Goal: Task Accomplishment & Management: Use online tool/utility

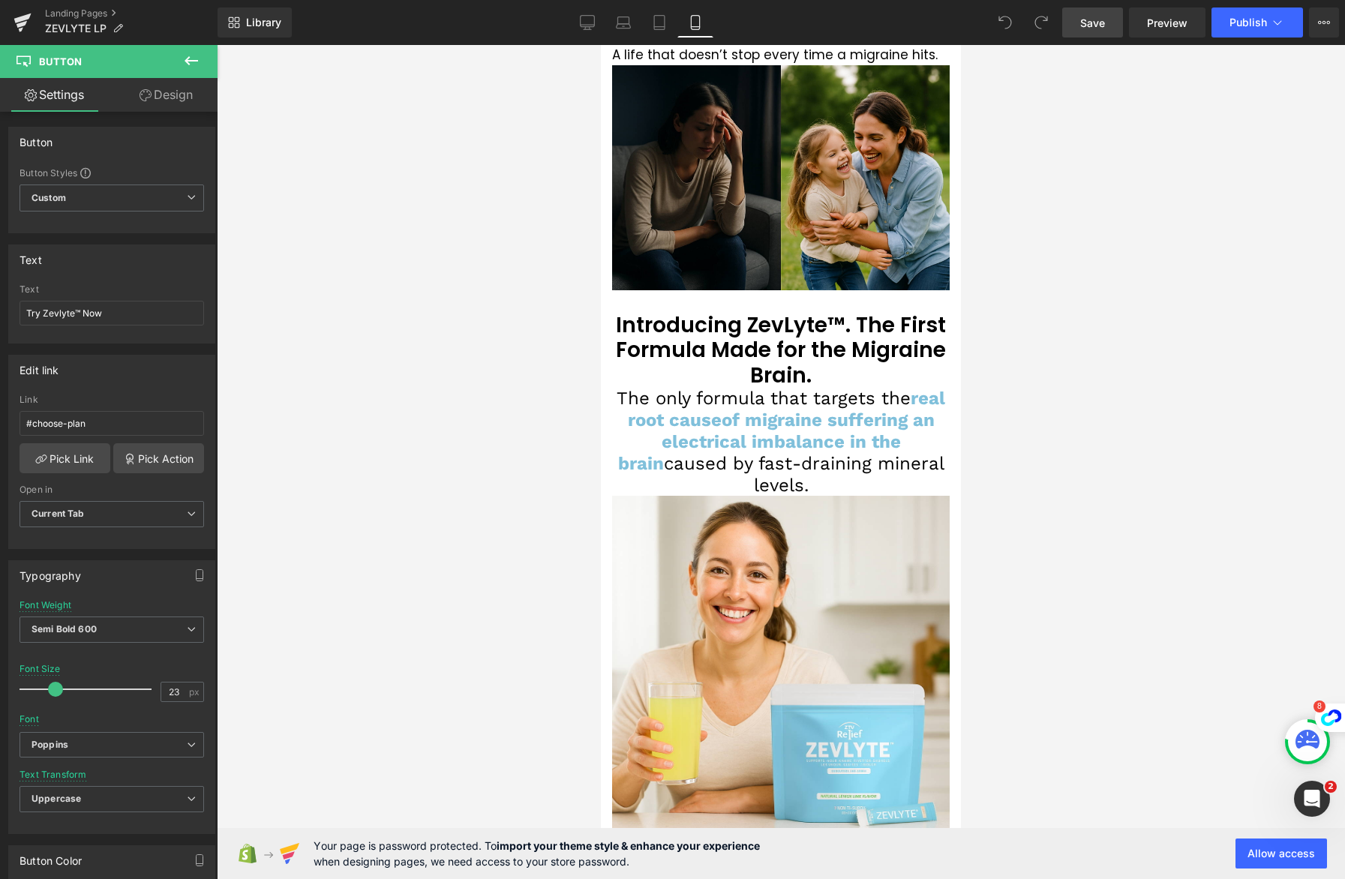
click at [1091, 26] on span "Save" at bounding box center [1093, 23] width 25 height 16
click at [583, 29] on icon at bounding box center [587, 22] width 15 height 15
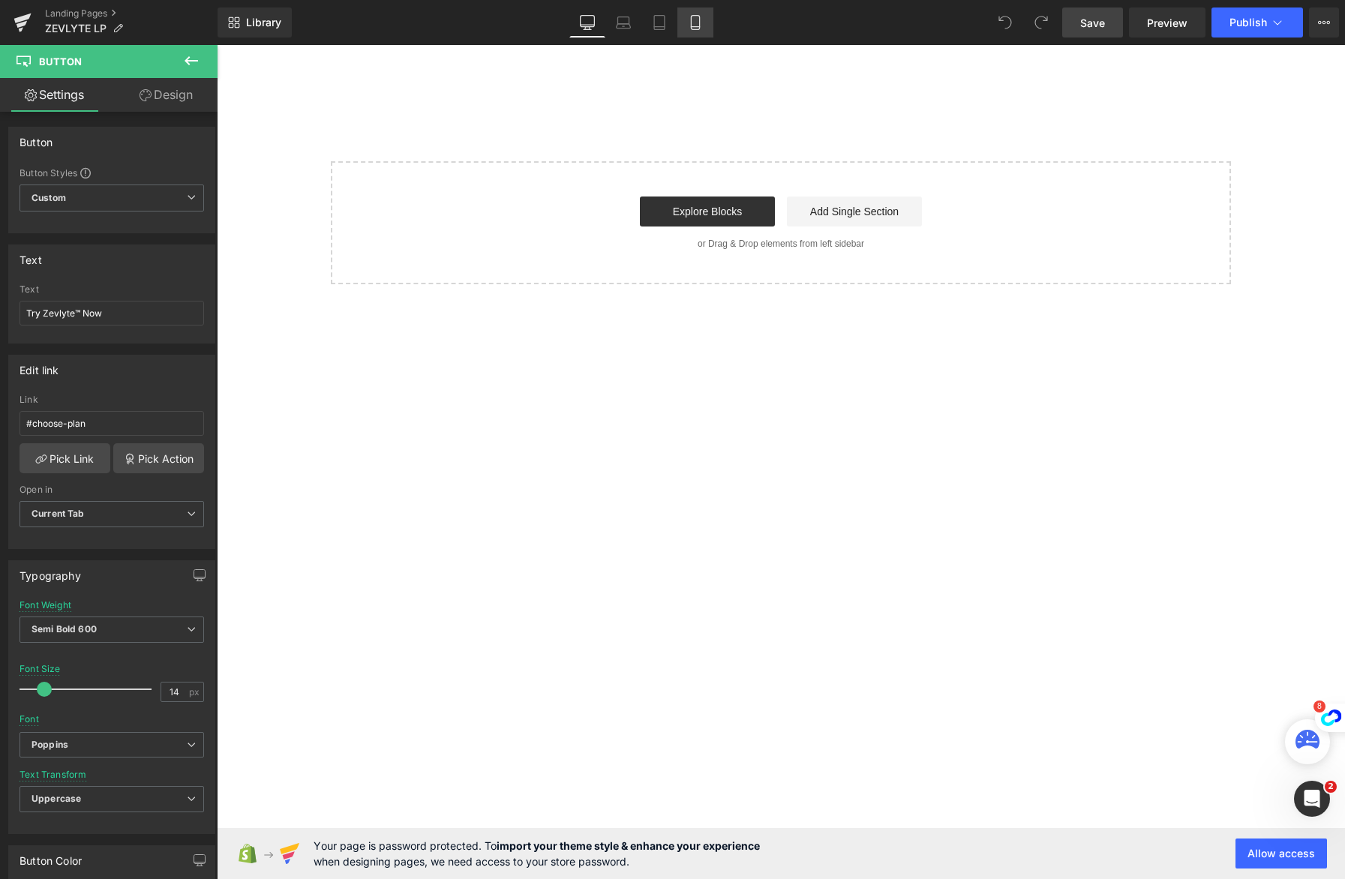
click at [705, 28] on link "Mobile" at bounding box center [696, 23] width 36 height 30
type input "23"
type input "100"
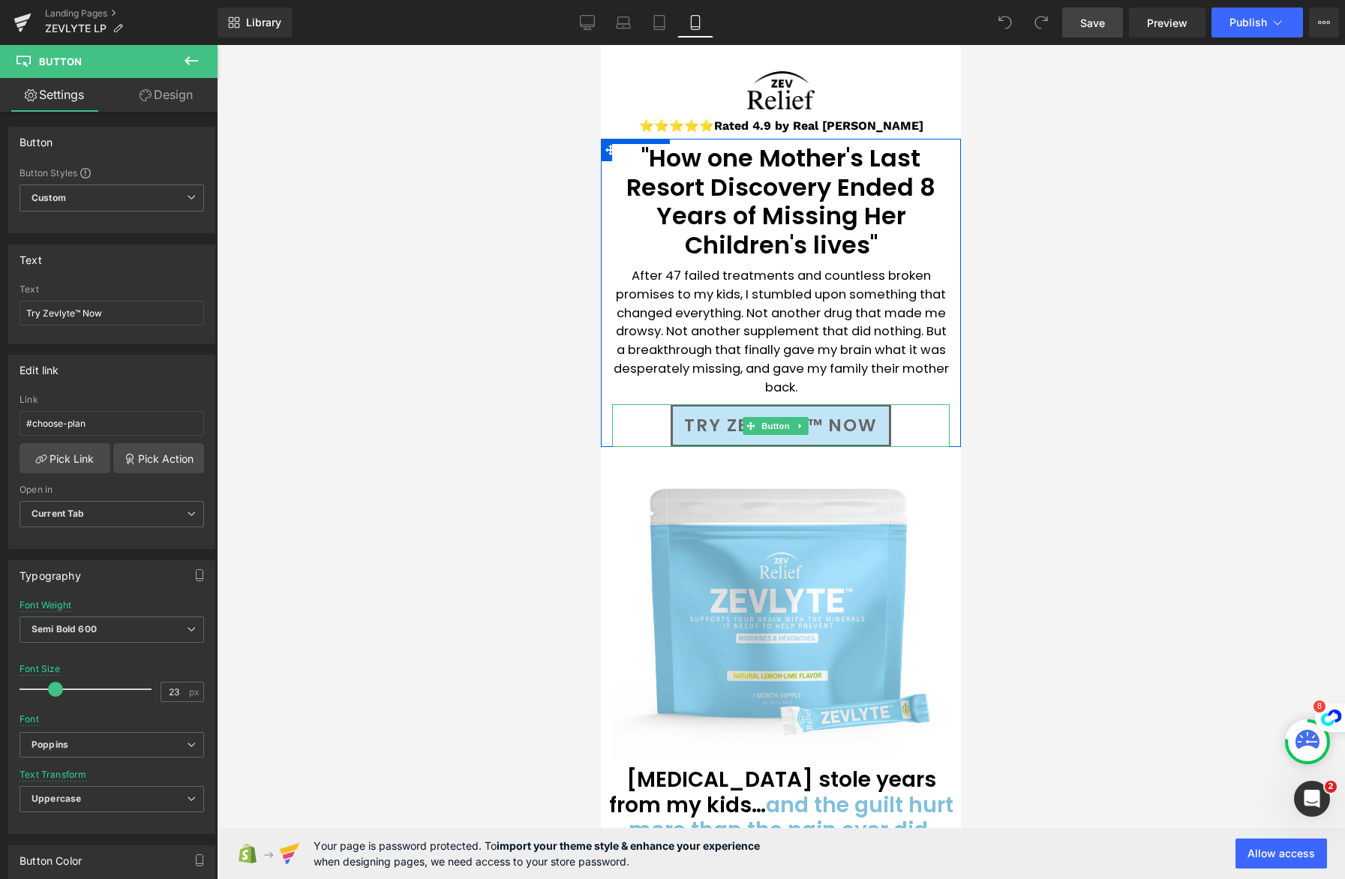
click at [828, 426] on span "Try Zevlyte™ Now" at bounding box center [780, 426] width 193 height 26
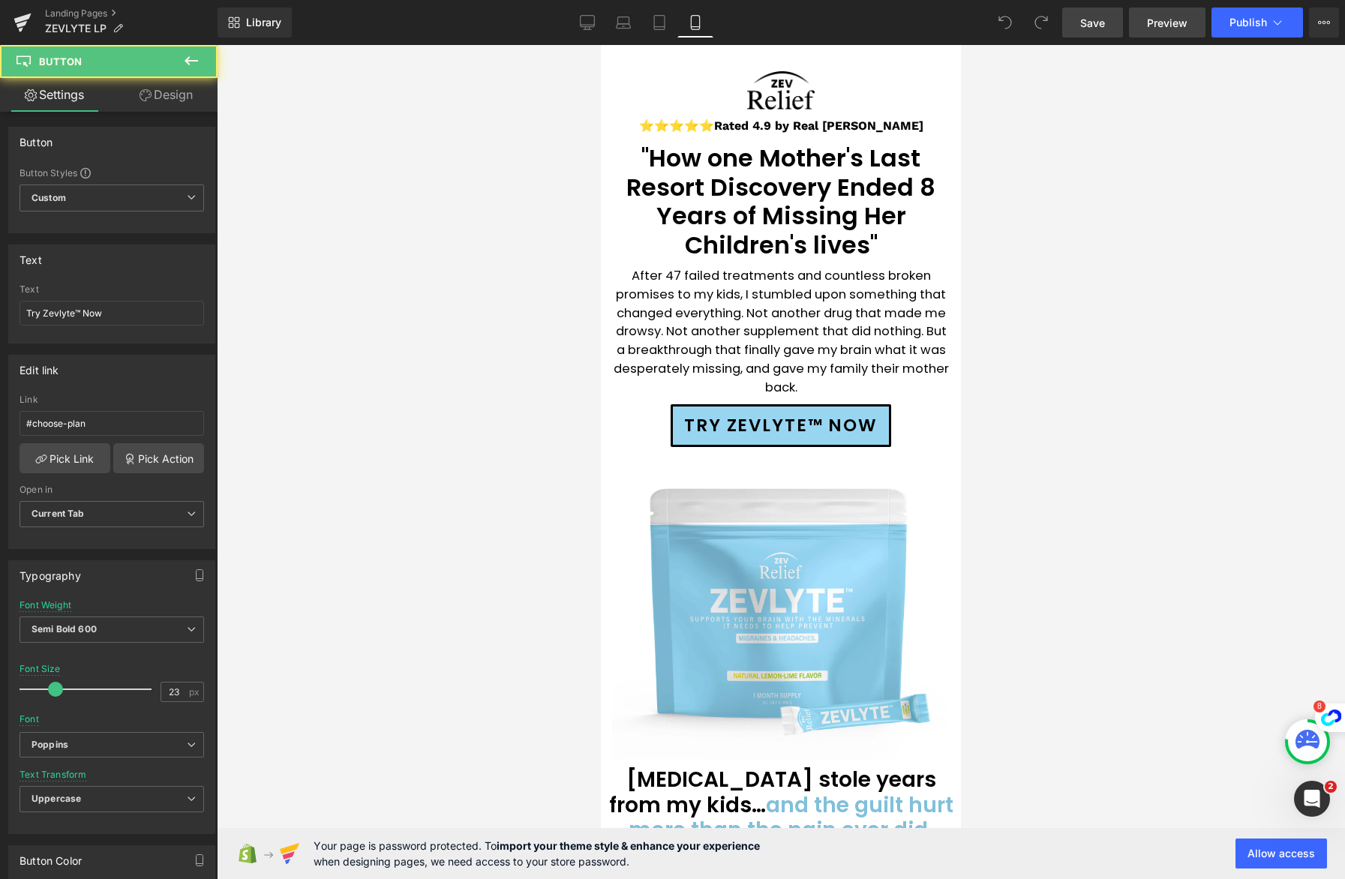
click at [1179, 25] on span "Preview" at bounding box center [1167, 23] width 41 height 16
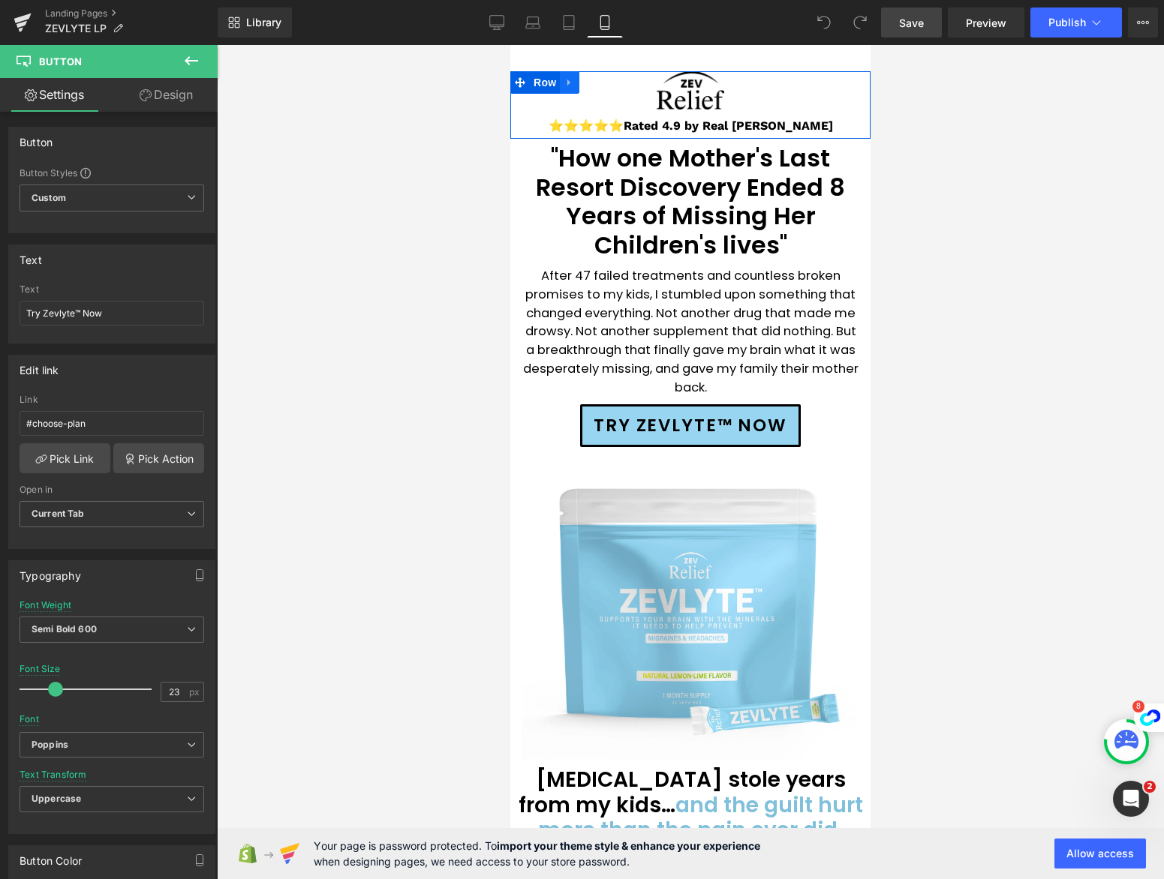
click at [567, 81] on icon at bounding box center [569, 82] width 11 height 11
click at [606, 81] on icon at bounding box center [608, 82] width 11 height 11
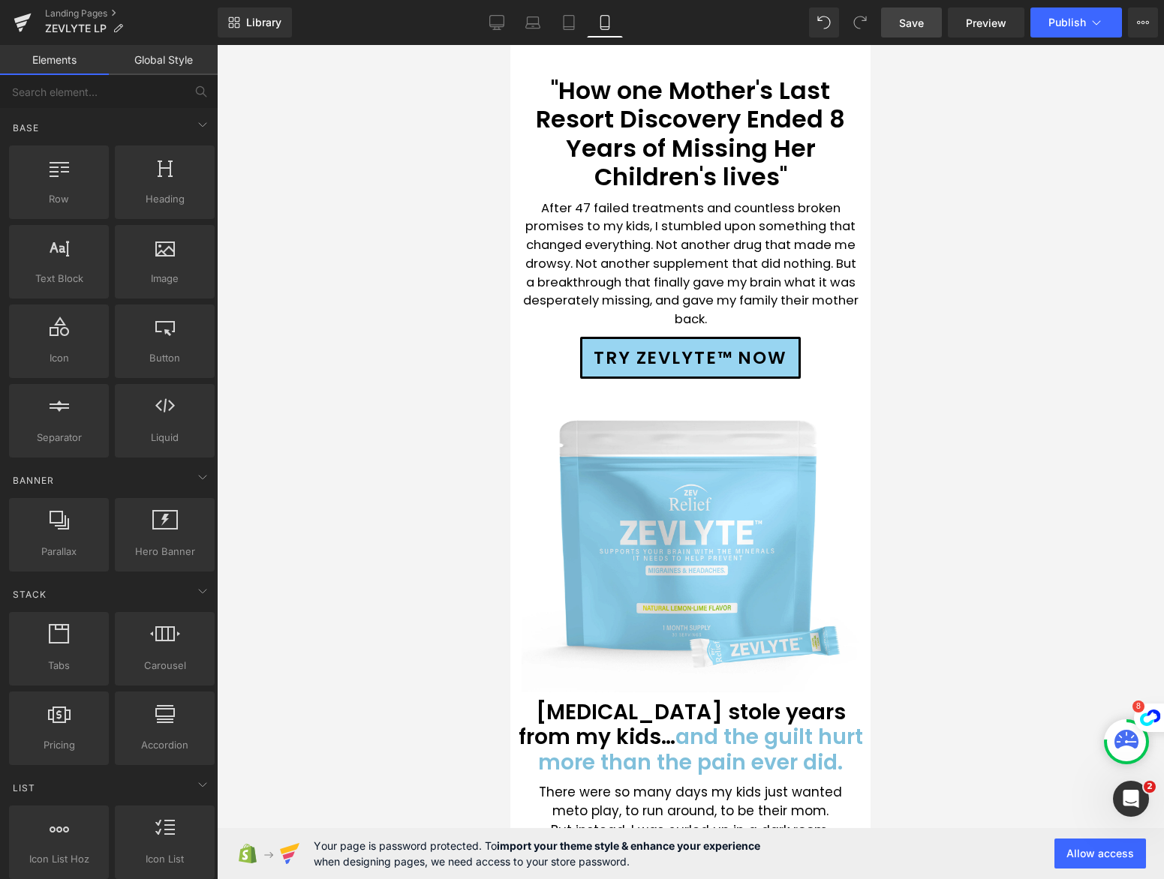
click at [924, 23] on span "Save" at bounding box center [911, 23] width 25 height 16
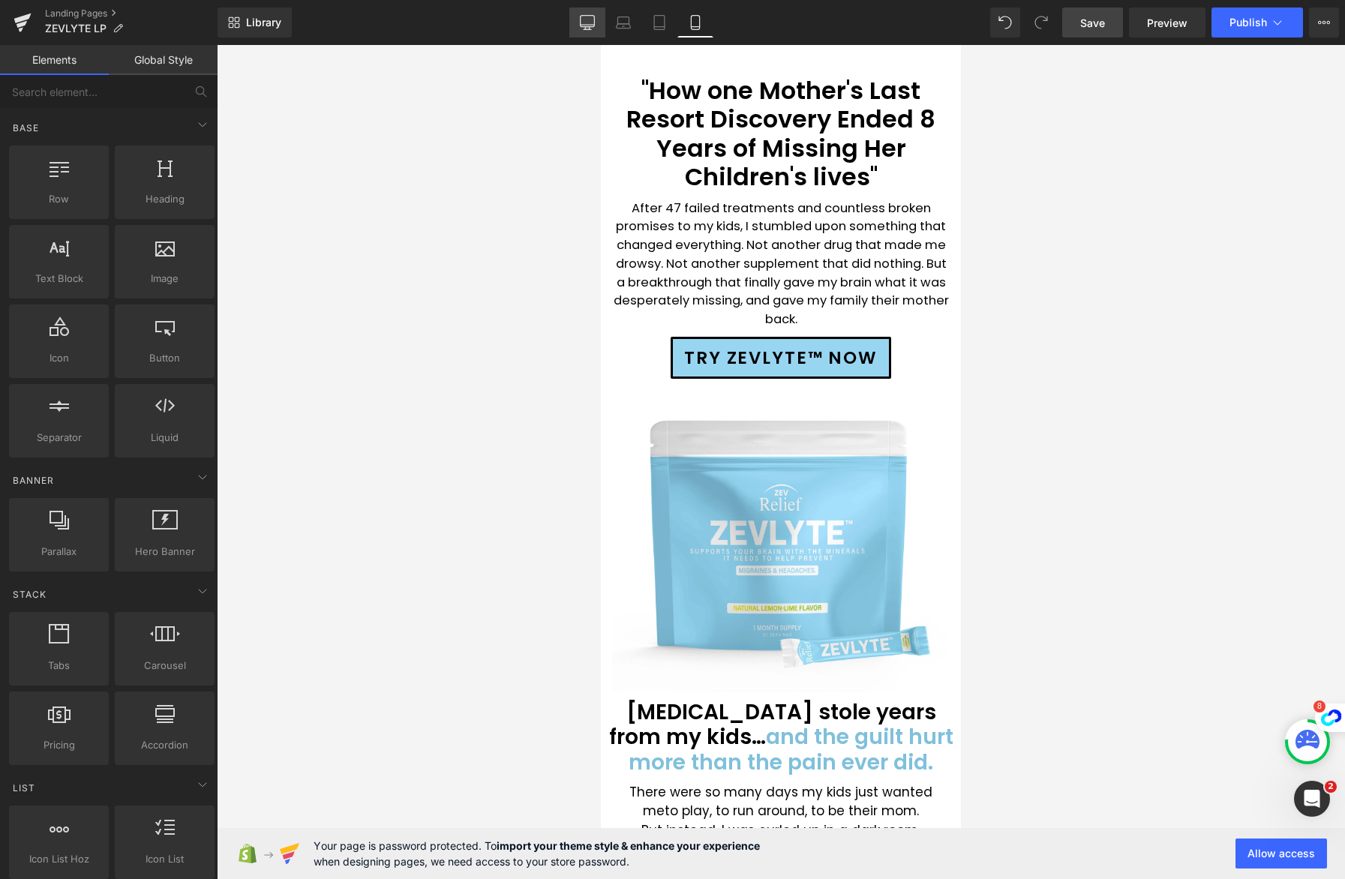
click at [585, 23] on icon at bounding box center [587, 22] width 15 height 15
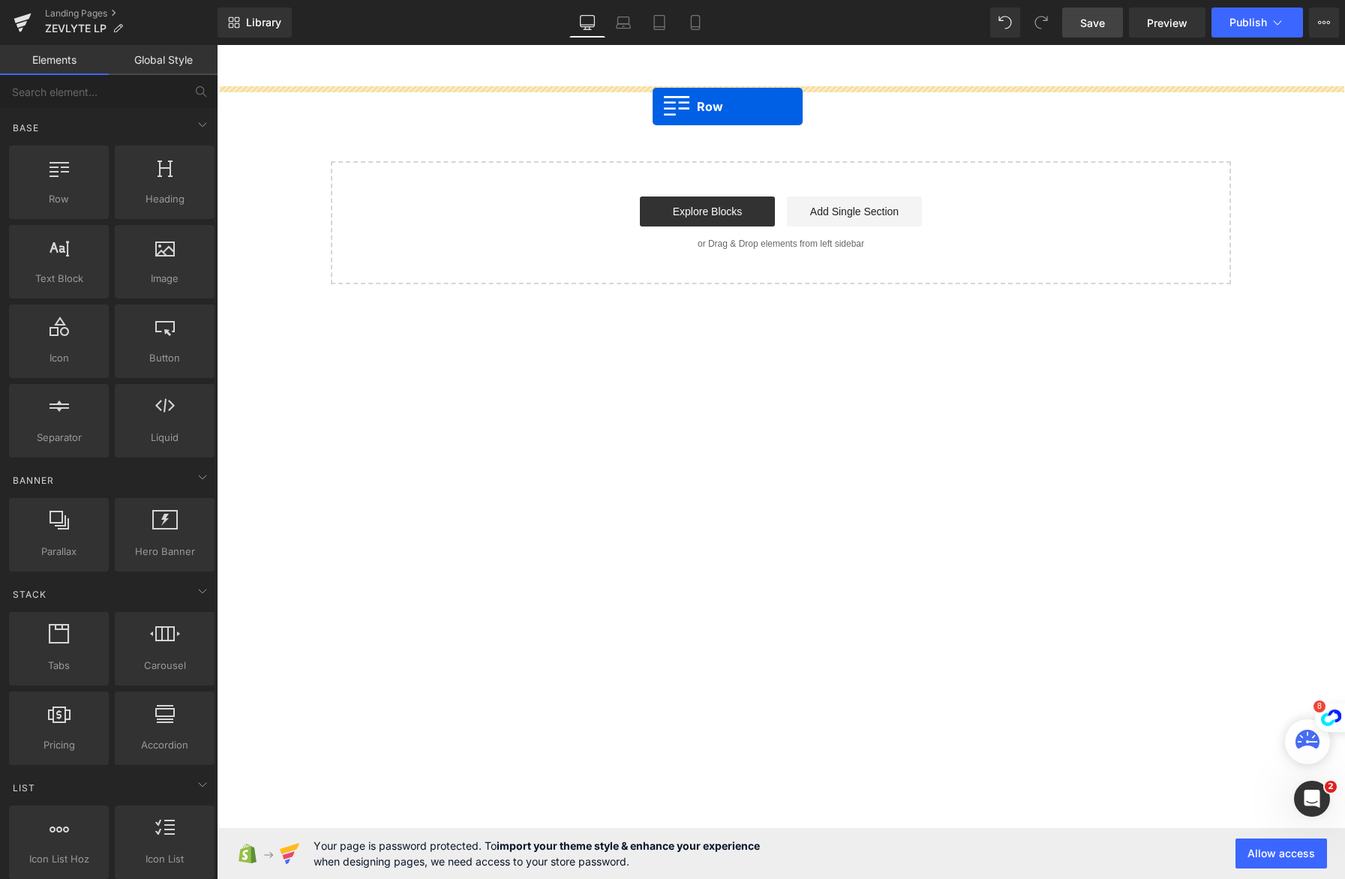
drag, startPoint x: 283, startPoint y: 242, endPoint x: 653, endPoint y: 107, distance: 394.1
drag, startPoint x: 268, startPoint y: 227, endPoint x: 662, endPoint y: 97, distance: 415.0
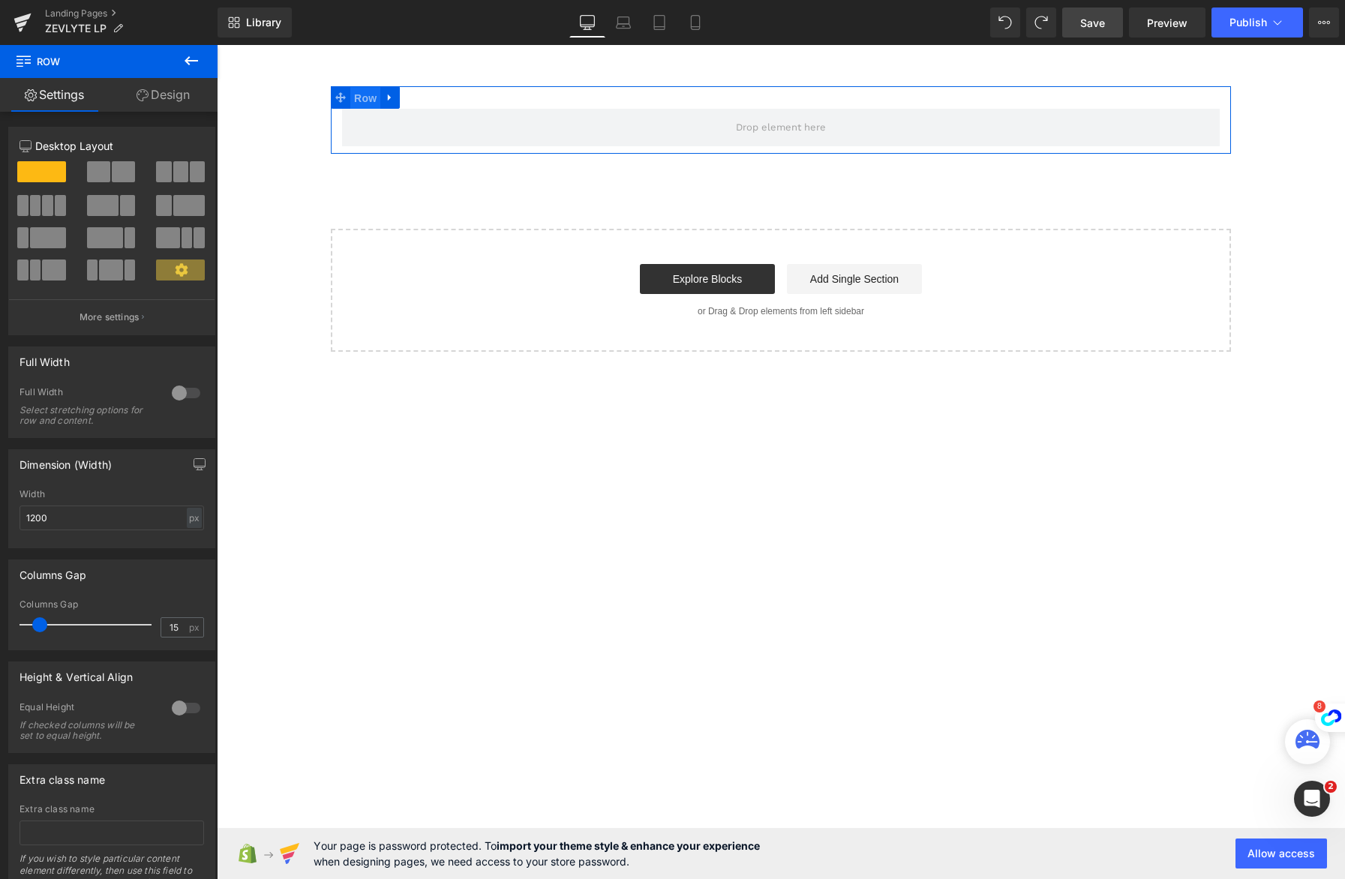
click at [366, 95] on span "Row" at bounding box center [365, 98] width 30 height 23
click at [182, 98] on link "Design" at bounding box center [163, 95] width 109 height 34
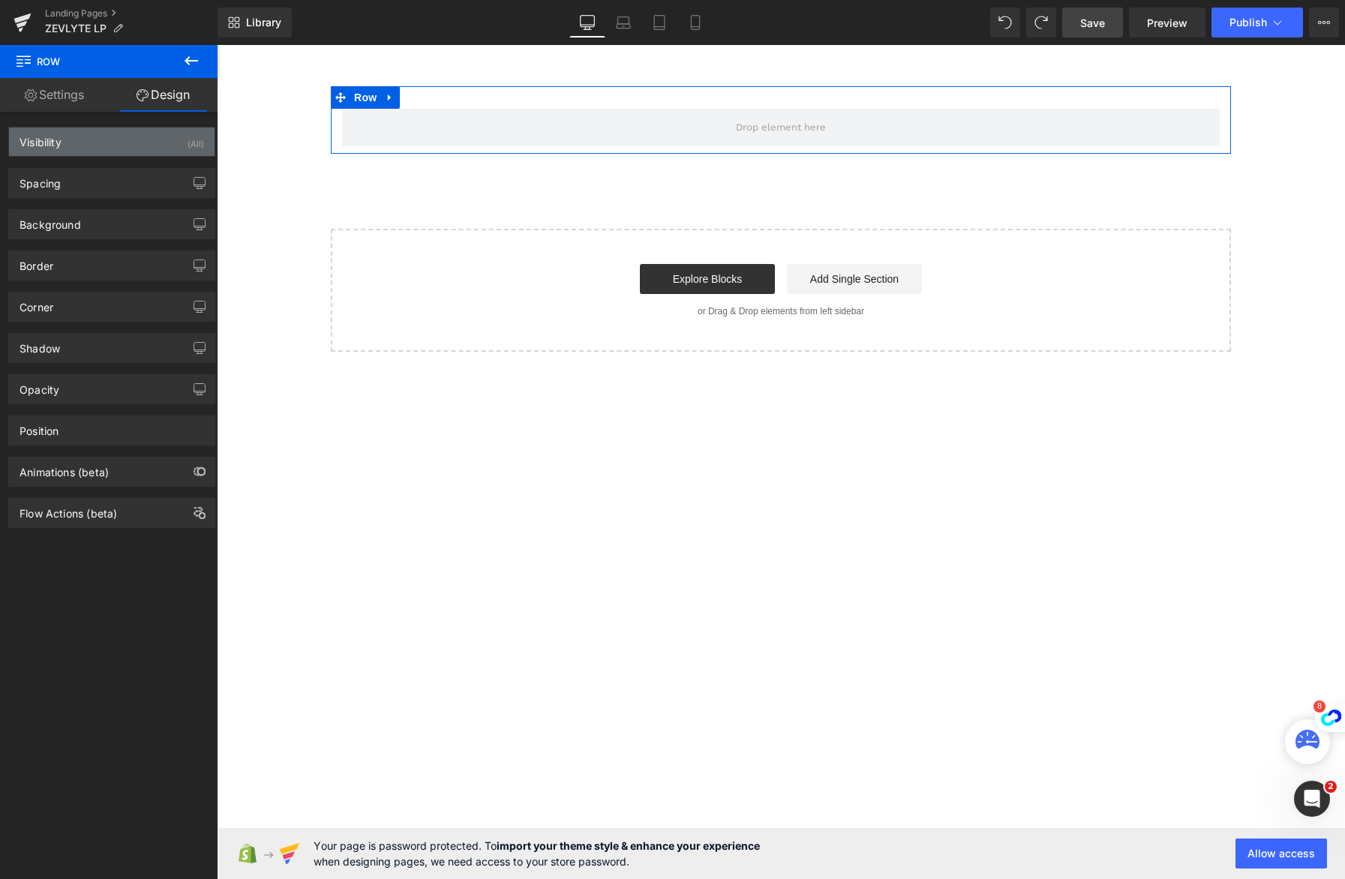
click at [167, 149] on div "Visibility (All)" at bounding box center [112, 142] width 206 height 29
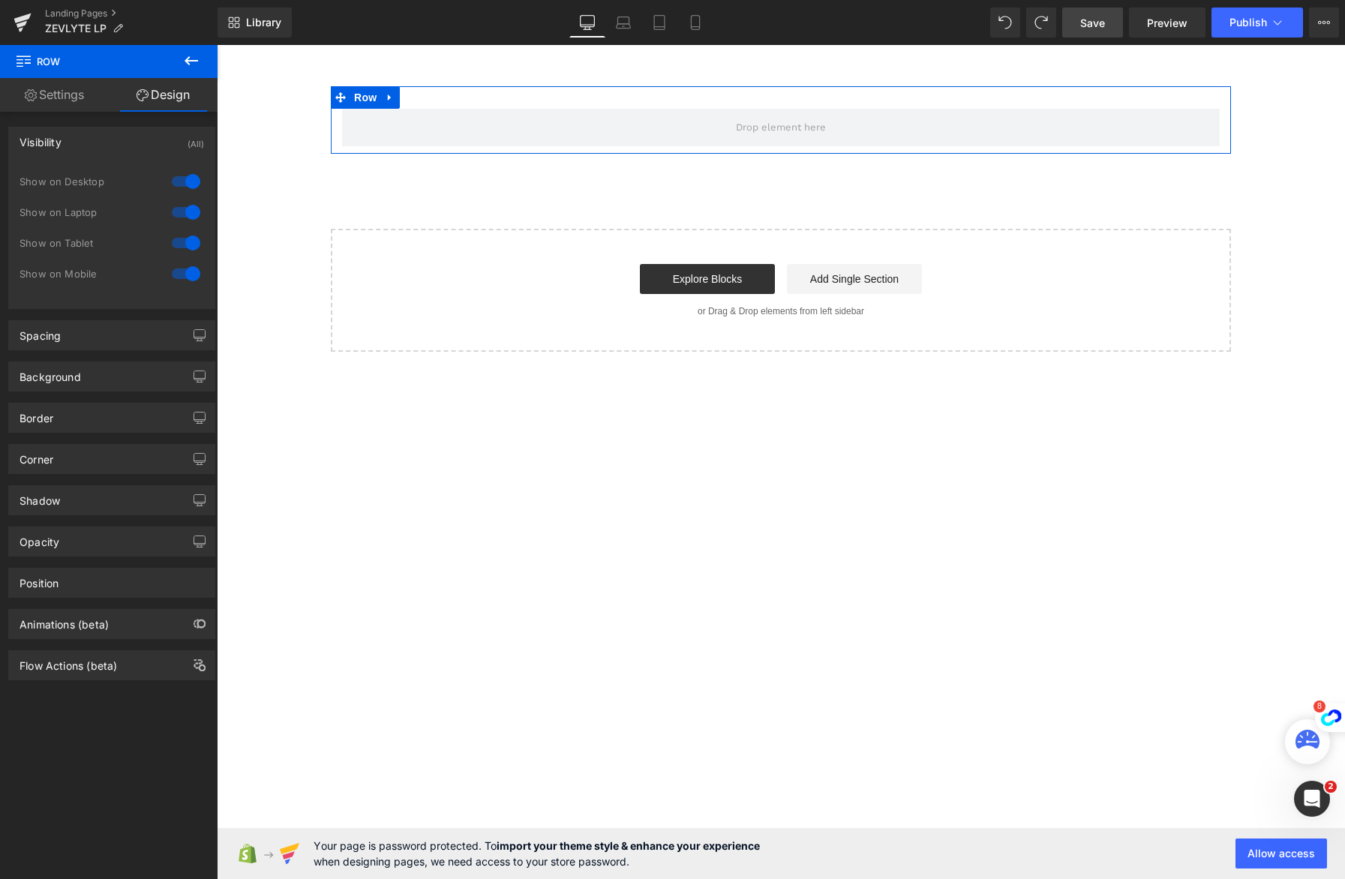
click at [185, 273] on div at bounding box center [186, 274] width 36 height 24
click at [185, 248] on div at bounding box center [186, 243] width 36 height 24
click at [184, 213] on div at bounding box center [186, 212] width 36 height 24
click at [696, 23] on icon at bounding box center [695, 22] width 15 height 15
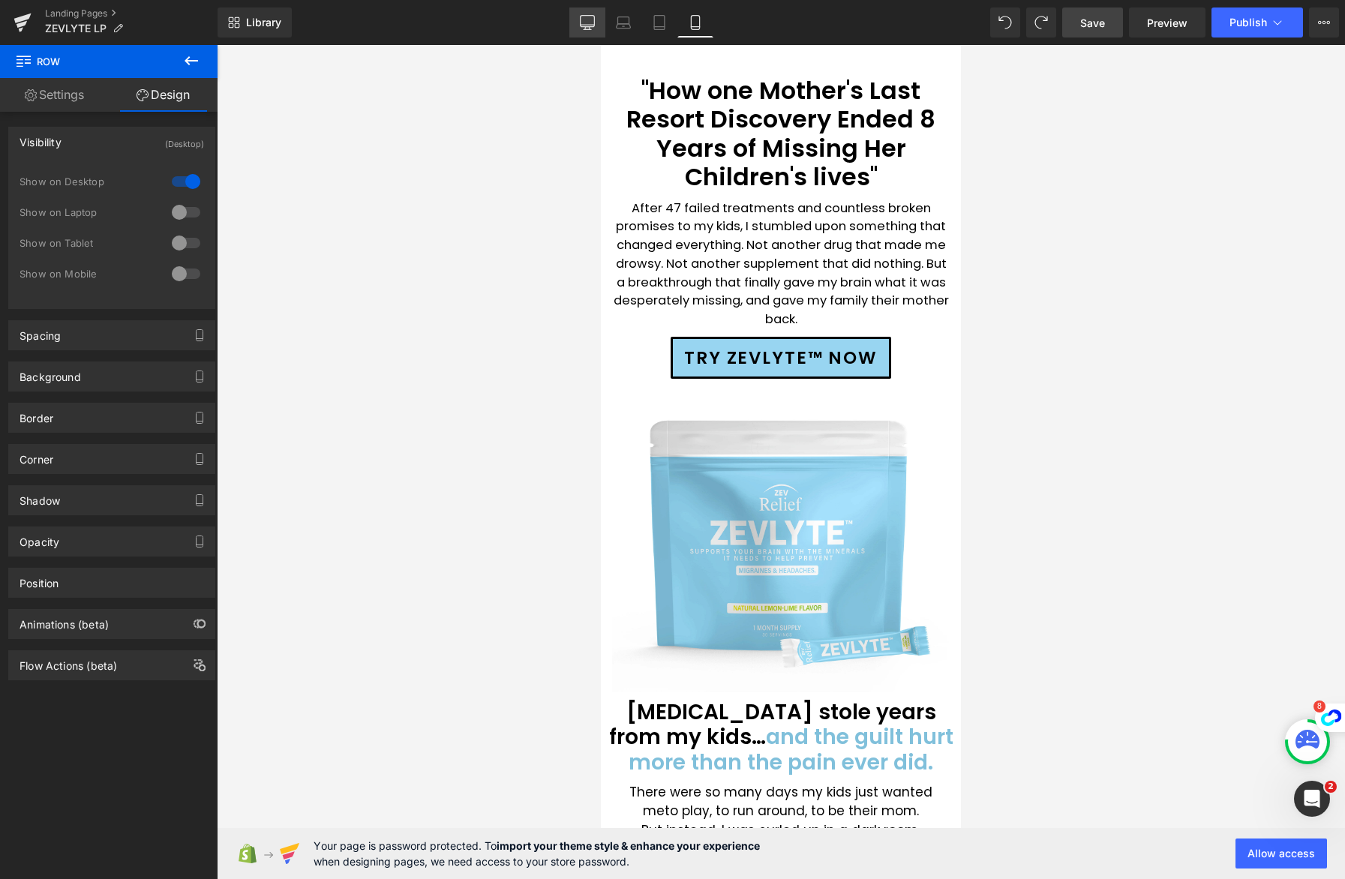
click at [587, 17] on icon at bounding box center [587, 22] width 15 height 15
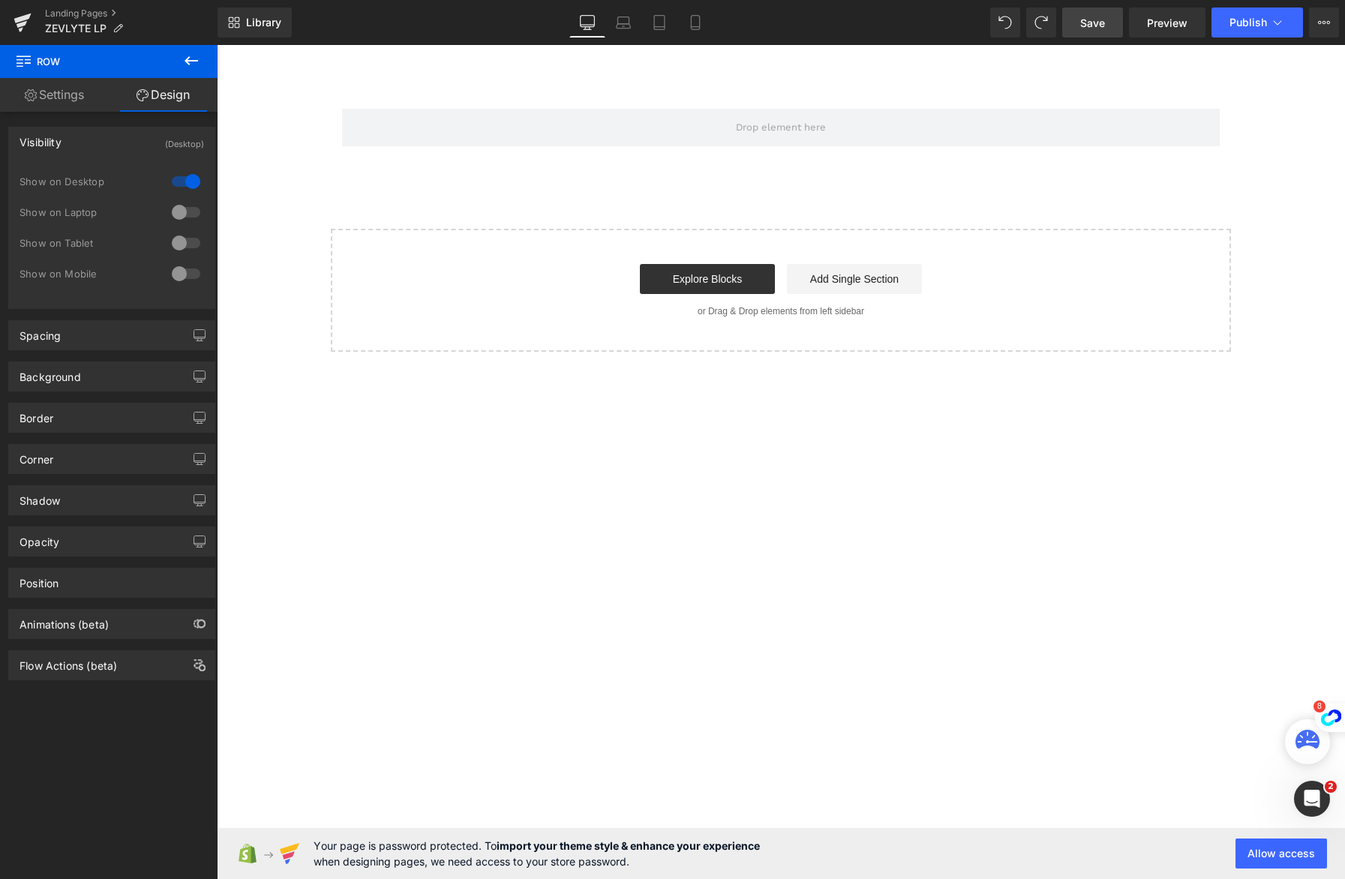
click at [189, 59] on icon at bounding box center [191, 61] width 18 height 18
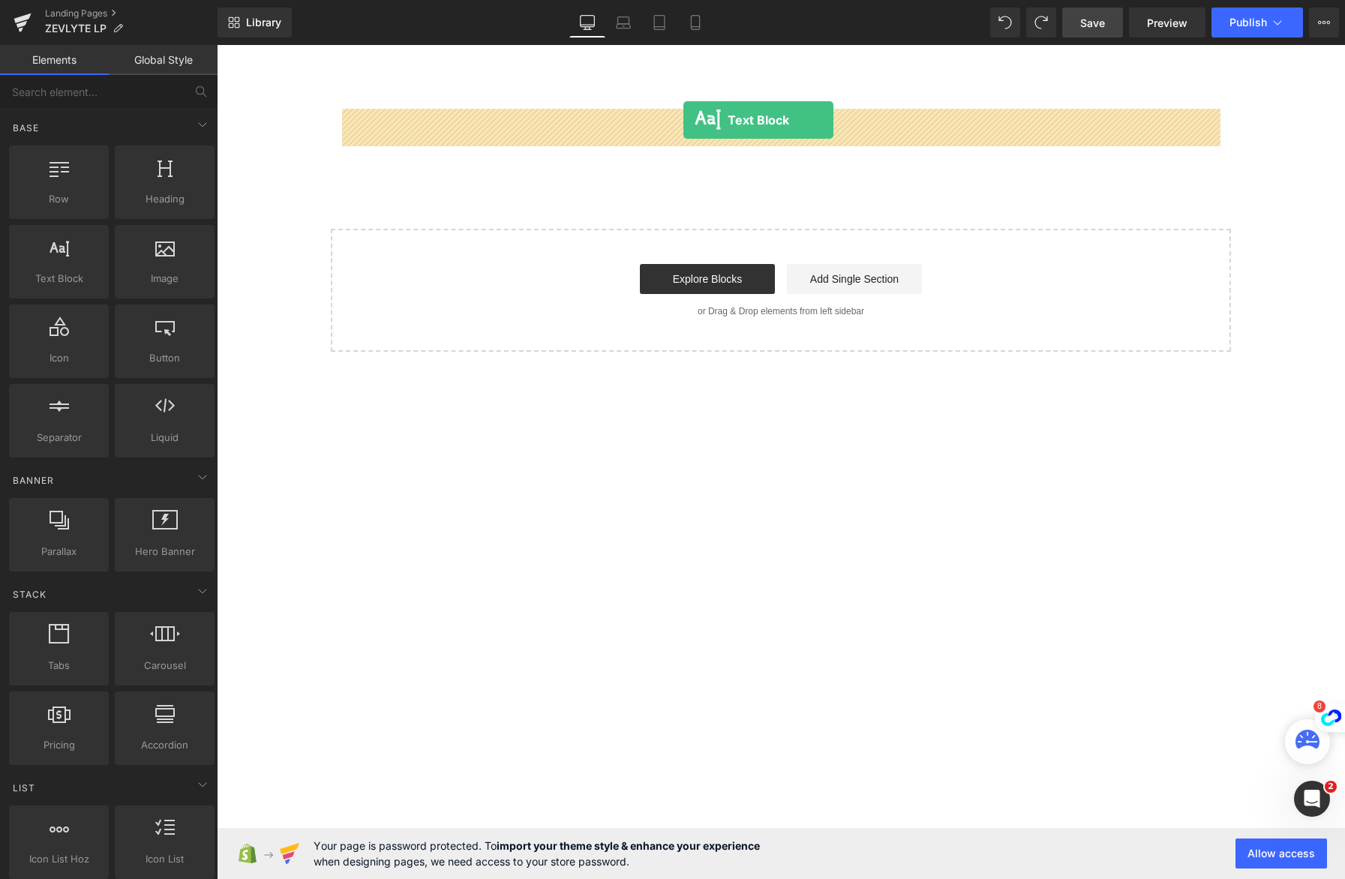
drag, startPoint x: 285, startPoint y: 315, endPoint x: 684, endPoint y: 120, distance: 443.6
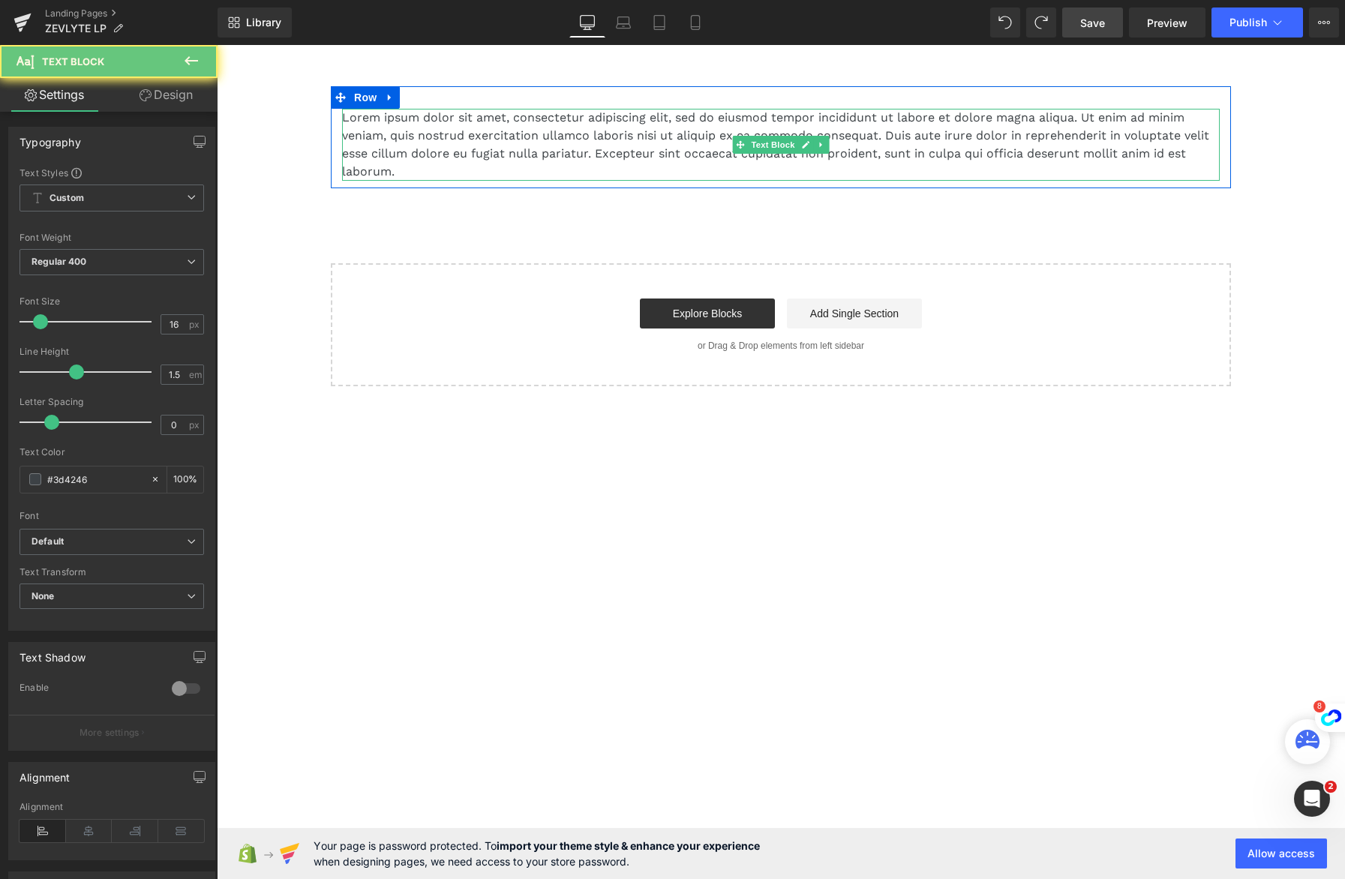
click at [688, 146] on p "Lorem ipsum dolor sit amet, consectetur adipiscing elit, sed do eiusmod tempor …" at bounding box center [781, 145] width 878 height 72
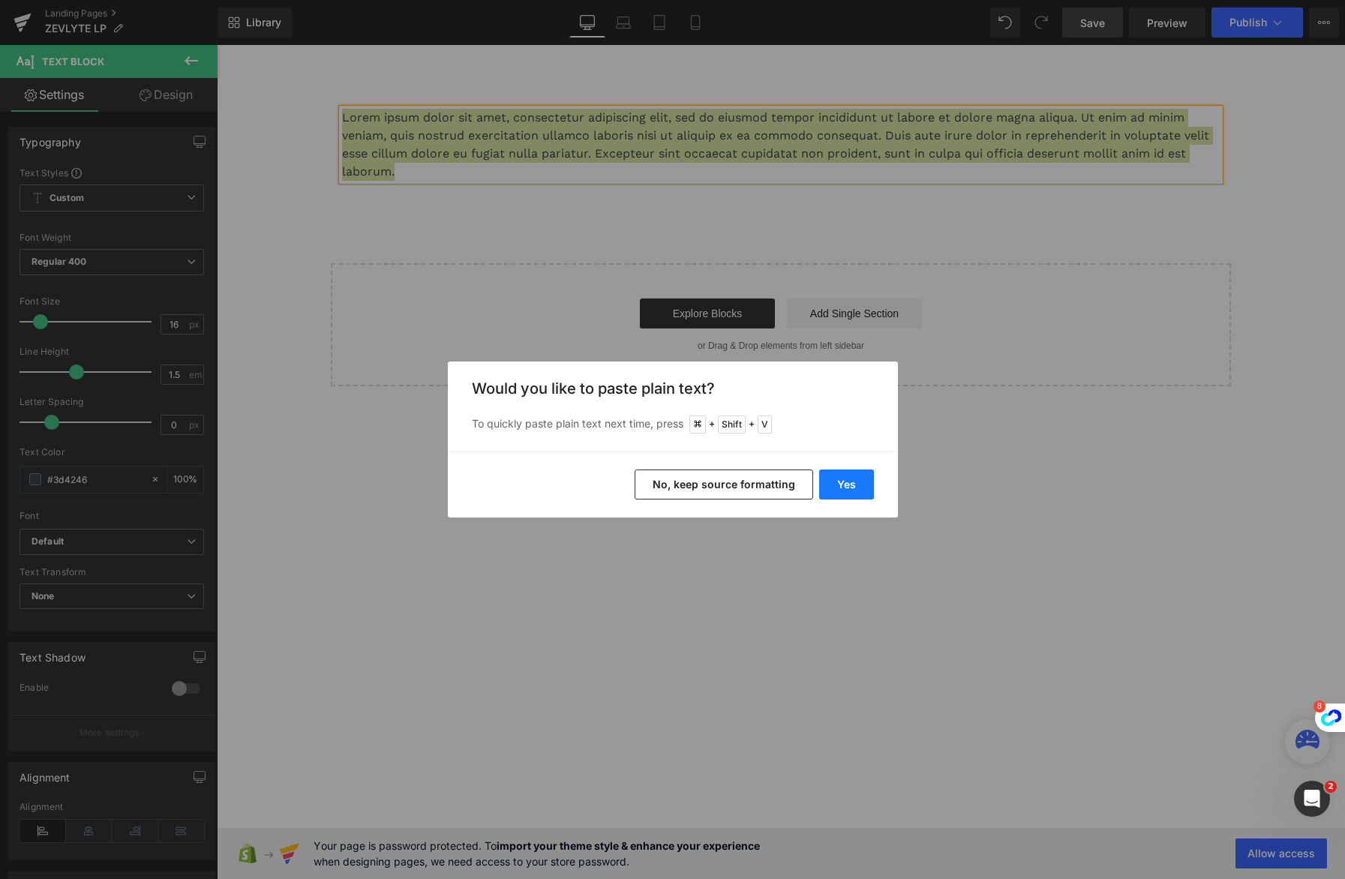
drag, startPoint x: 849, startPoint y: 484, endPoint x: 632, endPoint y: 438, distance: 221.6
click at [849, 484] on button "Yes" at bounding box center [846, 485] width 55 height 30
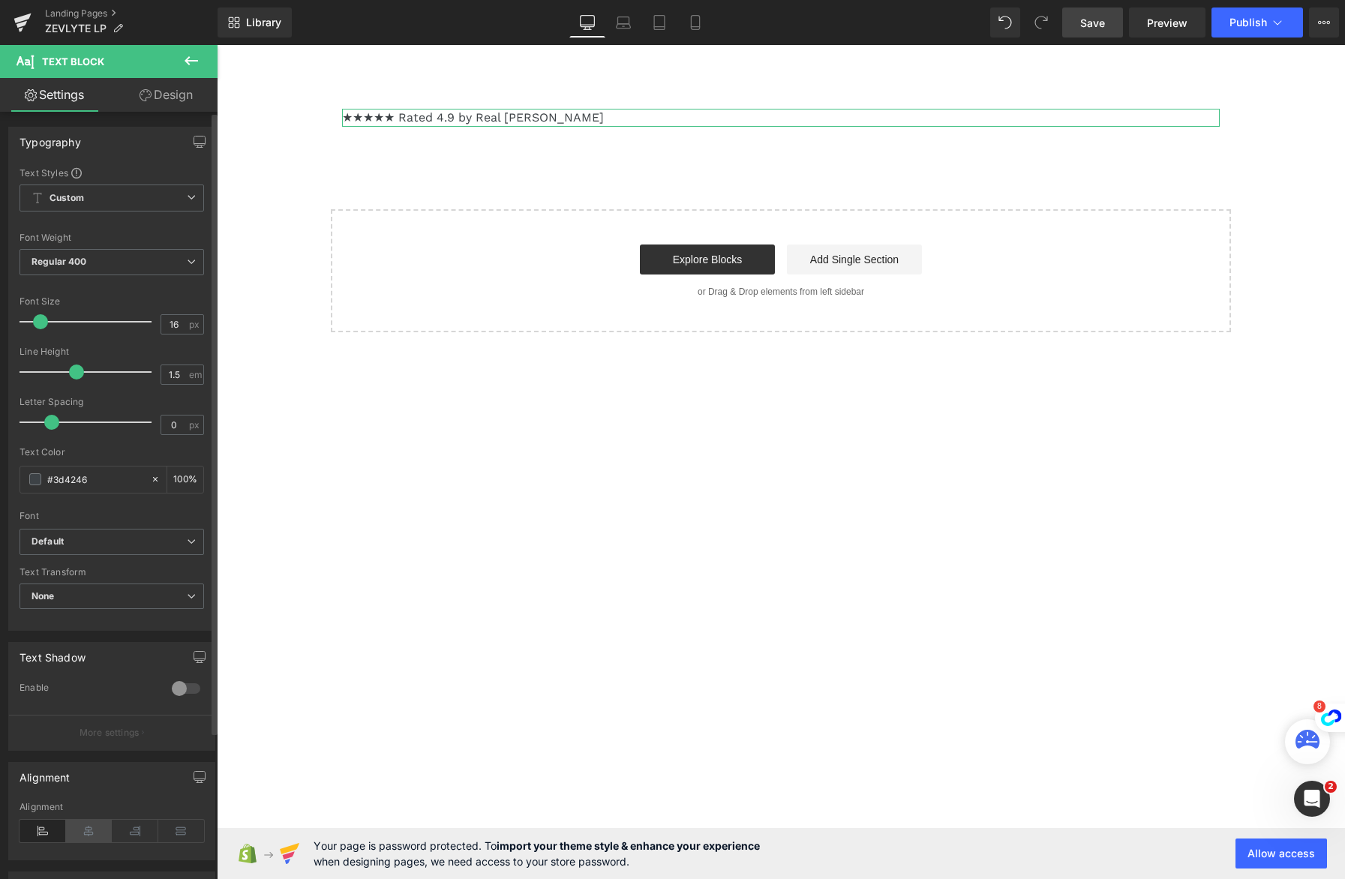
click at [79, 830] on icon at bounding box center [89, 831] width 47 height 23
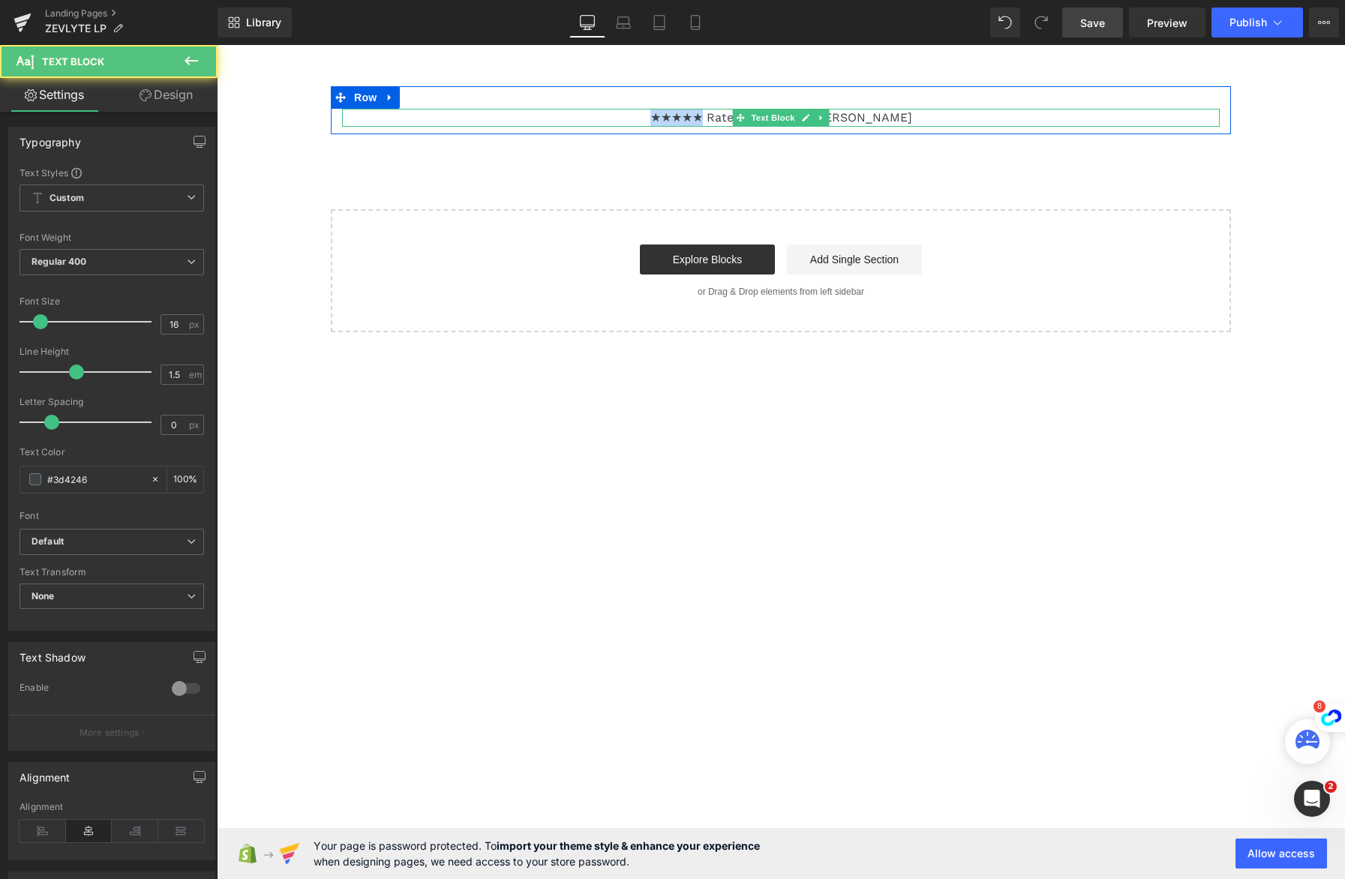
drag, startPoint x: 700, startPoint y: 119, endPoint x: 636, endPoint y: 113, distance: 64.1
click at [636, 113] on p "★★★★★ Rated 4.9 by Real [PERSON_NAME]" at bounding box center [781, 118] width 878 height 18
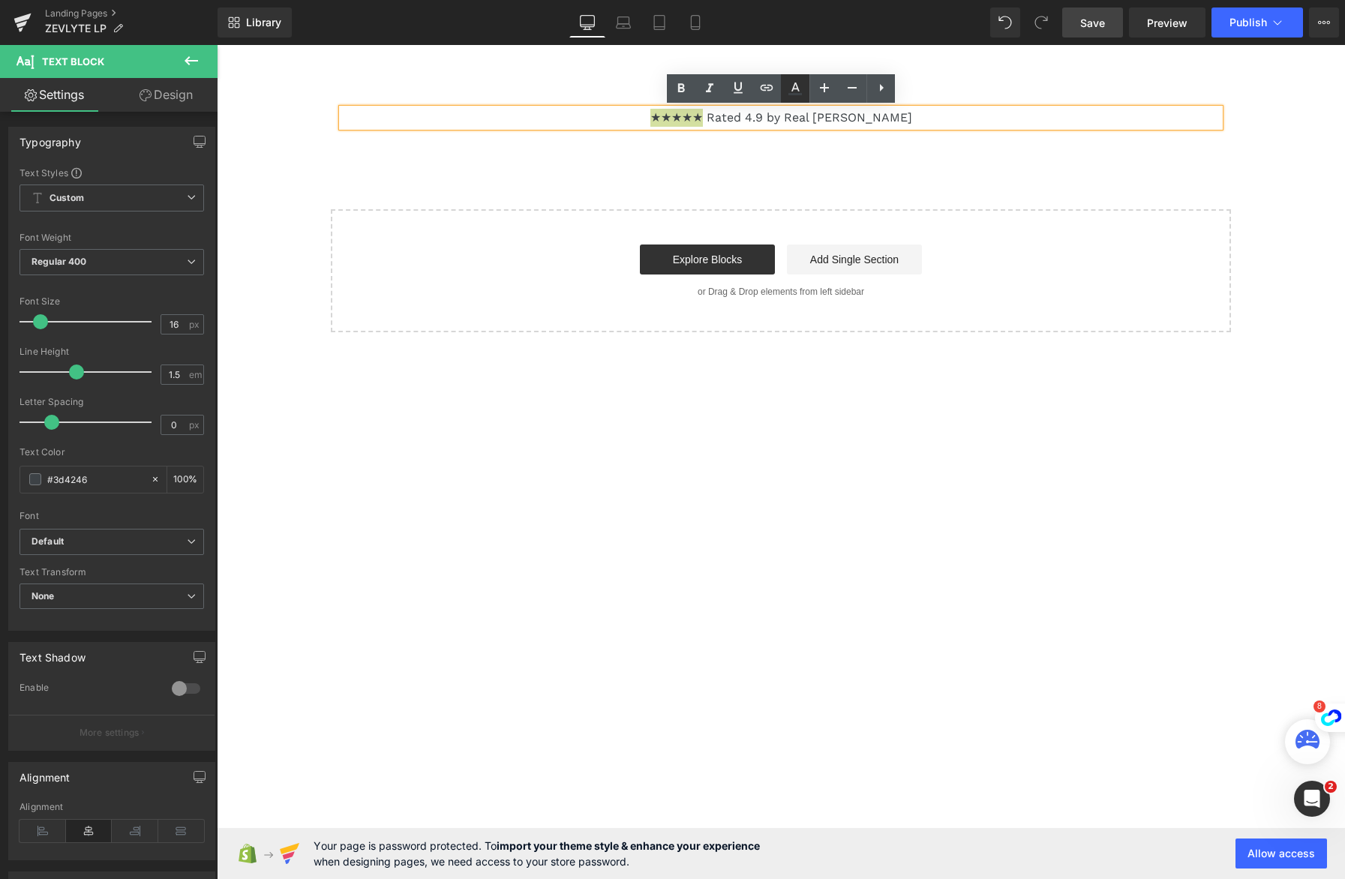
click at [790, 86] on icon at bounding box center [795, 89] width 18 height 18
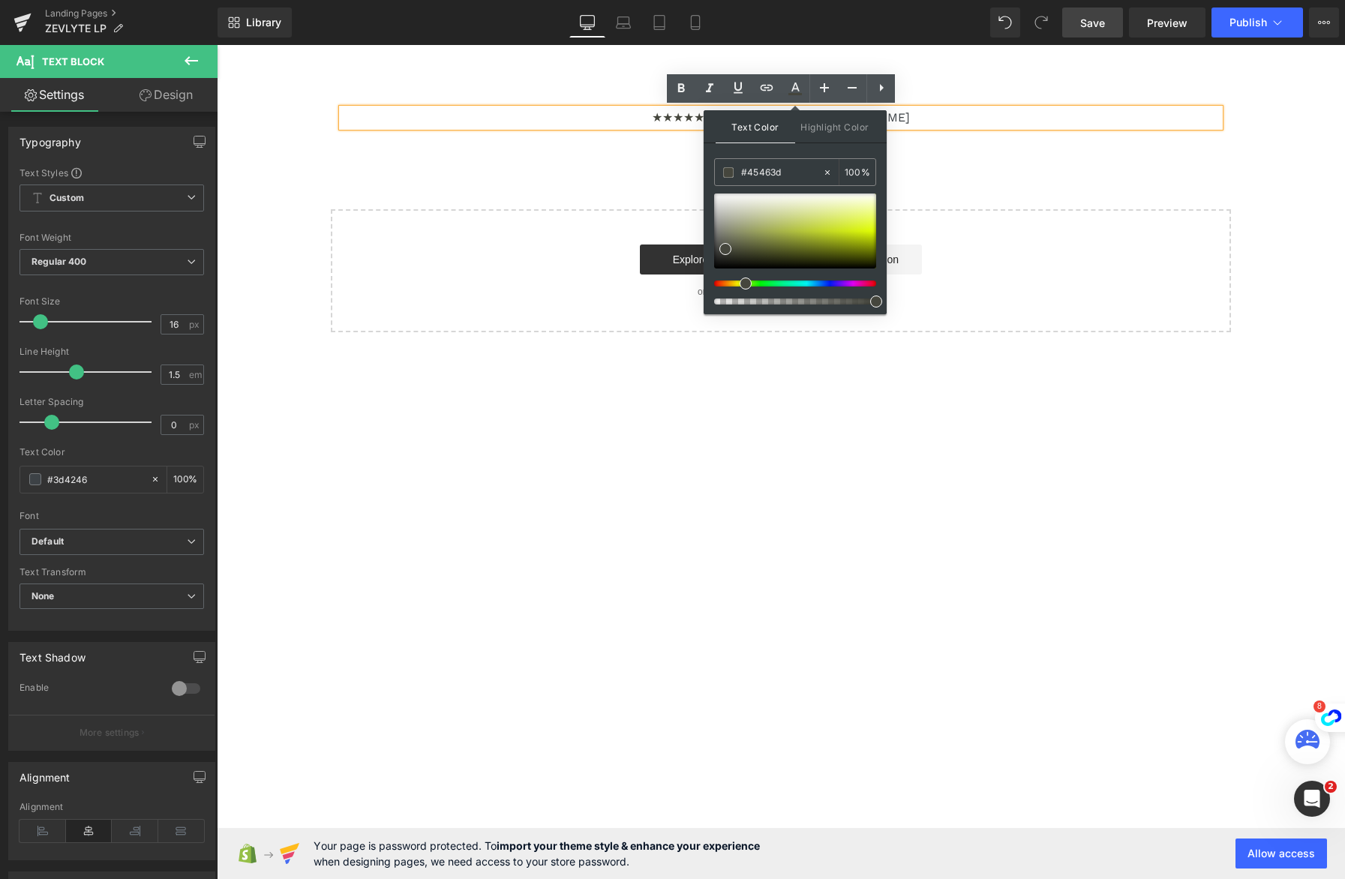
type input "#46463d"
drag, startPoint x: 807, startPoint y: 284, endPoint x: 738, endPoint y: 284, distance: 69.0
click at [738, 284] on span at bounding box center [744, 284] width 12 height 12
click at [885, 461] on main "''How one Mother's Last Resort Discovery Ended 8 Years of Missing Her Children'…" at bounding box center [781, 373] width 1129 height 657
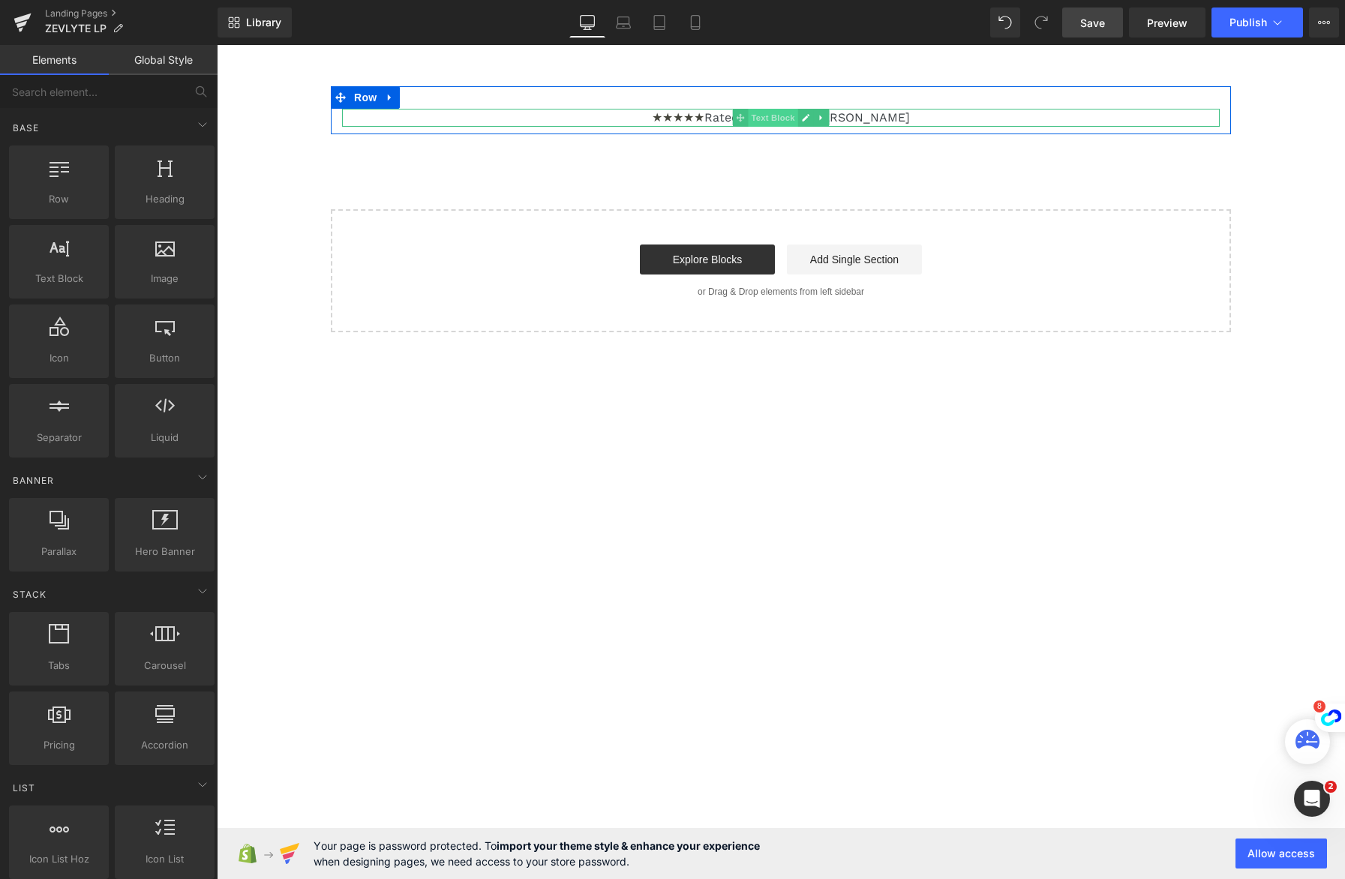
click at [768, 117] on span "Text Block" at bounding box center [773, 118] width 50 height 18
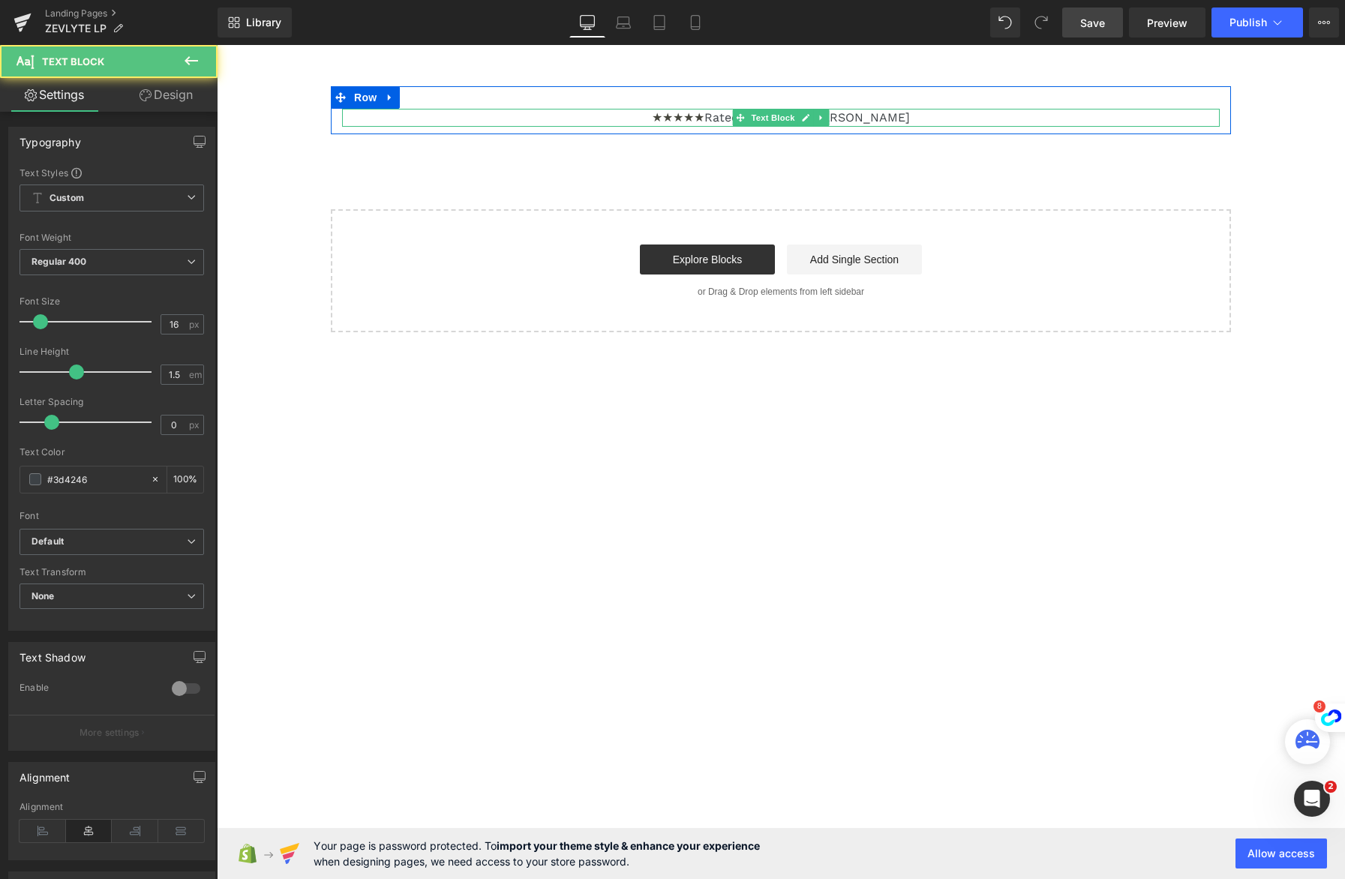
click at [673, 118] on span "★★★★★" at bounding box center [678, 117] width 53 height 14
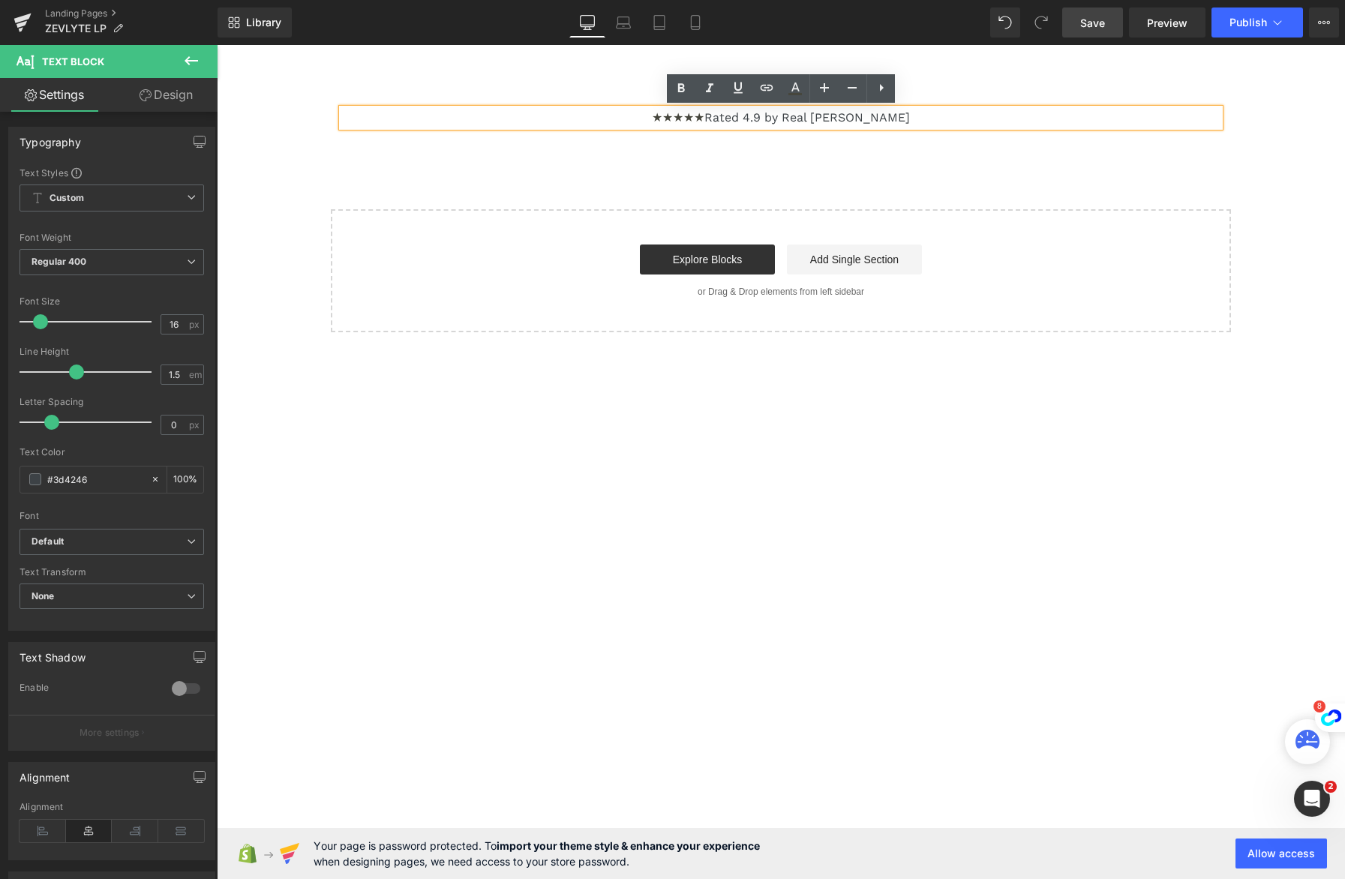
click at [699, 118] on span "★★★★★" at bounding box center [678, 117] width 53 height 14
drag, startPoint x: 699, startPoint y: 118, endPoint x: 633, endPoint y: 119, distance: 66.8
click at [633, 119] on p "★★★★★ Rated 4.9 by Real [PERSON_NAME]" at bounding box center [781, 118] width 878 height 18
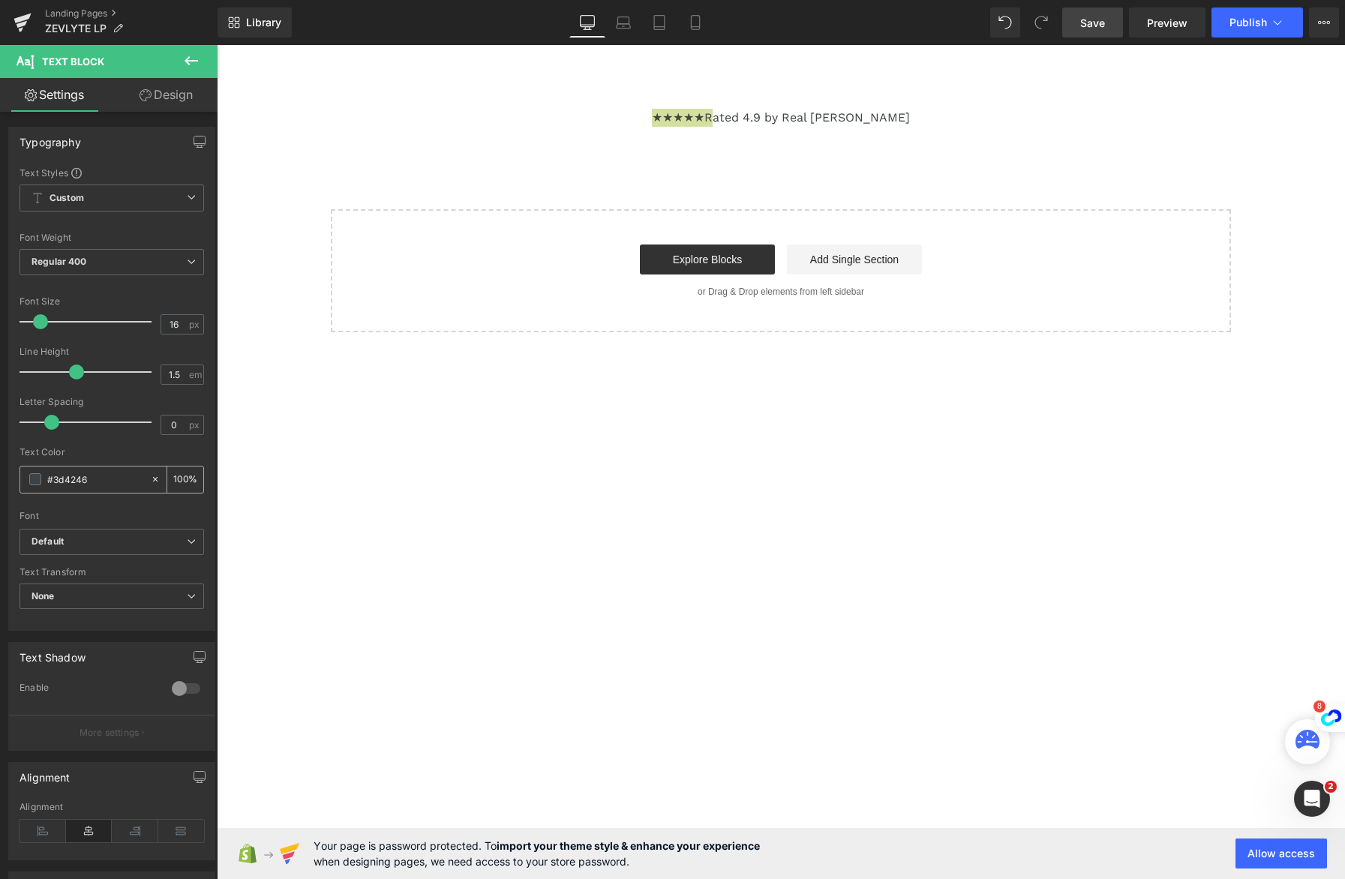
click at [42, 481] on div "#3d4246" at bounding box center [85, 480] width 130 height 26
click at [35, 480] on span at bounding box center [35, 479] width 12 height 12
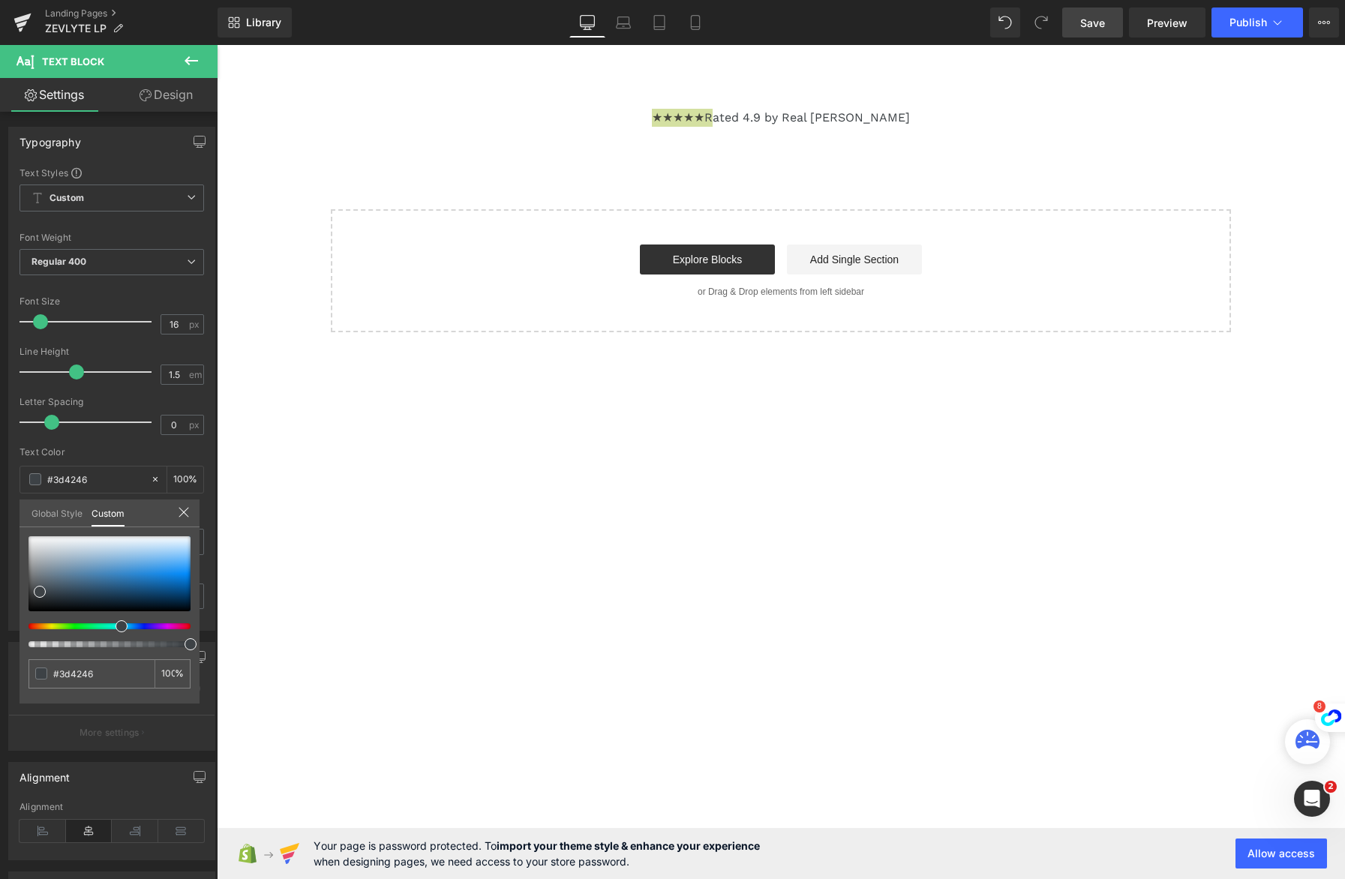
type input "#3d4046"
type input "#3d4346"
type input "#3d4644"
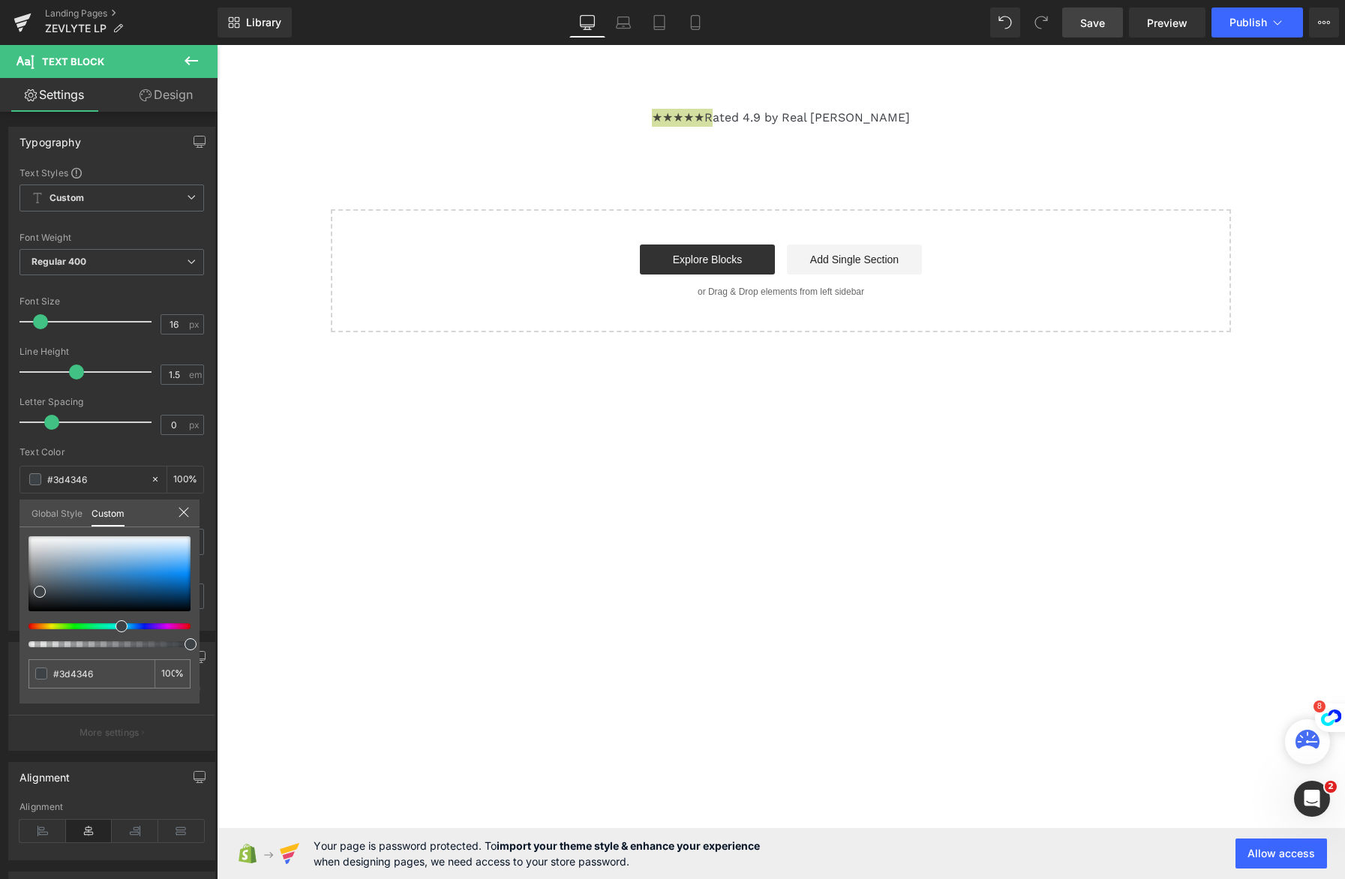
type input "#3d4644"
type input "#3d463d"
type input "#3f463d"
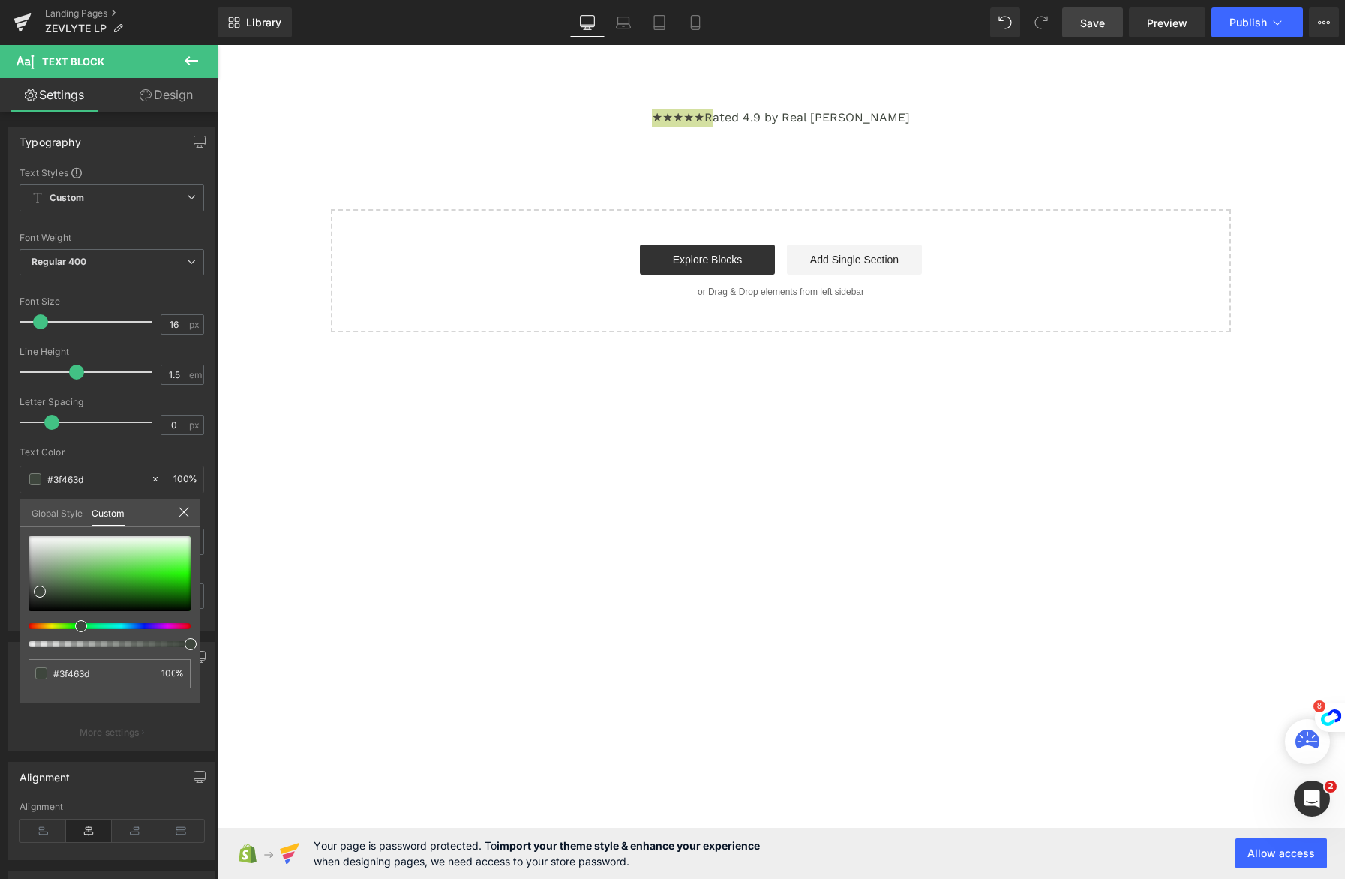
type input "#40463d"
type input "#41463d"
type input "#42463d"
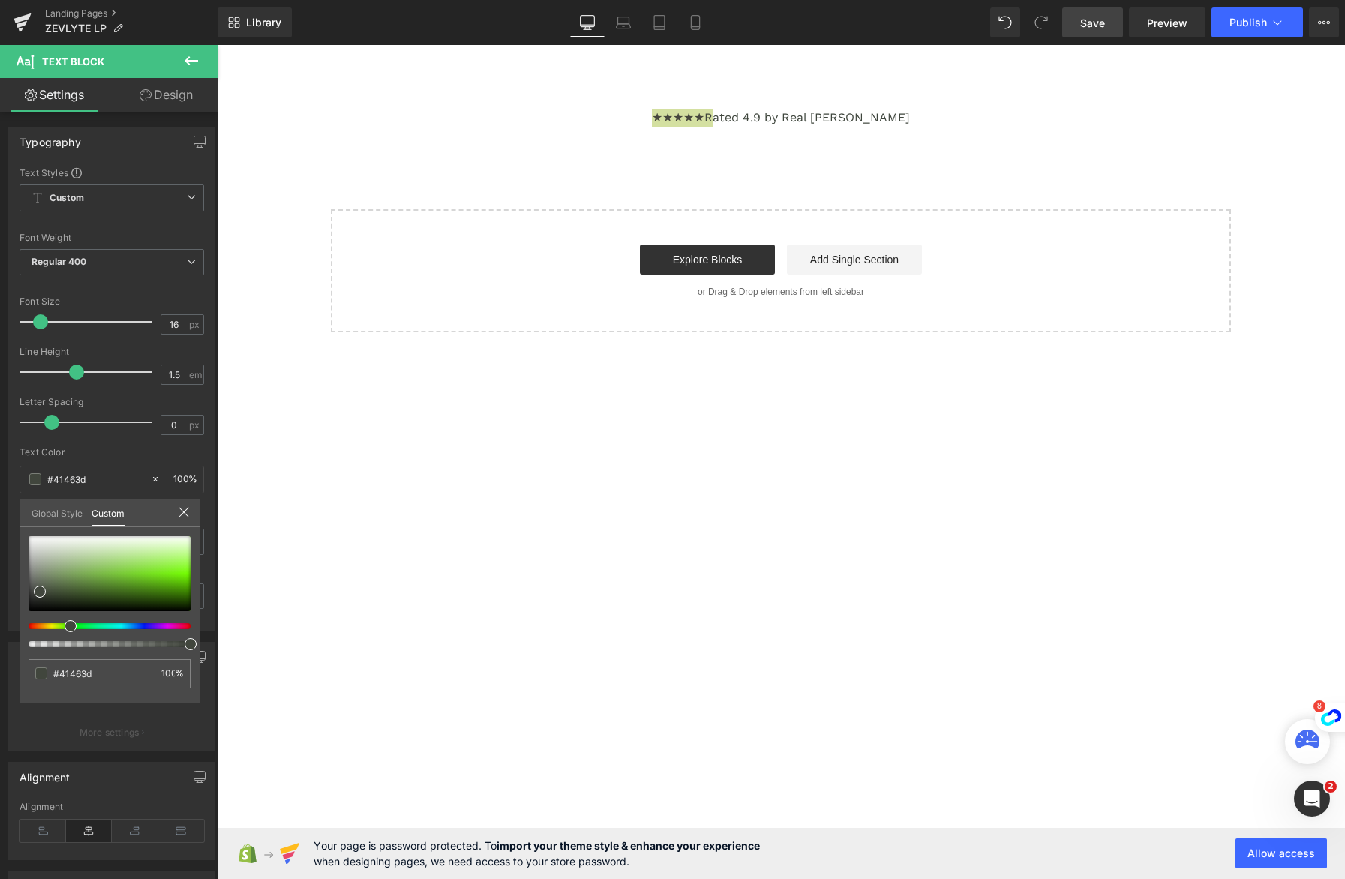
type input "#42463d"
type input "#43463d"
type input "#44463d"
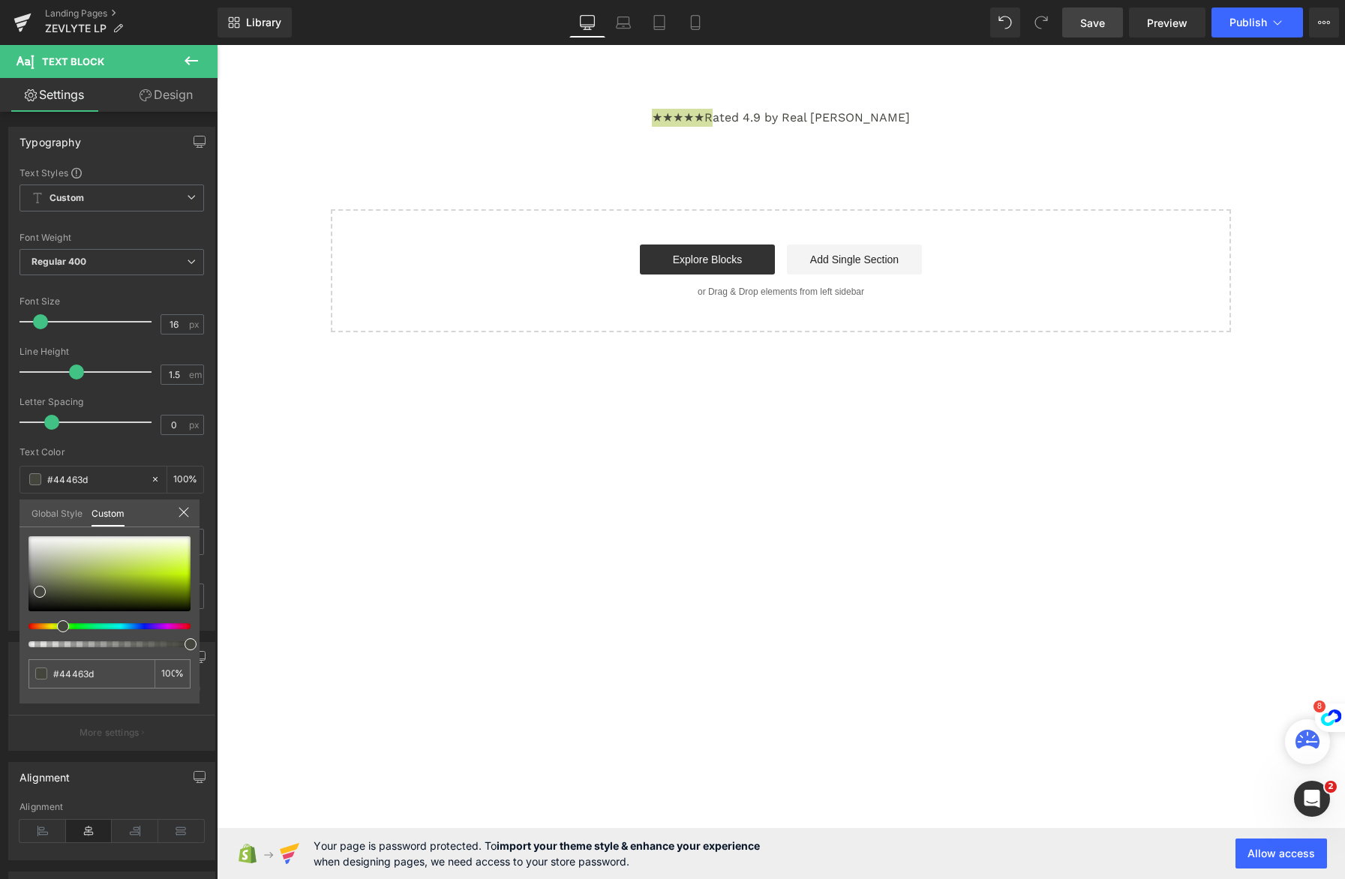
type input "#45463d"
type input "#46463d"
type input "#46453d"
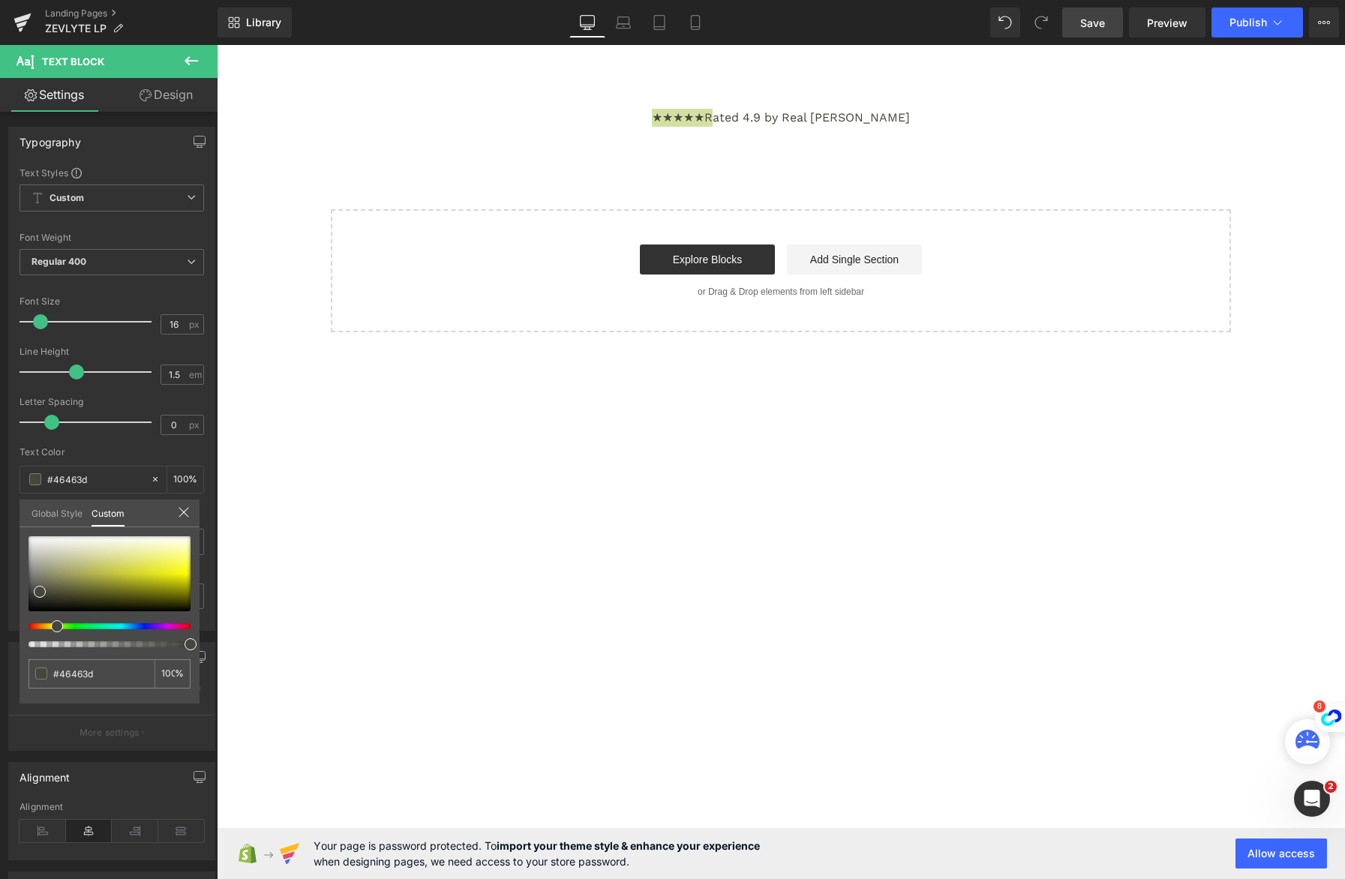
type input "#46453d"
type input "#46443d"
type input "#46453d"
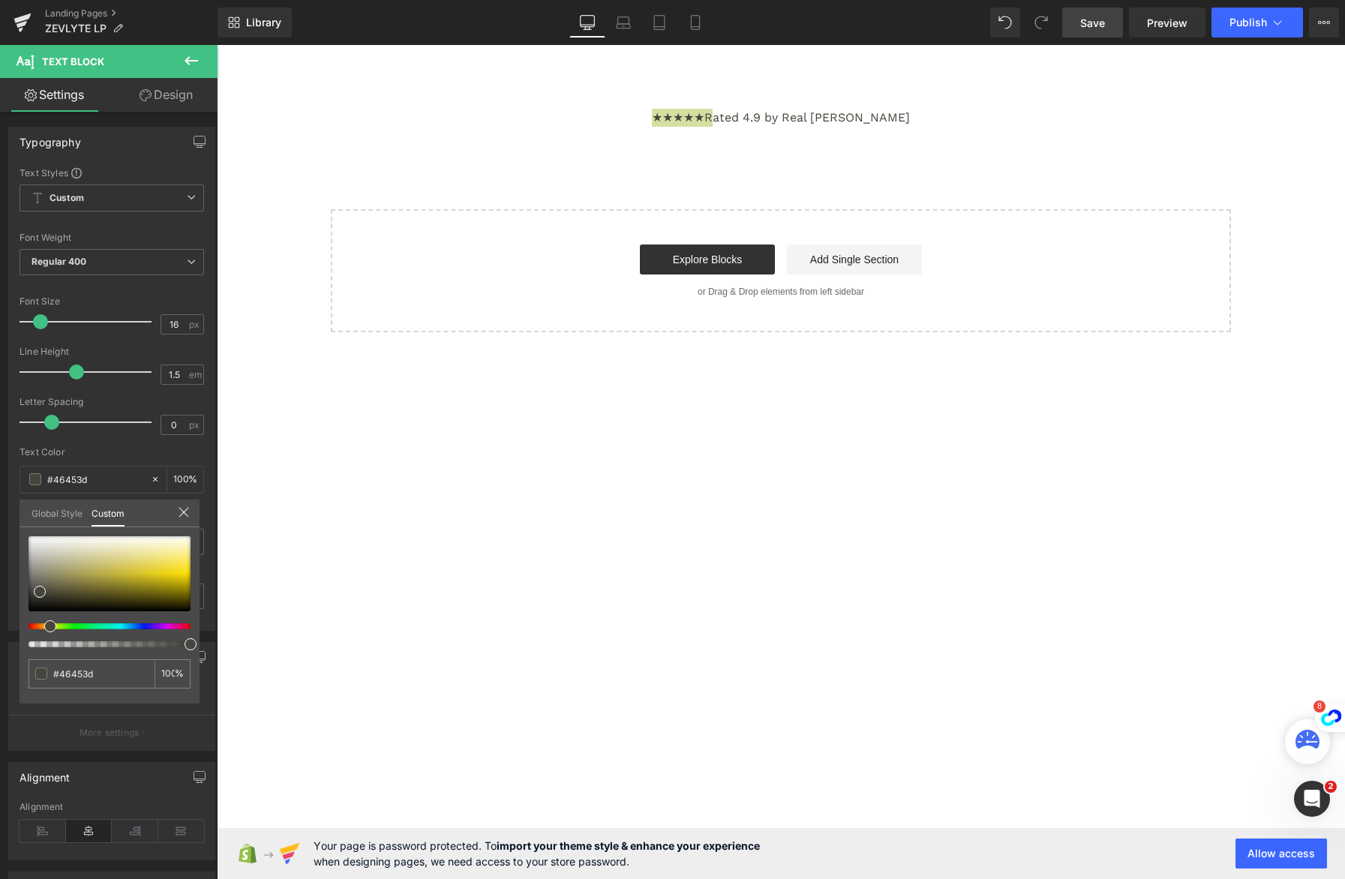
type input "#46463d"
drag, startPoint x: 119, startPoint y: 627, endPoint x: 49, endPoint y: 624, distance: 70.6
click at [49, 624] on div at bounding box center [104, 627] width 162 height 6
click at [670, 485] on body "Skip to content Submit Close search Home Catalog ''How one Mother's Last Resort…" at bounding box center [781, 462] width 1129 height 834
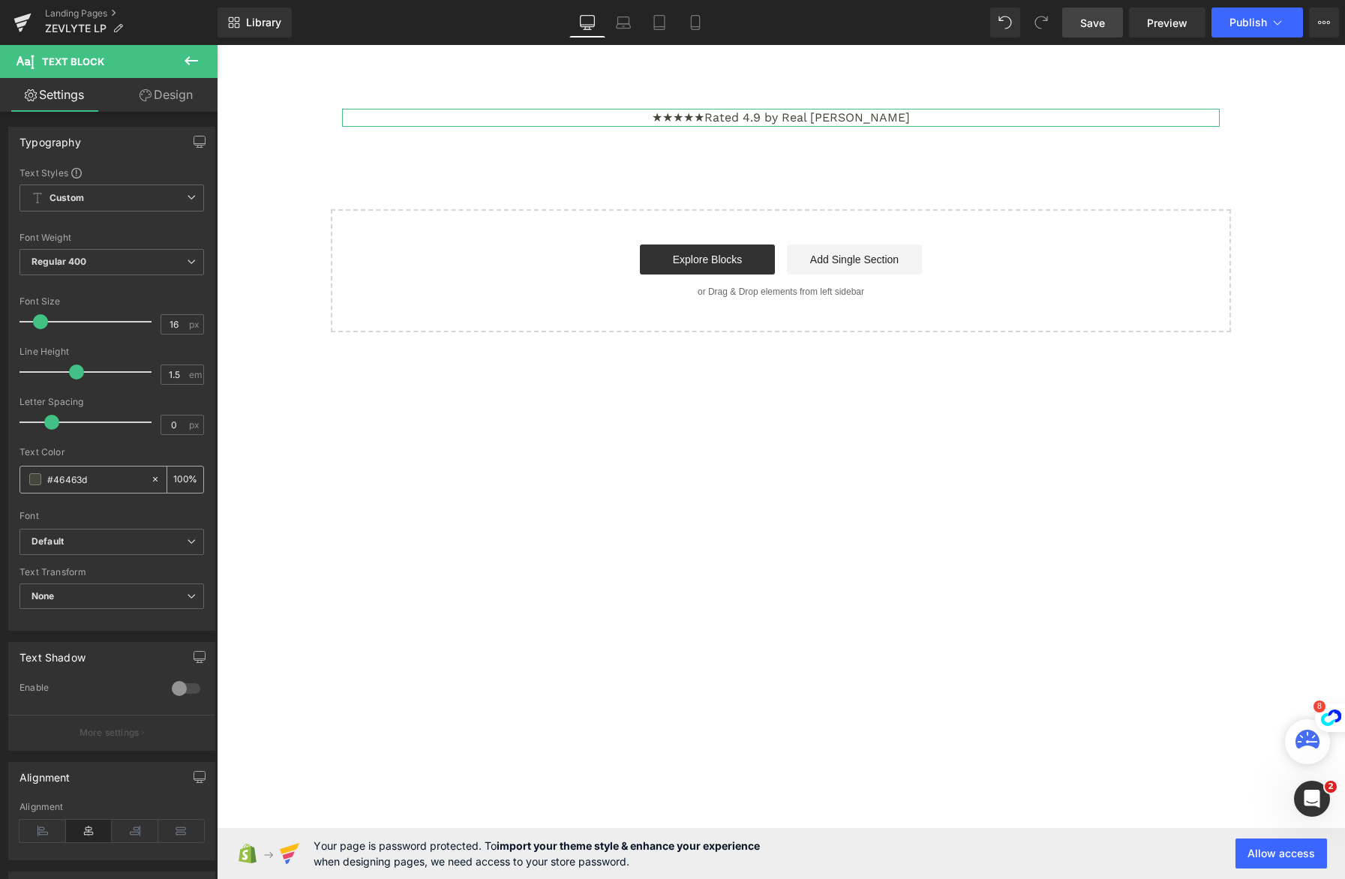
click at [35, 475] on span at bounding box center [35, 479] width 12 height 12
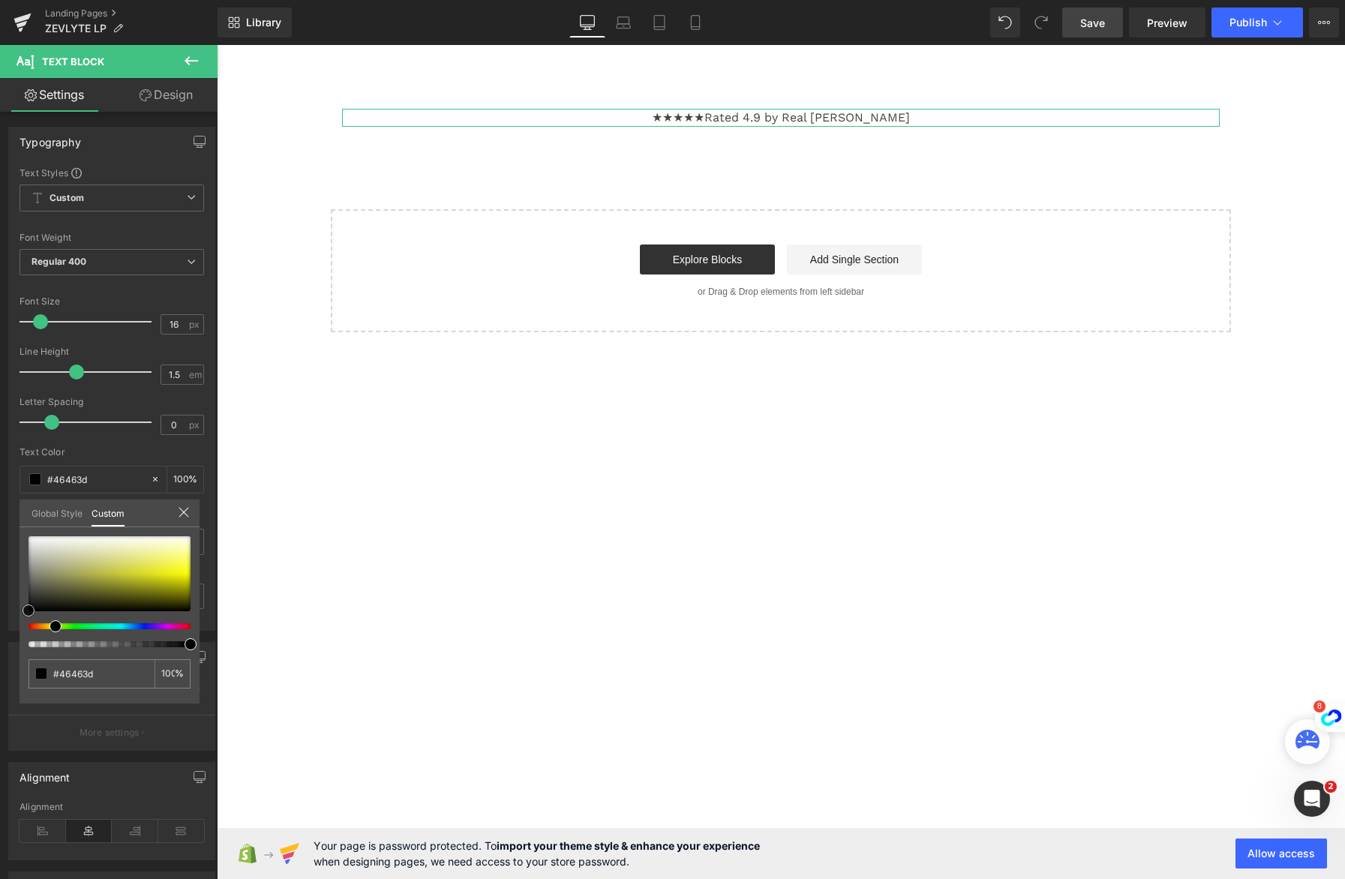
type input "#1c1c1b"
type input "#000000"
drag, startPoint x: 42, startPoint y: 588, endPoint x: -13, endPoint y: 654, distance: 85.8
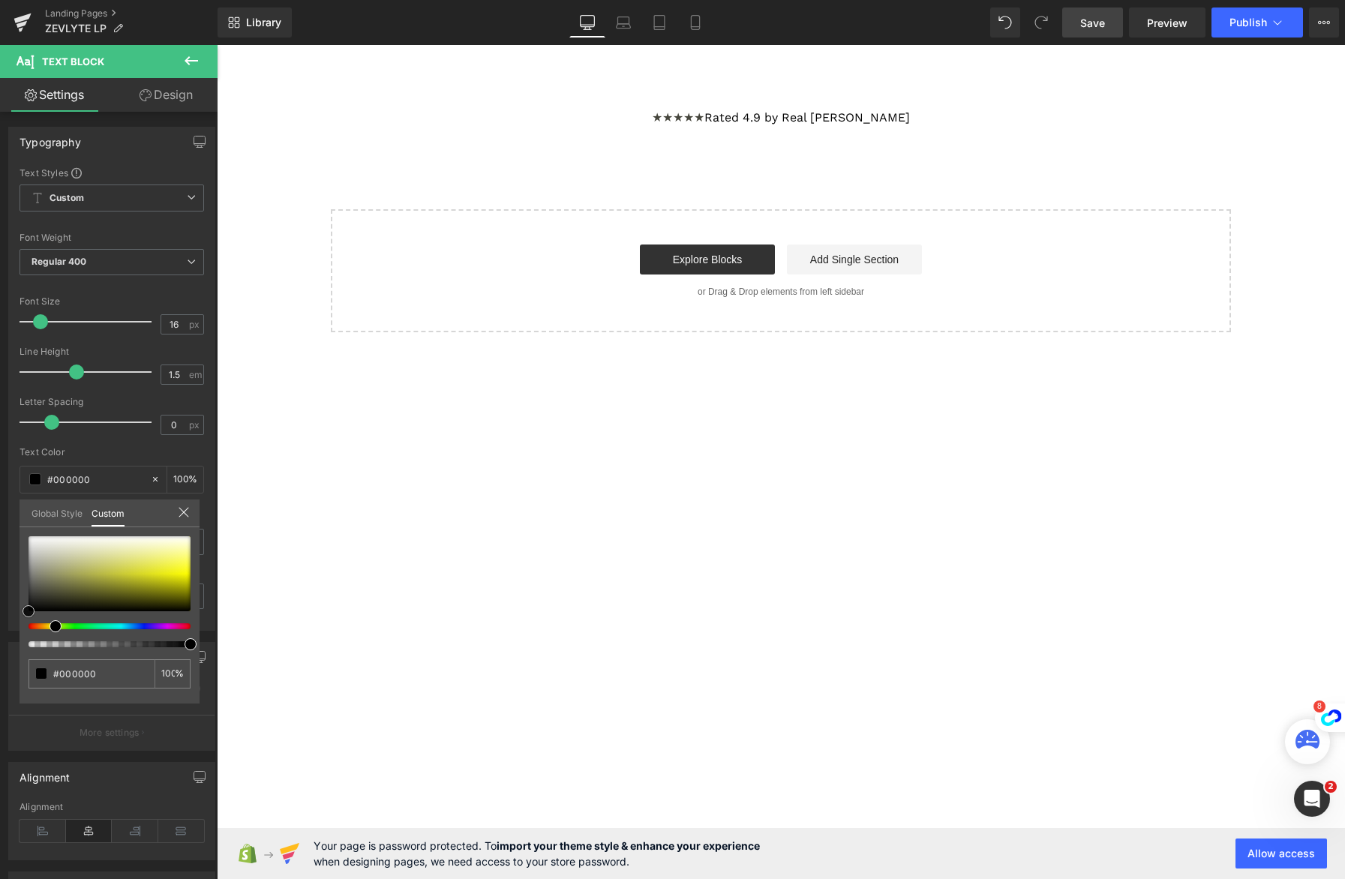
click at [0, 654] on html "Text Block You are previewing how the will restyle your page. You can not edit …" at bounding box center [672, 439] width 1345 height 879
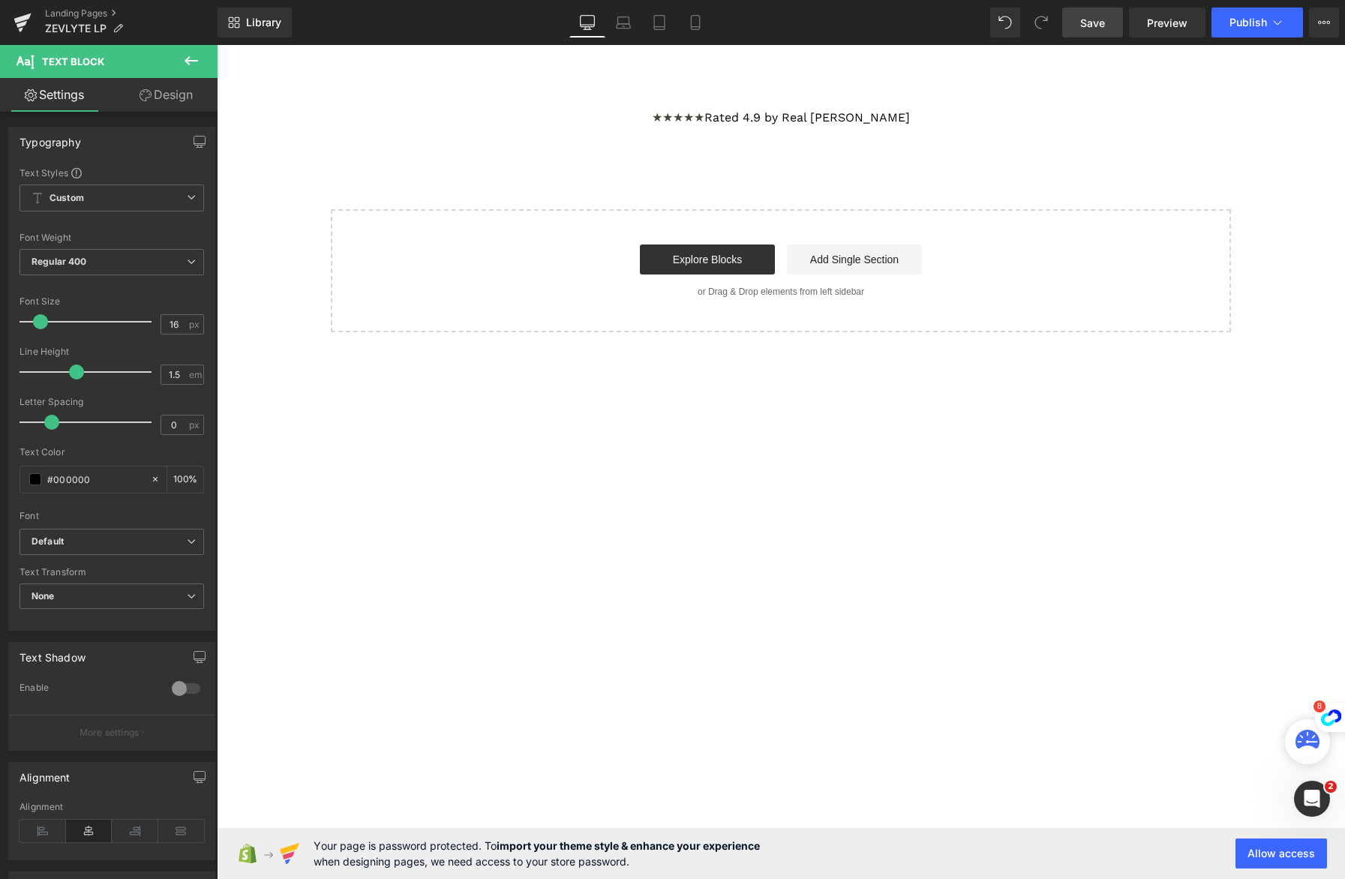
click at [872, 92] on body "Skip to content Submit Close search Home Catalog ''How one Mother's Last Resort…" at bounding box center [781, 462] width 1129 height 834
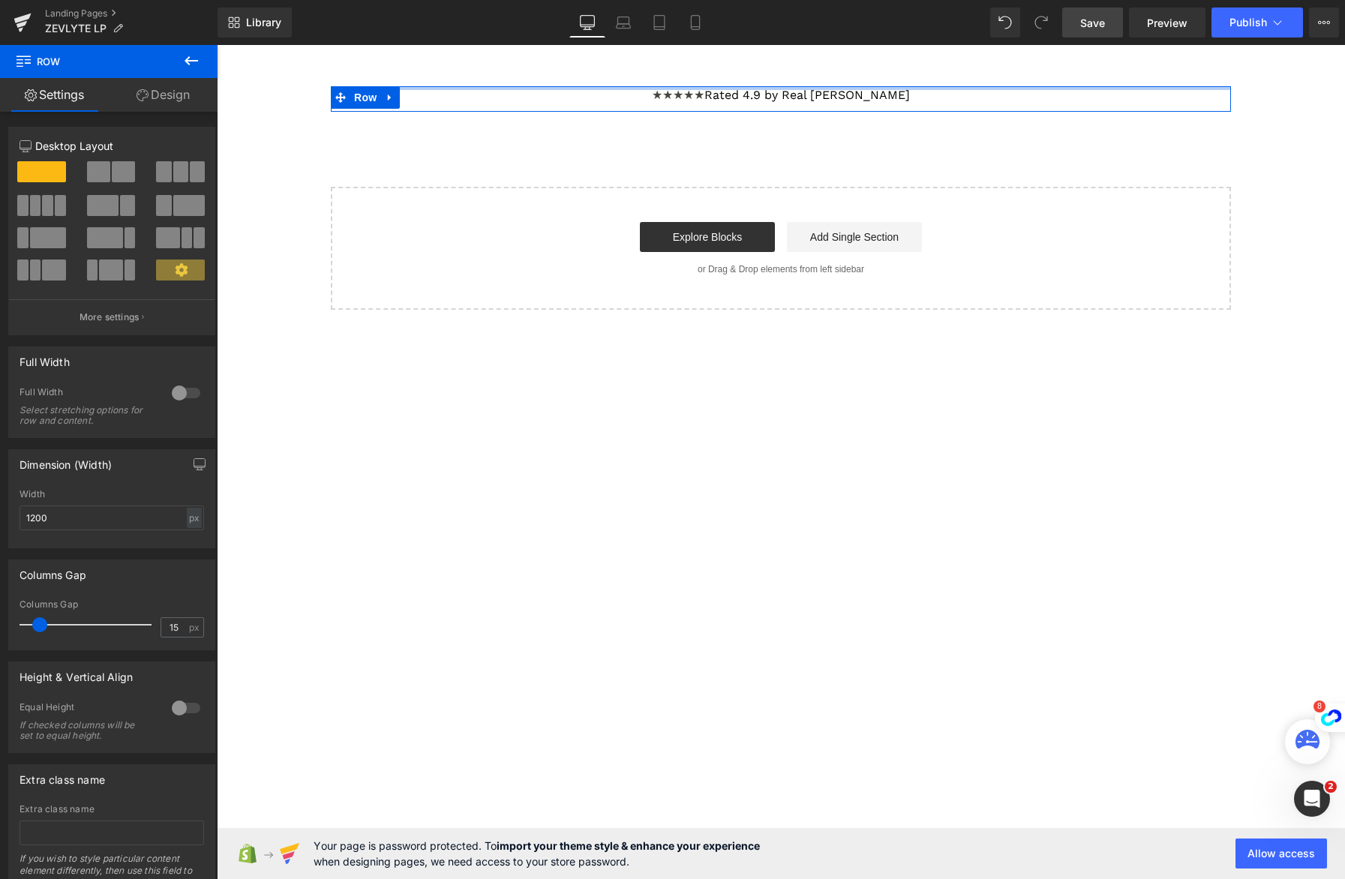
drag, startPoint x: 913, startPoint y: 96, endPoint x: 912, endPoint y: 77, distance: 19.6
click at [912, 77] on main "''How one Mother's Last Resort Discovery Ended 8 Years of Missing Her Children'…" at bounding box center [781, 373] width 1129 height 657
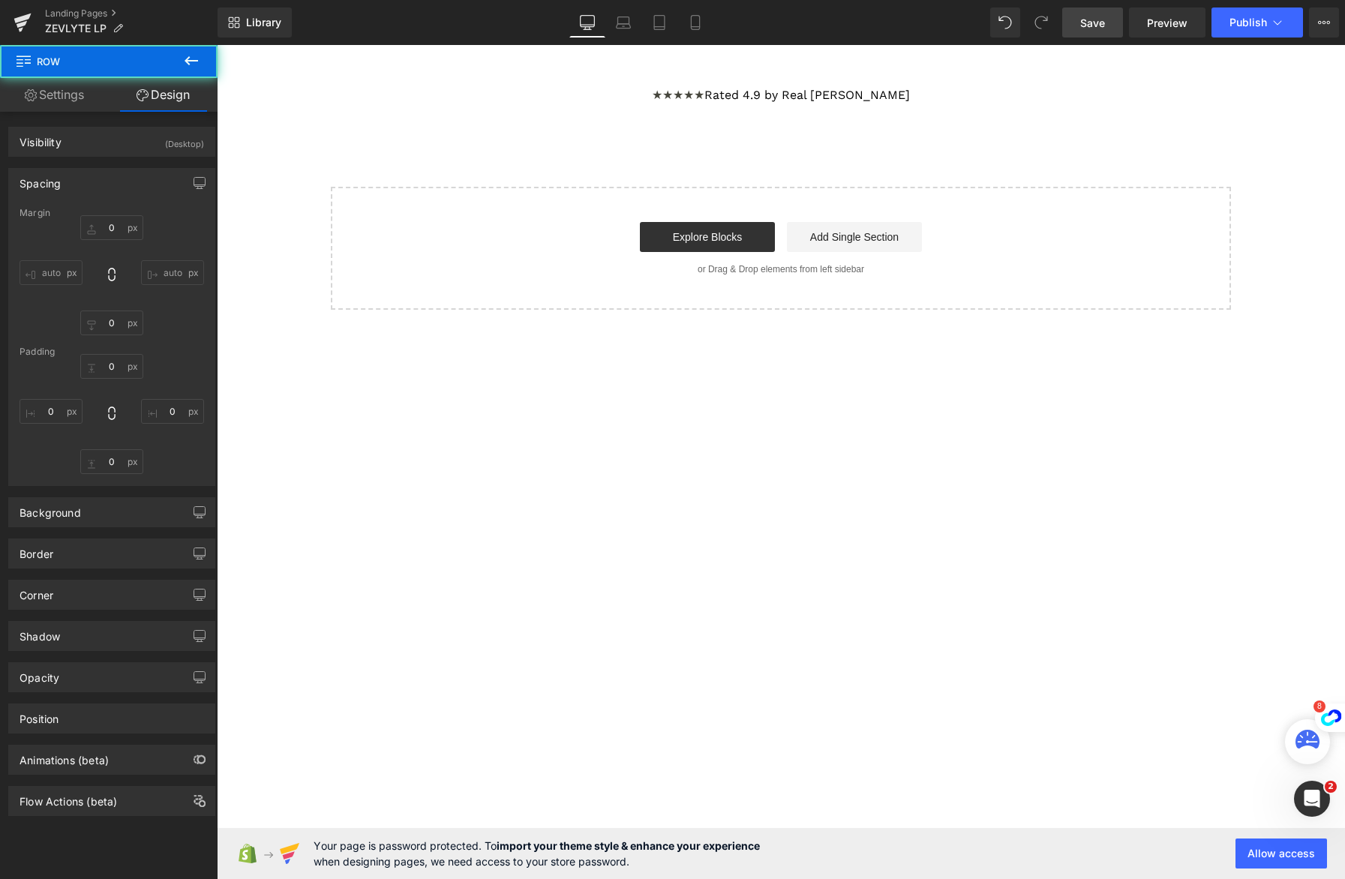
type input "0"
type input "10"
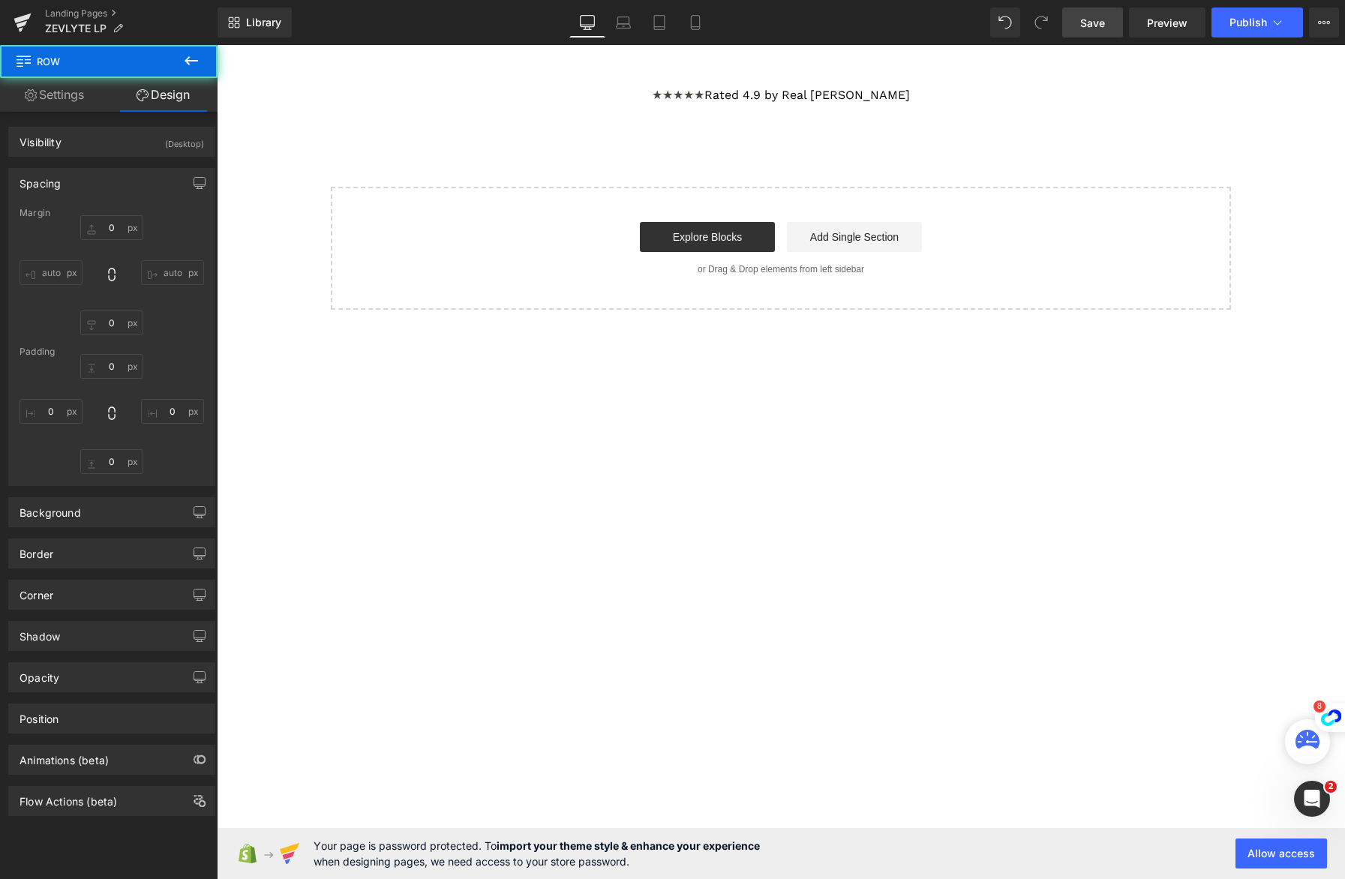
type input "0"
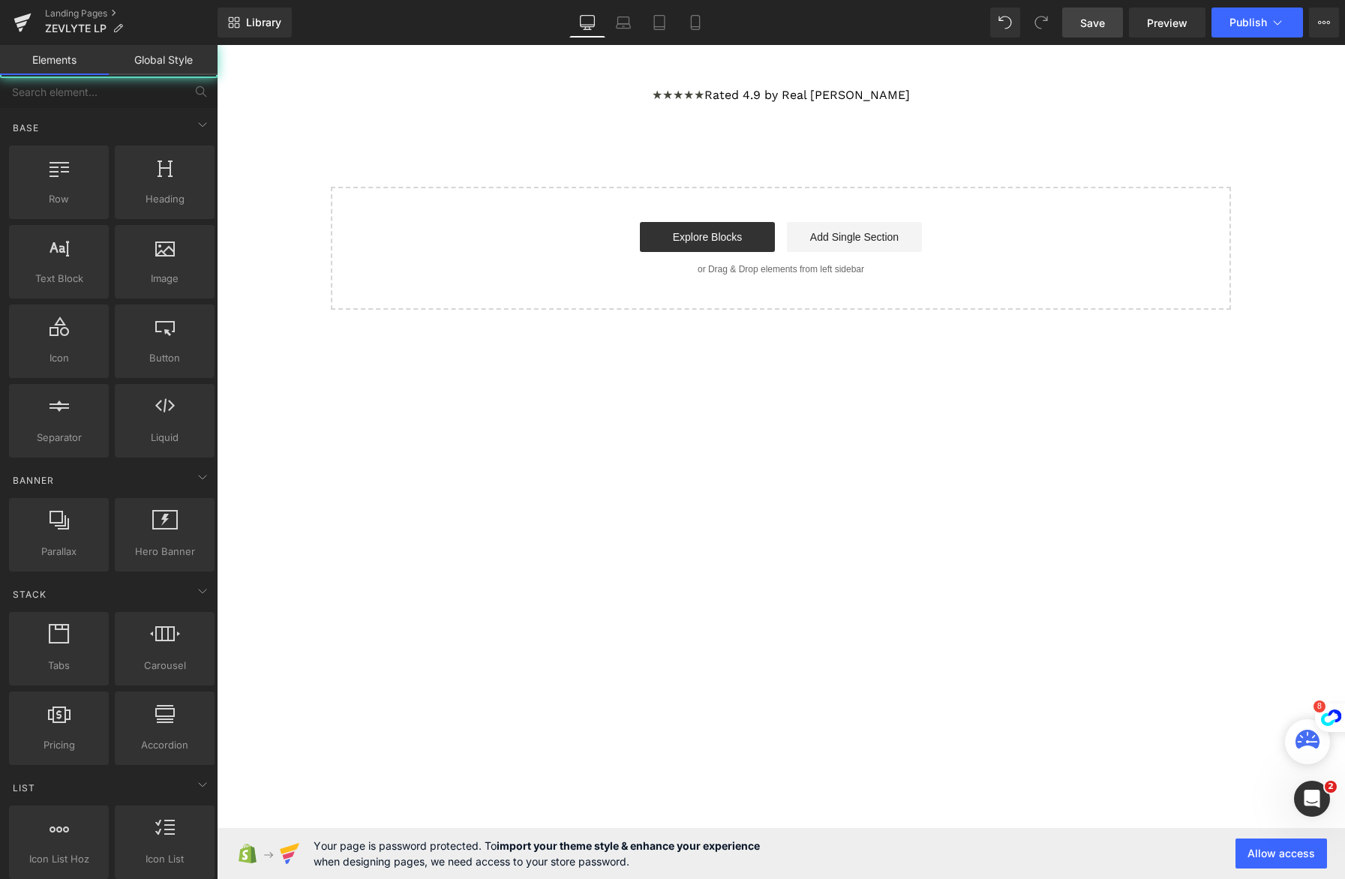
click at [961, 453] on main "''How one Mother's Last Resort Discovery Ended 8 Years of Missing Her Children'…" at bounding box center [781, 373] width 1129 height 657
click at [725, 83] on main "''How one Mother's Last Resort Discovery Ended 8 Years of Missing Her Children'…" at bounding box center [781, 373] width 1129 height 657
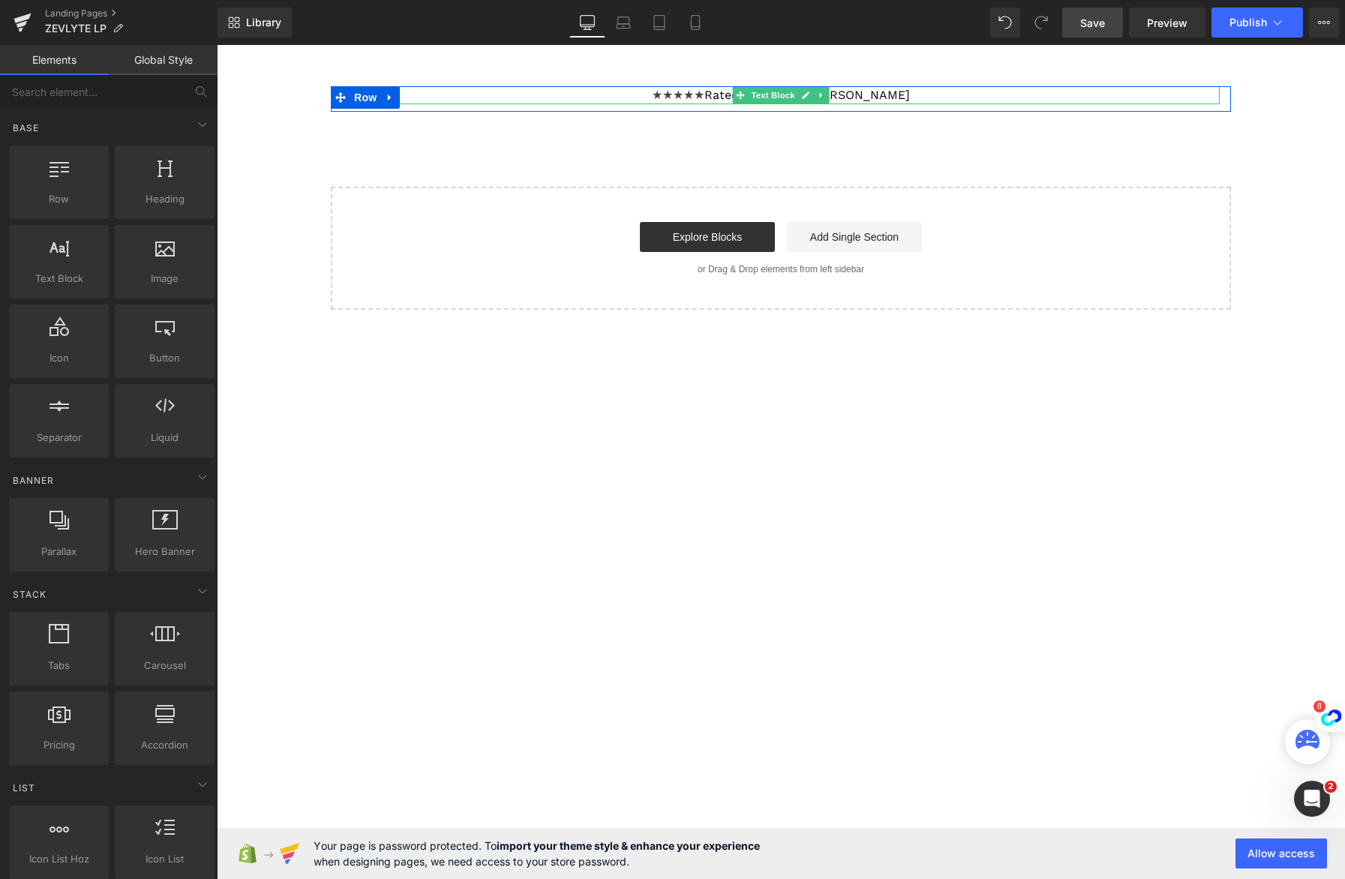
click at [699, 95] on span "★★★★★" at bounding box center [678, 95] width 53 height 14
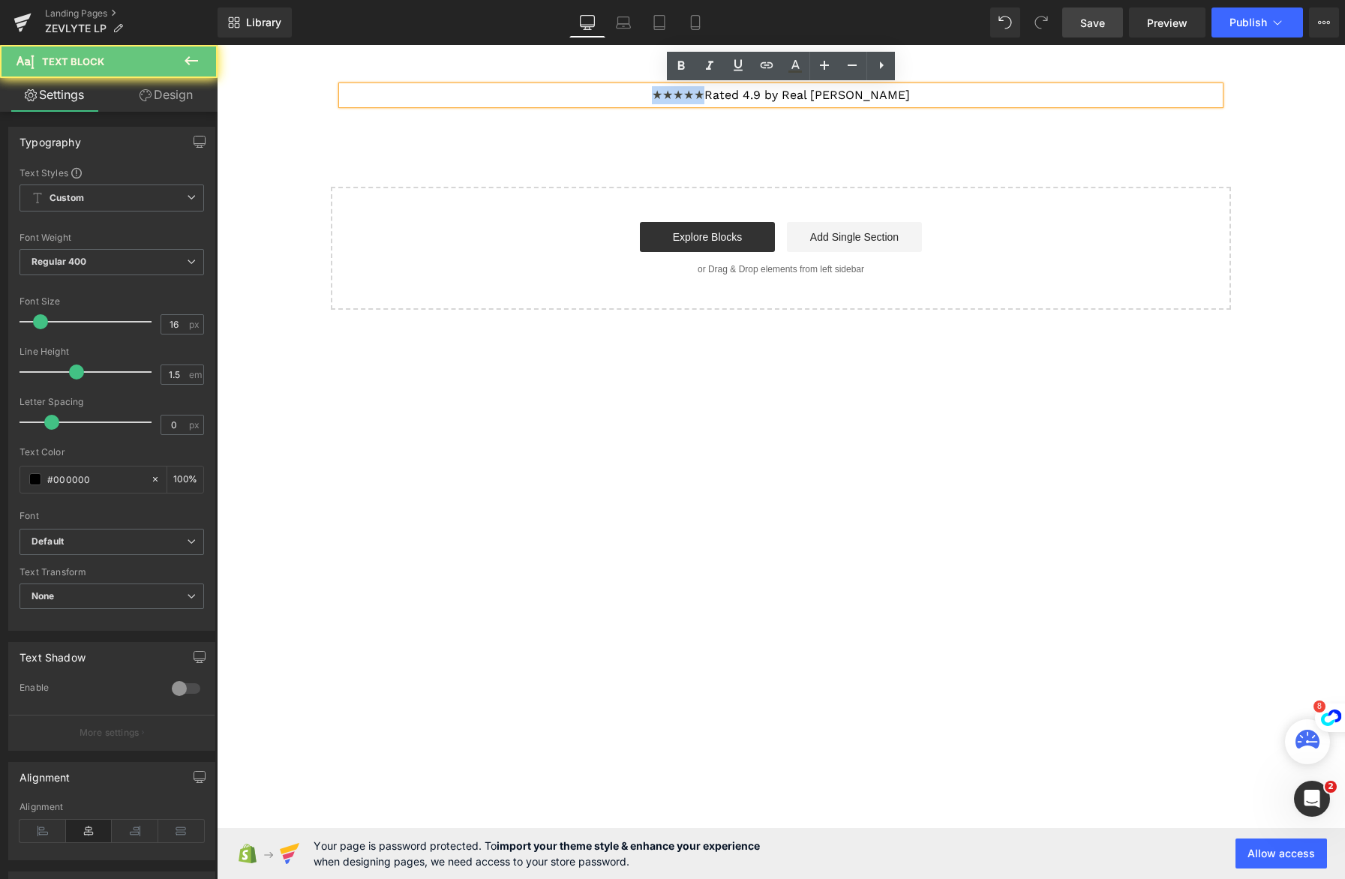
drag, startPoint x: 700, startPoint y: 95, endPoint x: 618, endPoint y: 92, distance: 82.6
click at [618, 92] on p "★★★★★ Rated 4.9 by Real [PERSON_NAME]" at bounding box center [781, 95] width 878 height 18
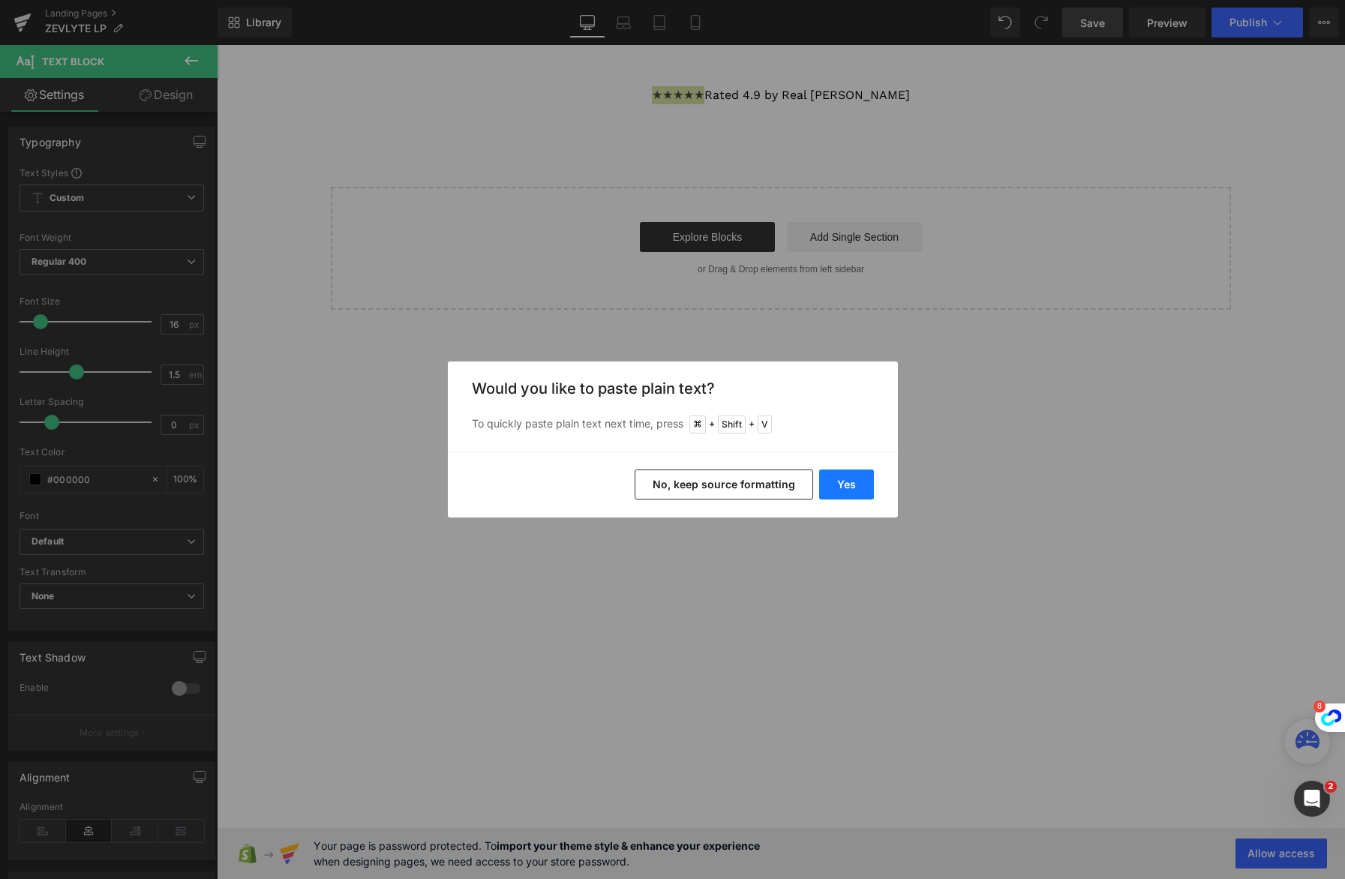
click at [842, 473] on button "Yes" at bounding box center [846, 485] width 55 height 30
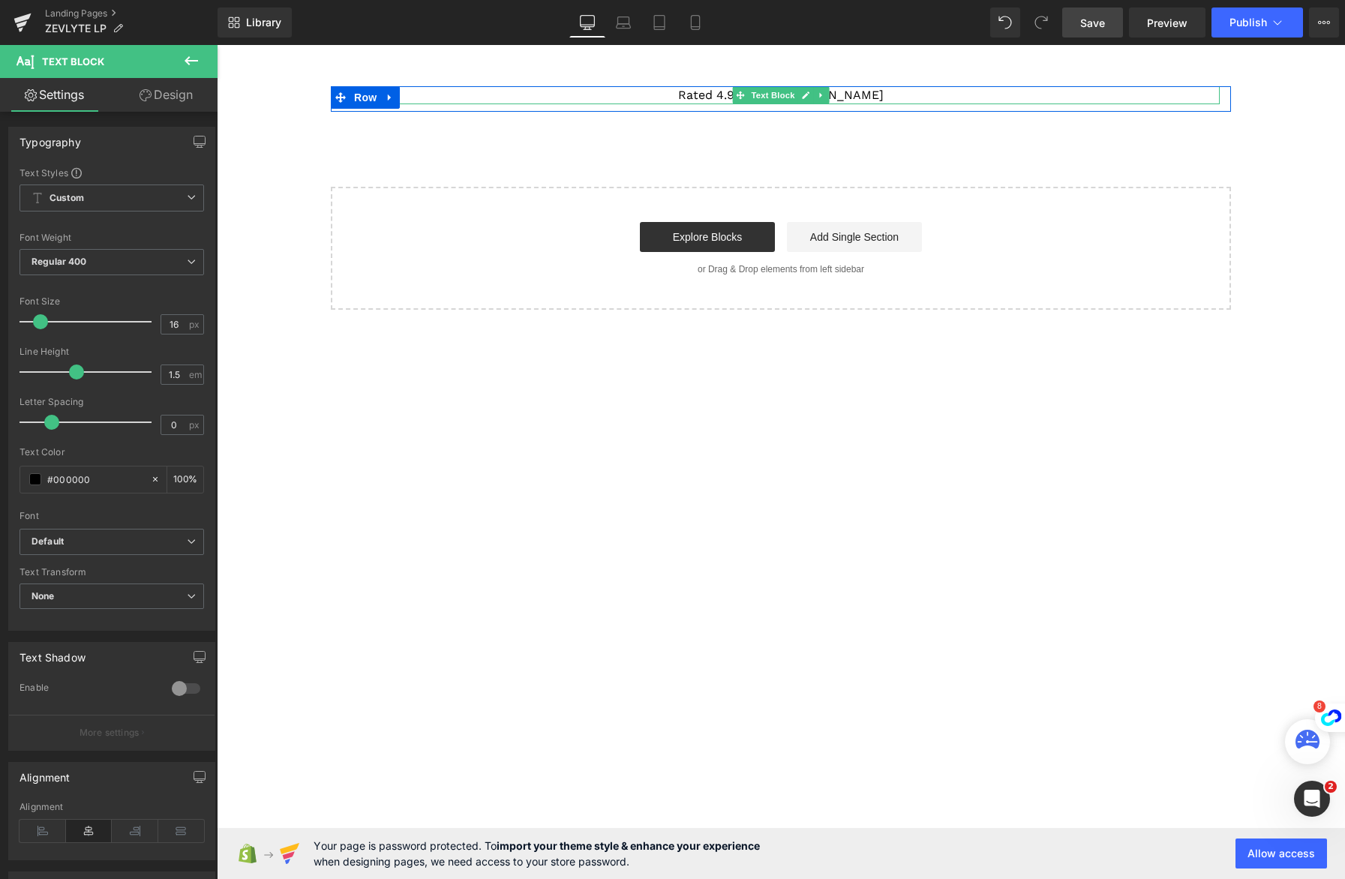
click at [676, 95] on p "Rated 4.9 by Real [PERSON_NAME]" at bounding box center [781, 95] width 878 height 18
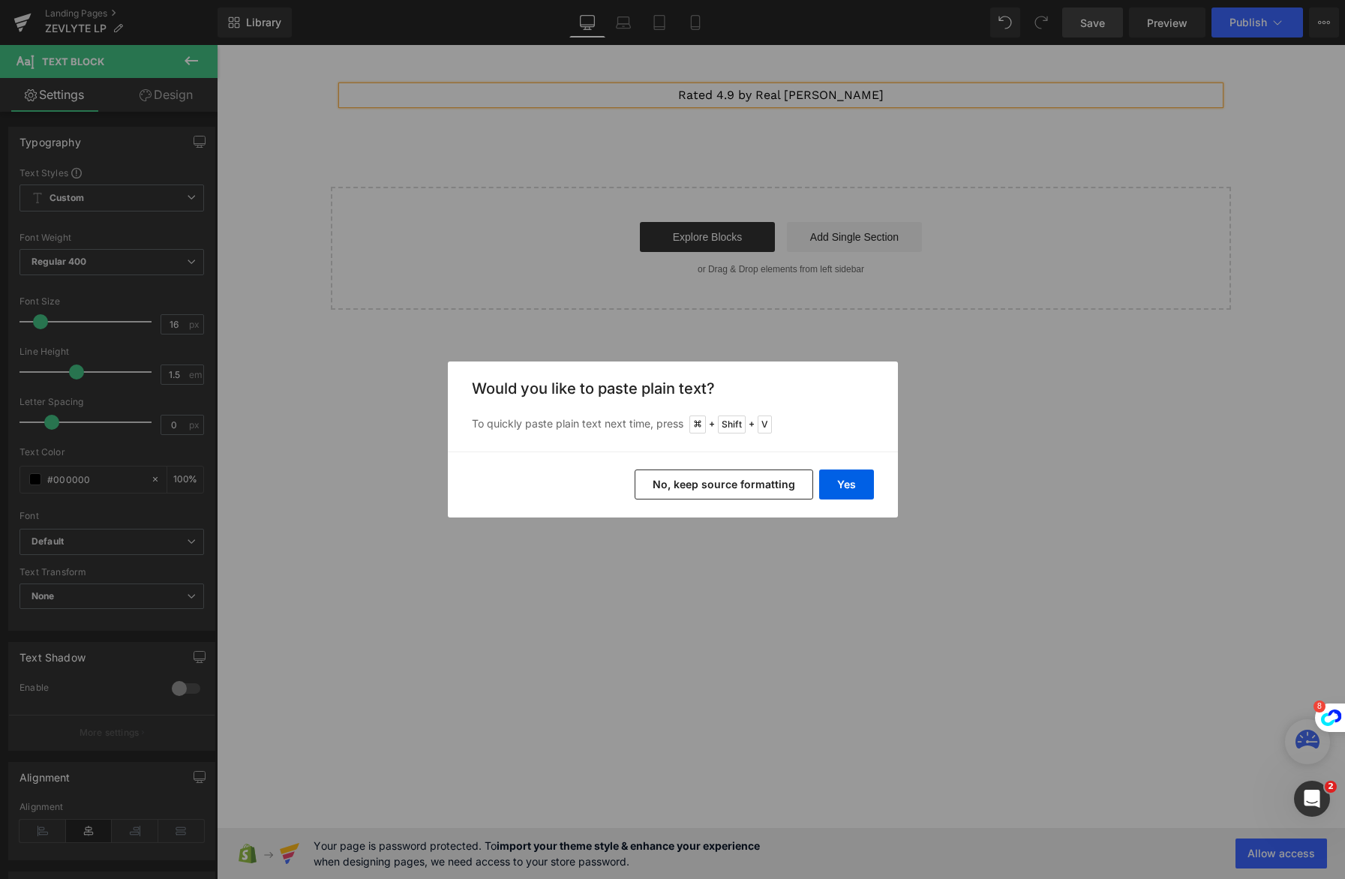
drag, startPoint x: 769, startPoint y: 494, endPoint x: 552, endPoint y: 449, distance: 221.6
click at [769, 494] on button "No, keep source formatting" at bounding box center [724, 485] width 179 height 30
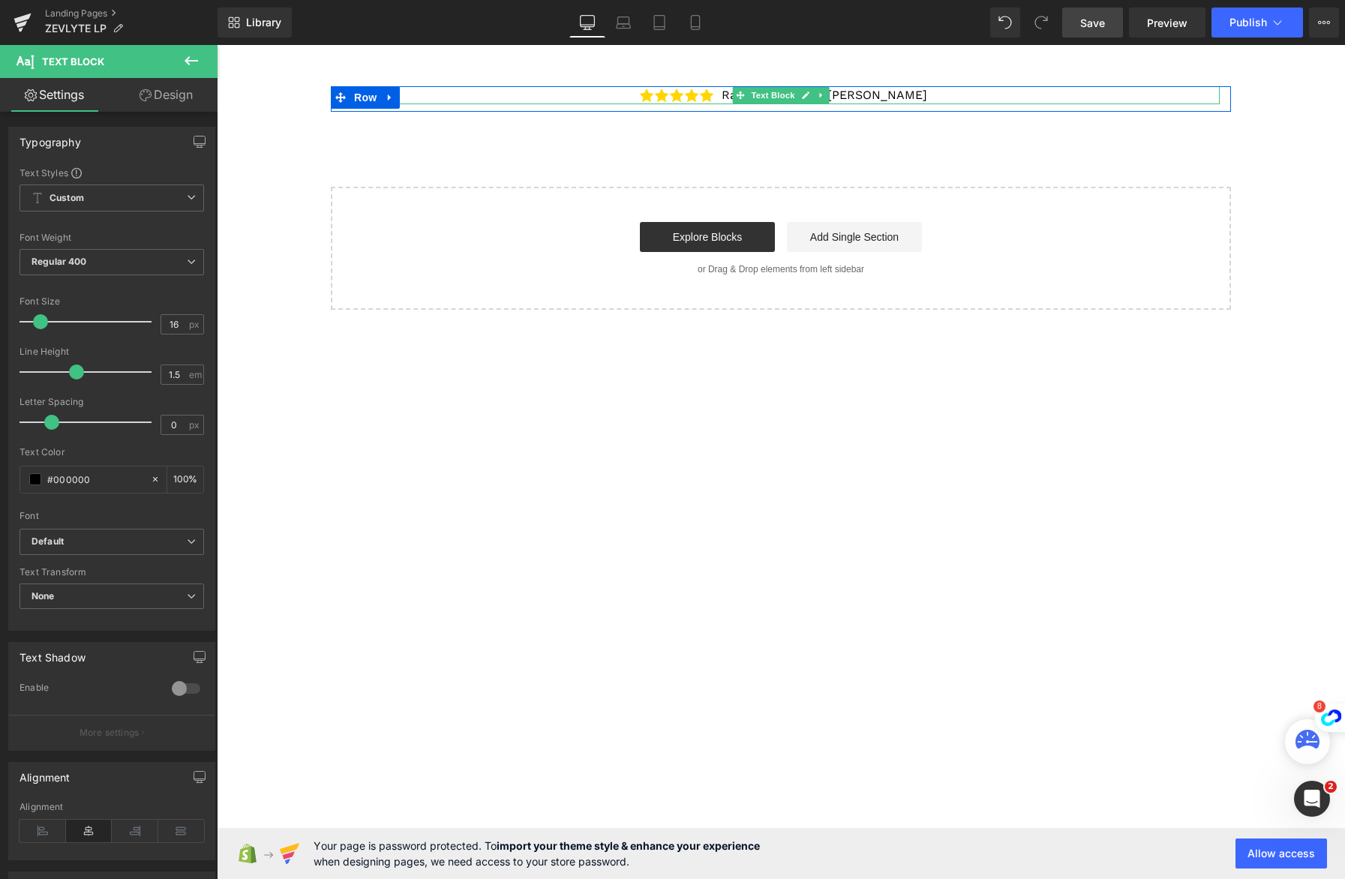
click at [1002, 98] on p "Rated 4.9 by Real [PERSON_NAME]" at bounding box center [781, 95] width 878 height 18
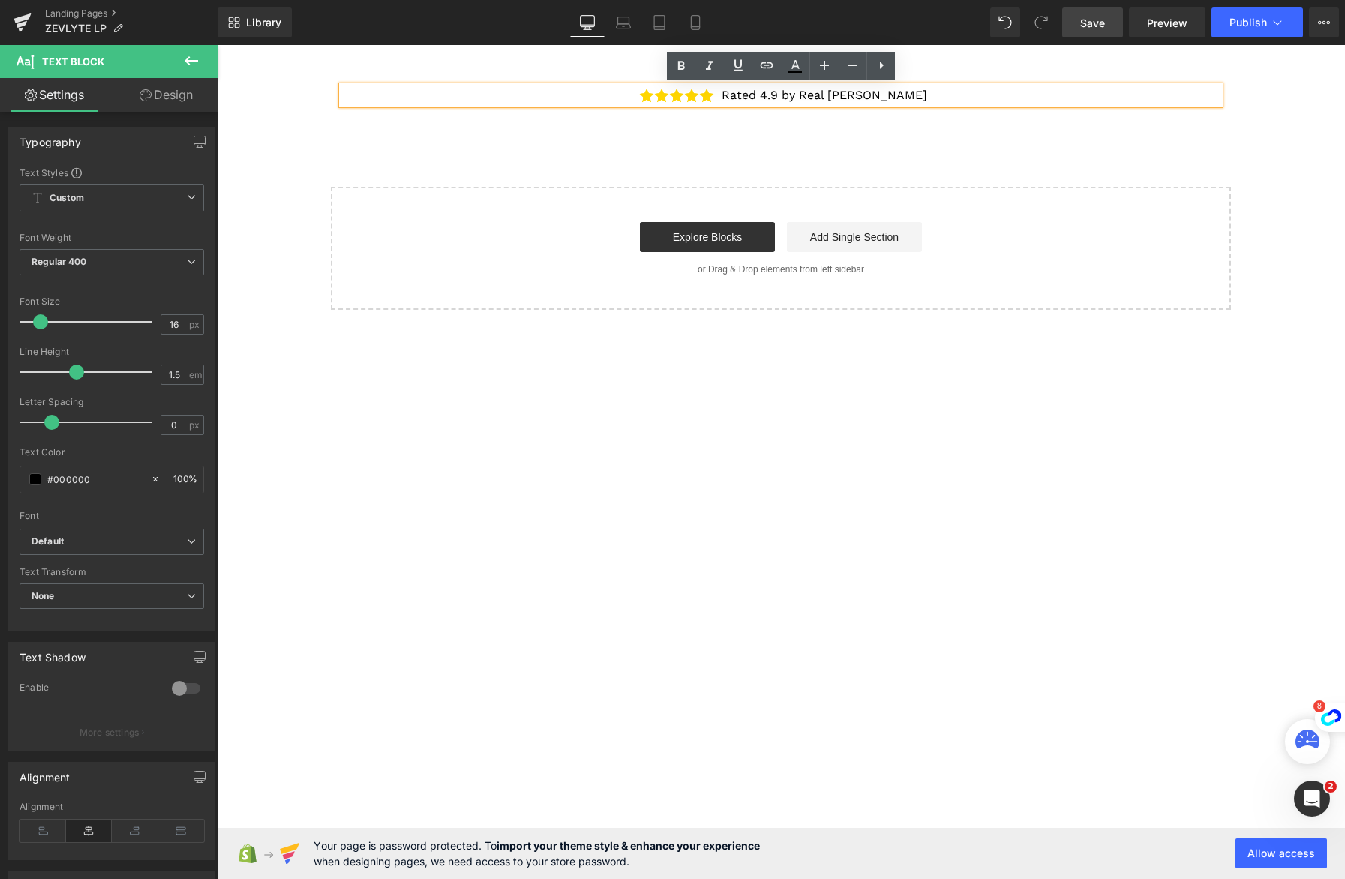
drag, startPoint x: 987, startPoint y: 95, endPoint x: 605, endPoint y: 79, distance: 382.3
click at [605, 79] on main "''How one Mother's Last Resort Discovery Ended 8 Years of Missing Her Children'…" at bounding box center [781, 373] width 1129 height 657
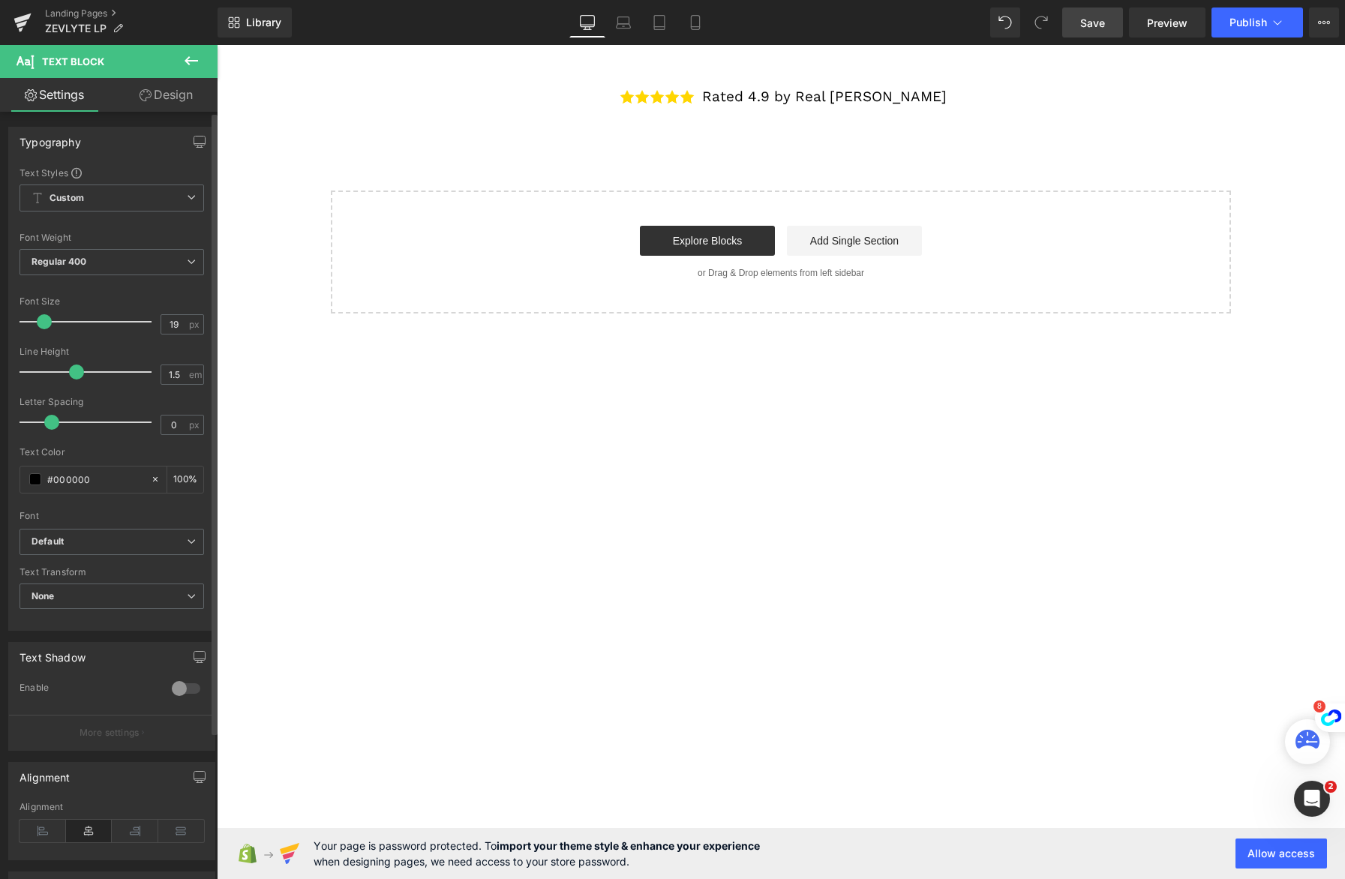
type input "20"
click at [49, 321] on span at bounding box center [45, 321] width 15 height 15
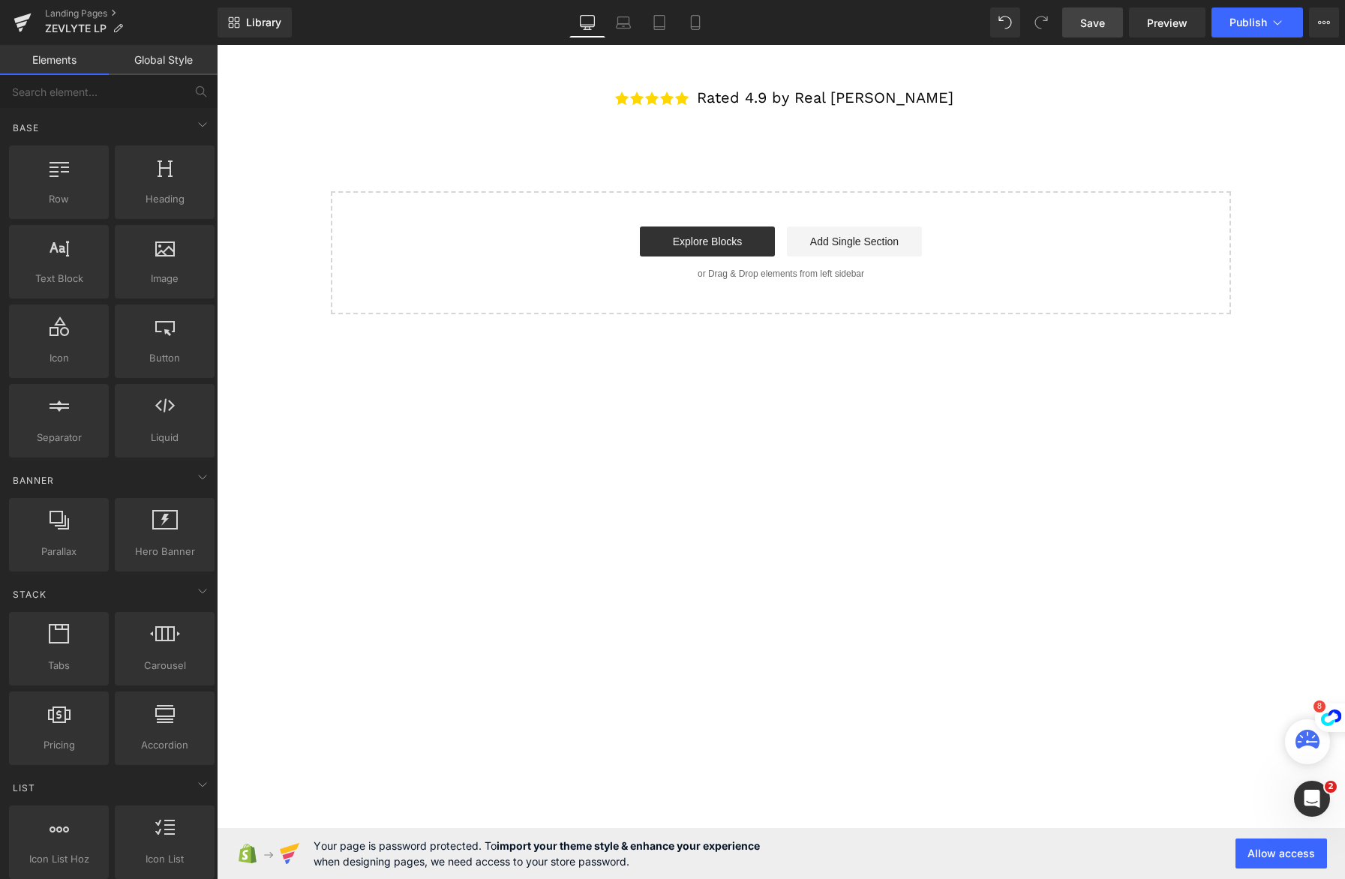
click at [712, 522] on main "''How one Mother's Last Resort Discovery Ended 8 Years of Missing Her Children'…" at bounding box center [781, 373] width 1129 height 657
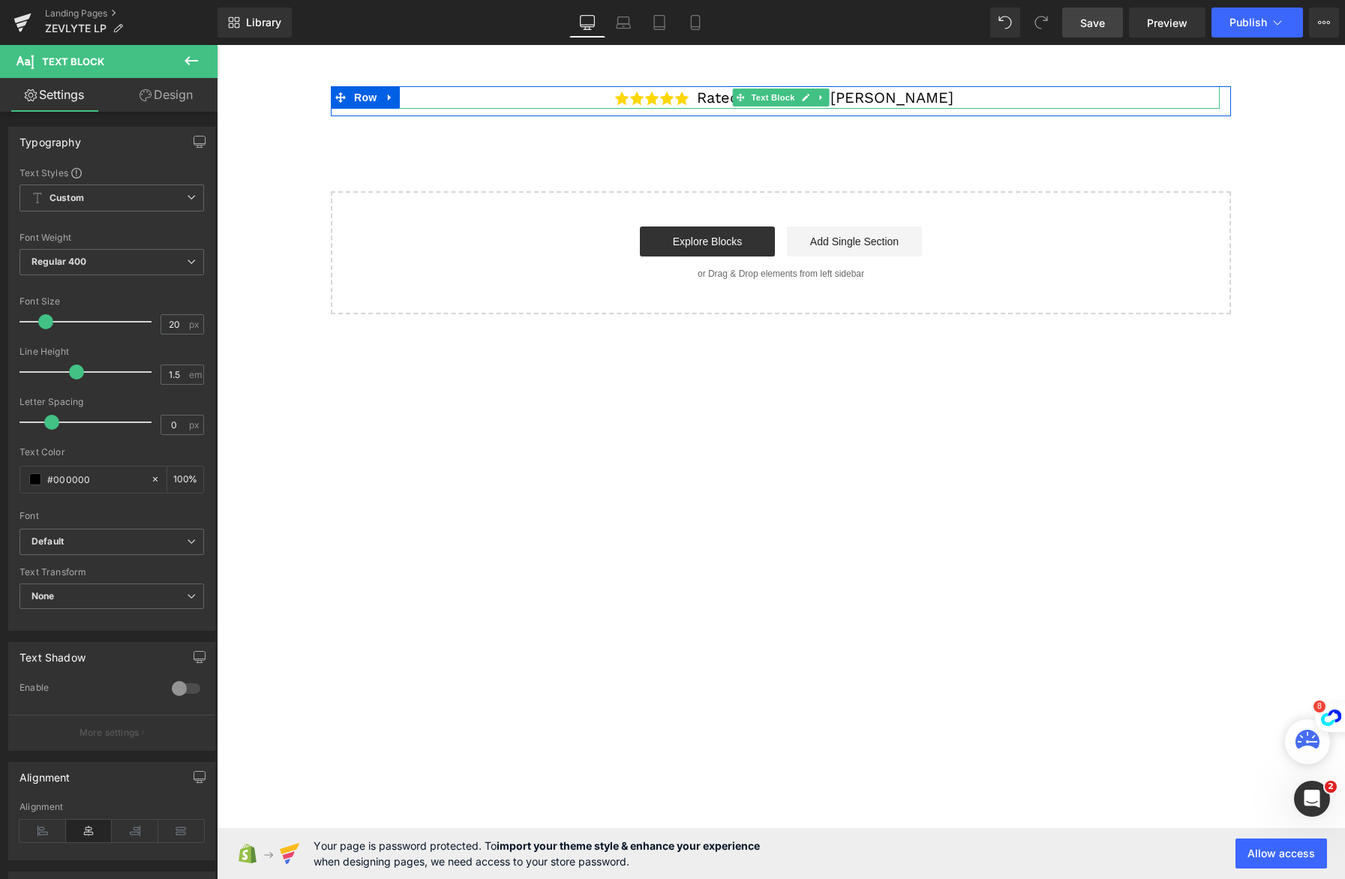
drag, startPoint x: 691, startPoint y: 97, endPoint x: 983, endPoint y: 98, distance: 291.9
click at [983, 98] on p "Rated 4.9 by Real [PERSON_NAME]" at bounding box center [781, 97] width 878 height 23
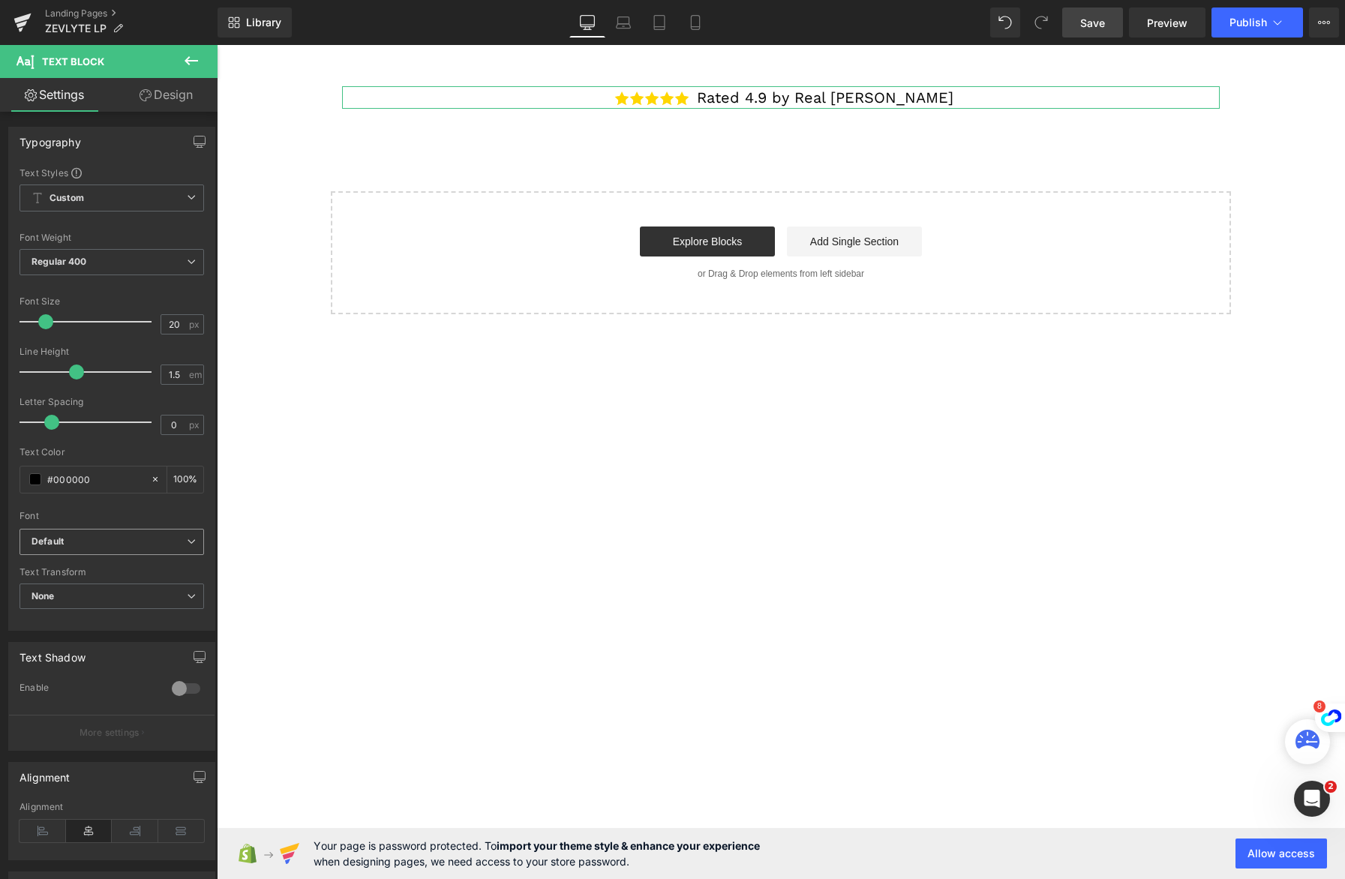
click at [109, 539] on b "Default" at bounding box center [109, 542] width 155 height 13
click at [119, 597] on li "Poppins" at bounding box center [109, 594] width 179 height 24
click at [121, 260] on span "Regular 400" at bounding box center [112, 262] width 185 height 26
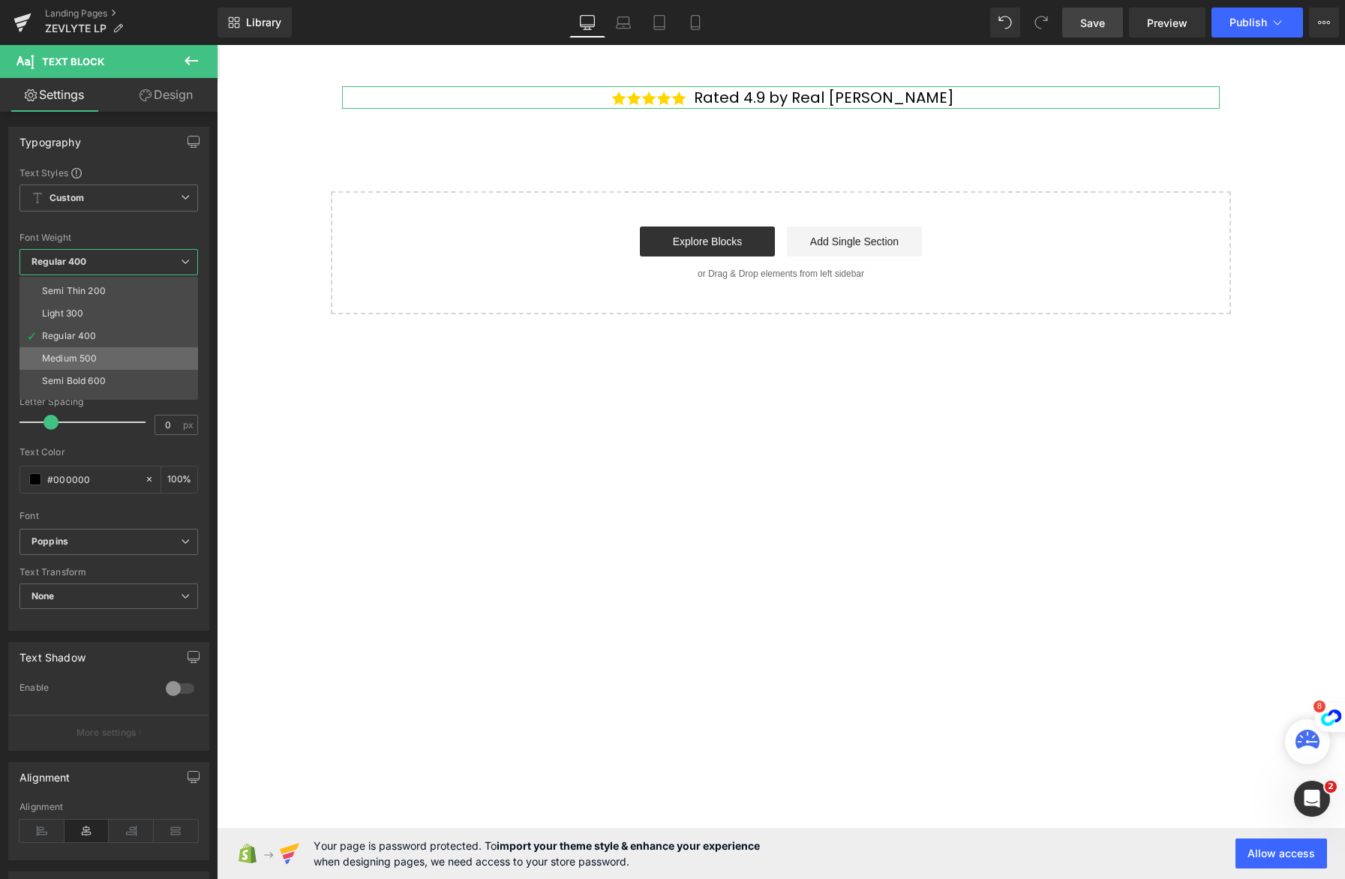
scroll to position [22, 0]
click at [125, 371] on li "Semi Bold 600" at bounding box center [112, 379] width 185 height 23
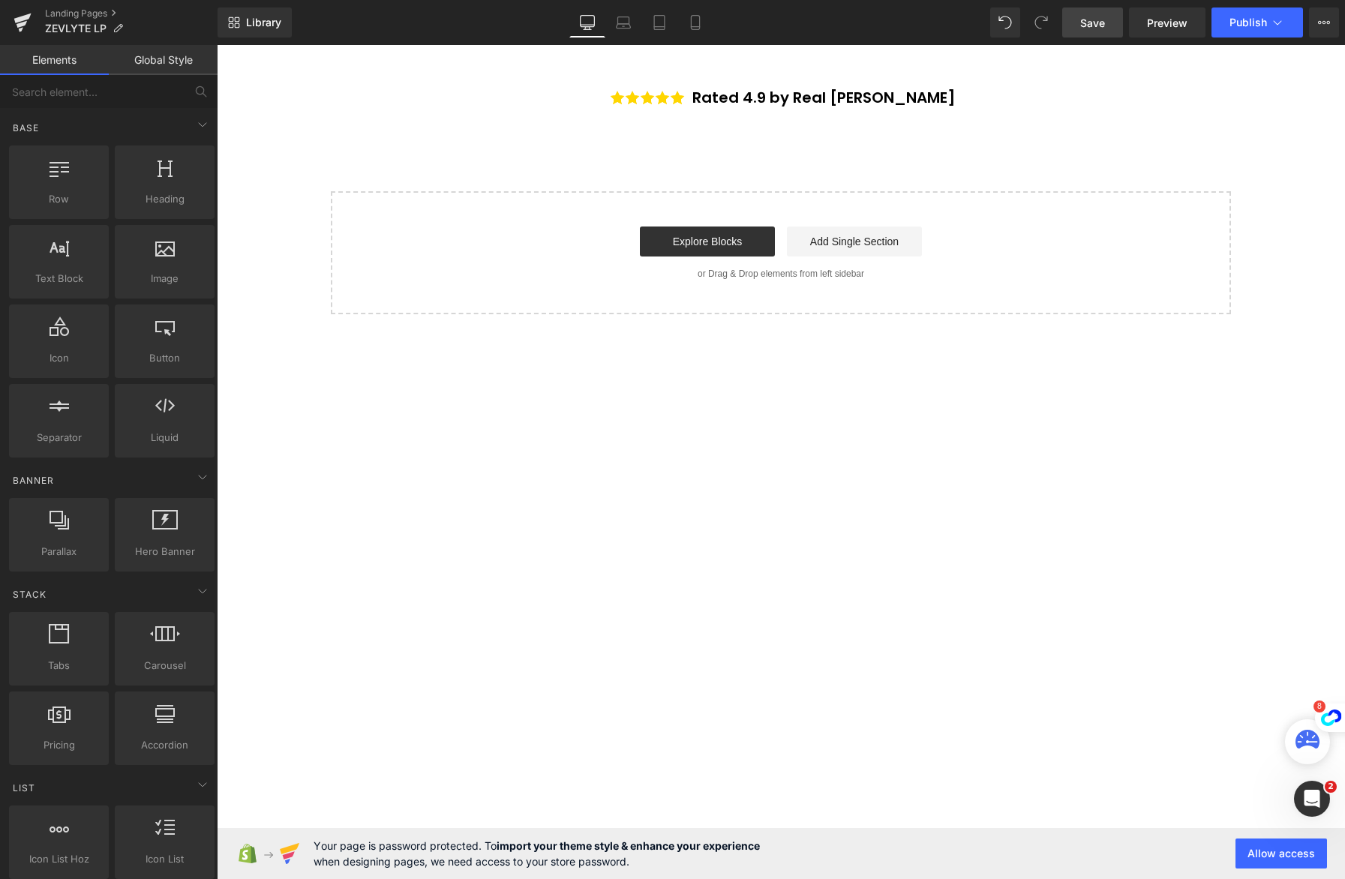
drag, startPoint x: 853, startPoint y: 497, endPoint x: 839, endPoint y: 494, distance: 14.7
click at [852, 497] on main "''How one Mother's Last Resort Discovery Ended 8 Years of Missing Her Children'…" at bounding box center [781, 373] width 1129 height 657
click at [699, 23] on icon at bounding box center [695, 22] width 15 height 15
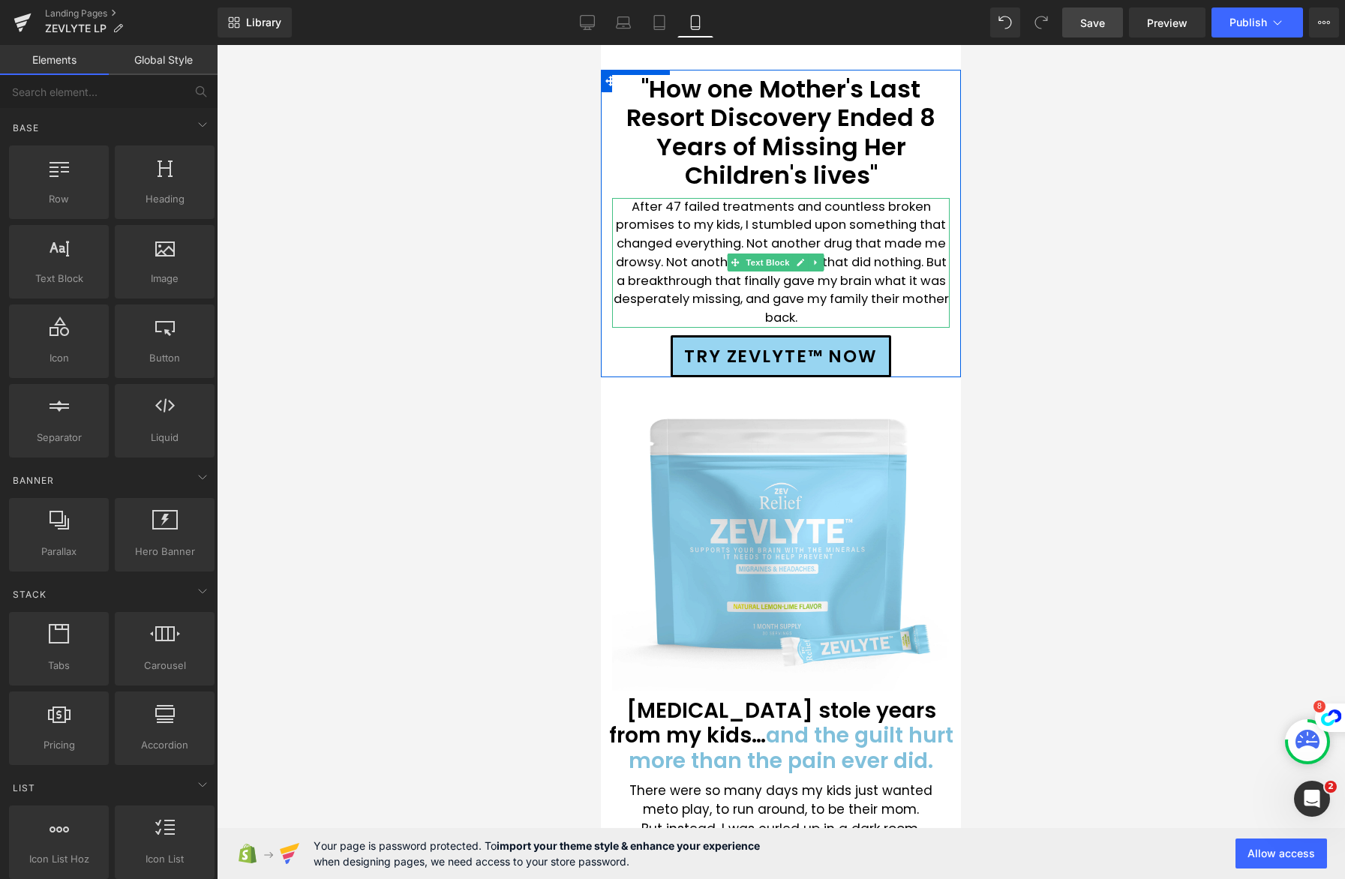
scroll to position [0, 0]
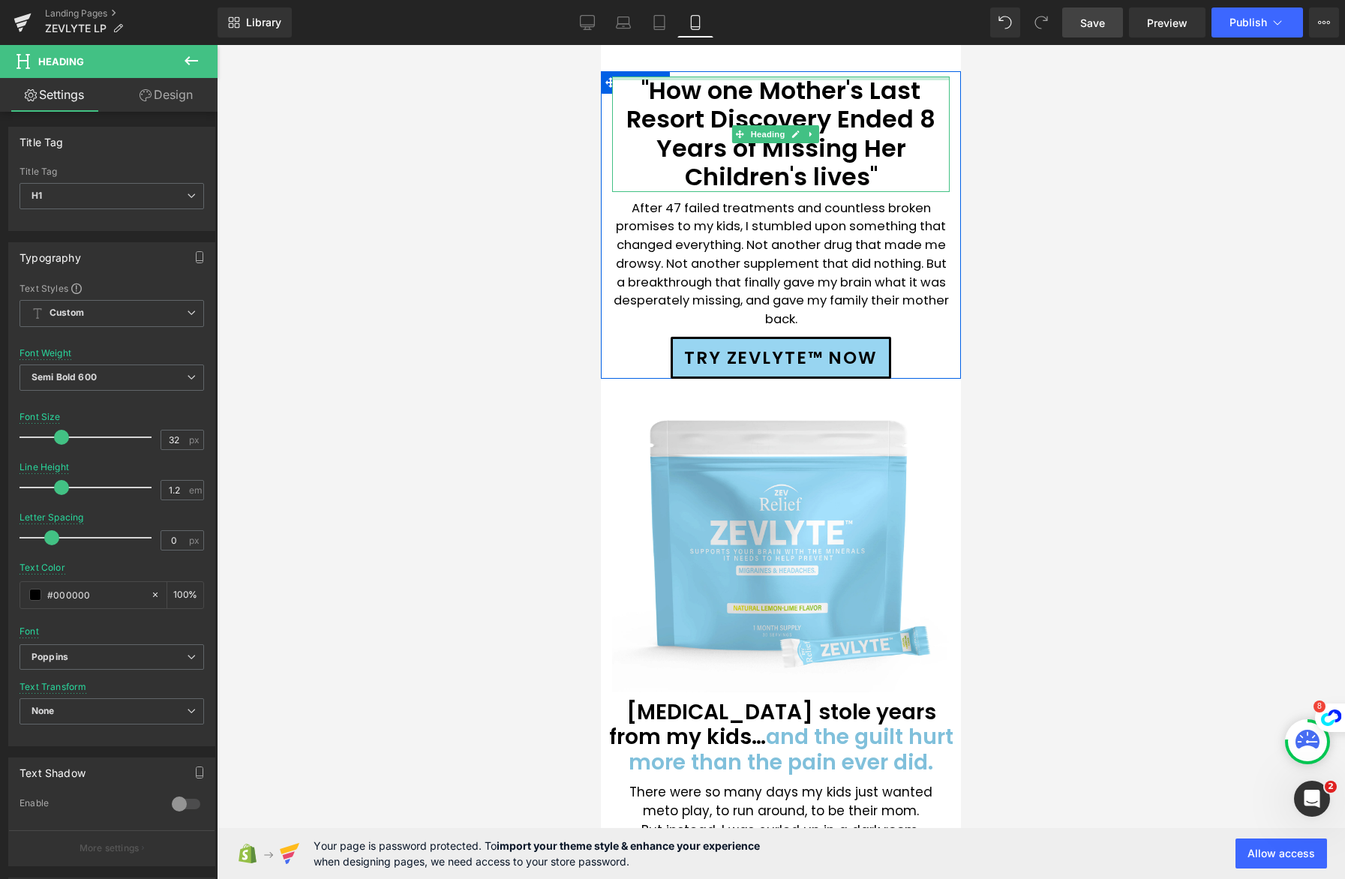
click at [705, 77] on div "''How one Mother's Last Resort Discovery Ended 8 Years of Missing Her Children'…" at bounding box center [781, 135] width 338 height 116
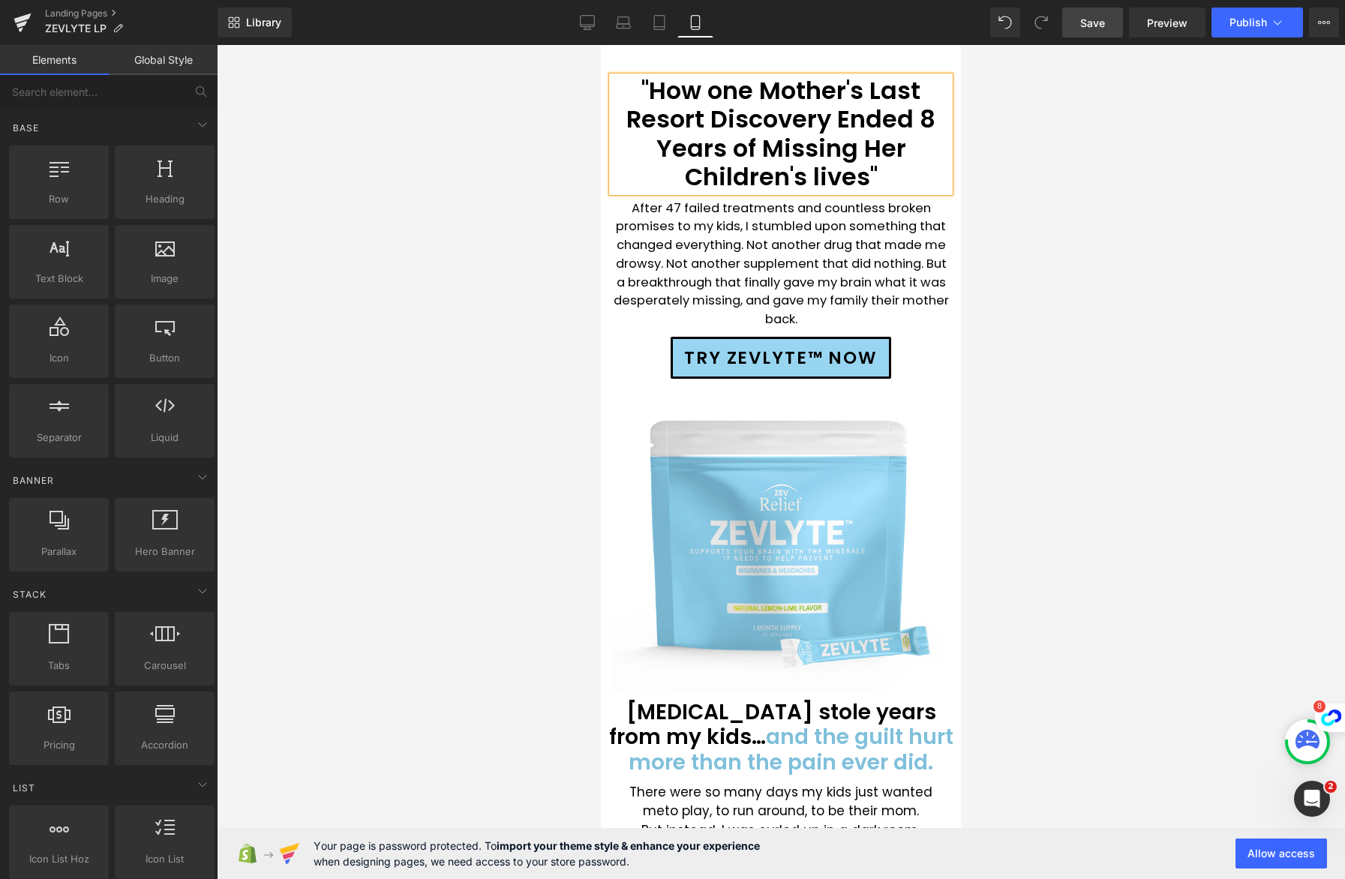
click at [419, 107] on div at bounding box center [781, 462] width 1129 height 834
click at [606, 80] on div "''How one Mother's Last Resort Discovery Ended 8 Years of Missing Her Children'…" at bounding box center [781, 225] width 360 height 308
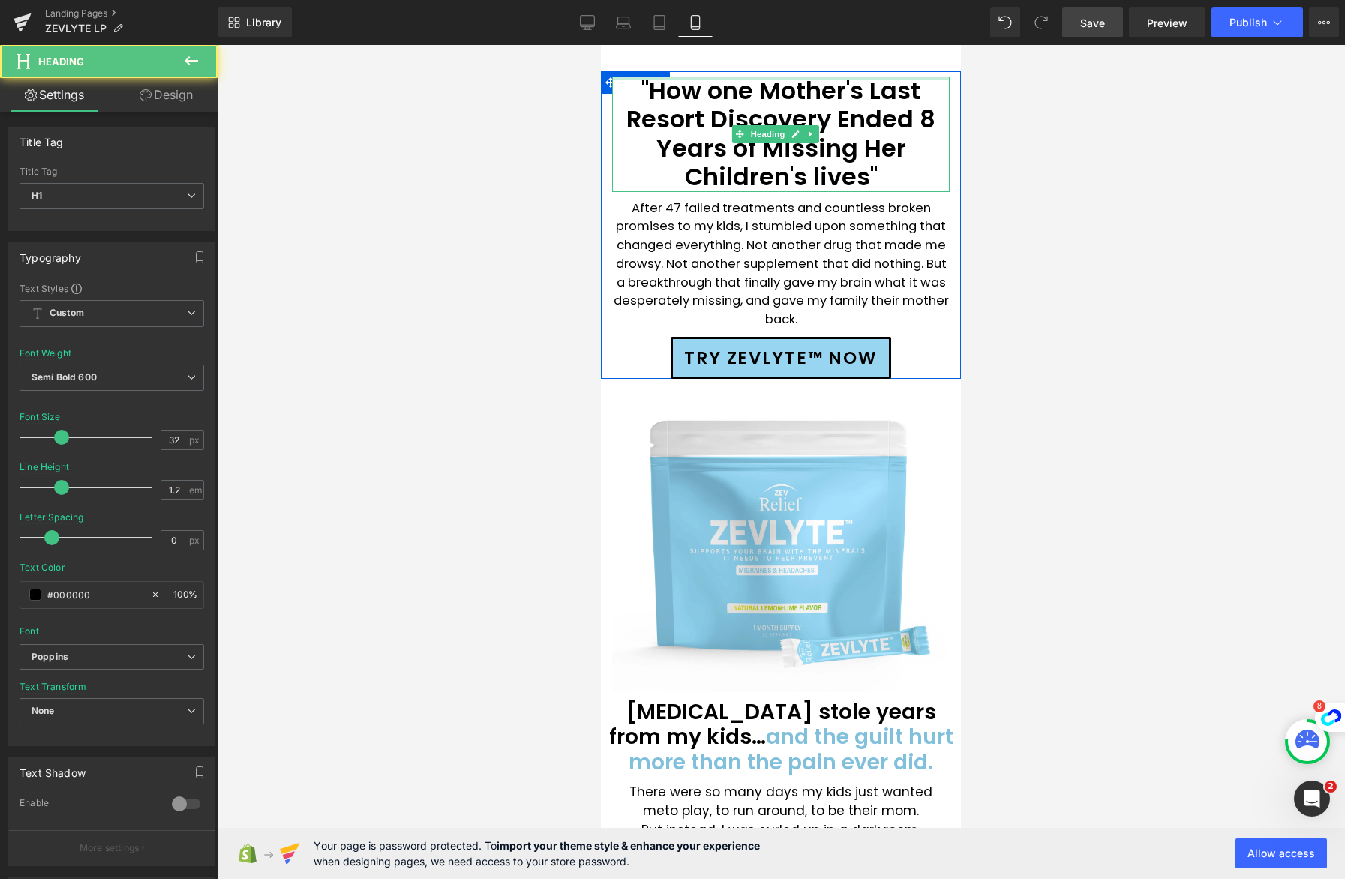
click at [702, 78] on div "''How one Mother's Last Resort Discovery Ended 8 Years of Missing Her Children'…" at bounding box center [781, 135] width 338 height 116
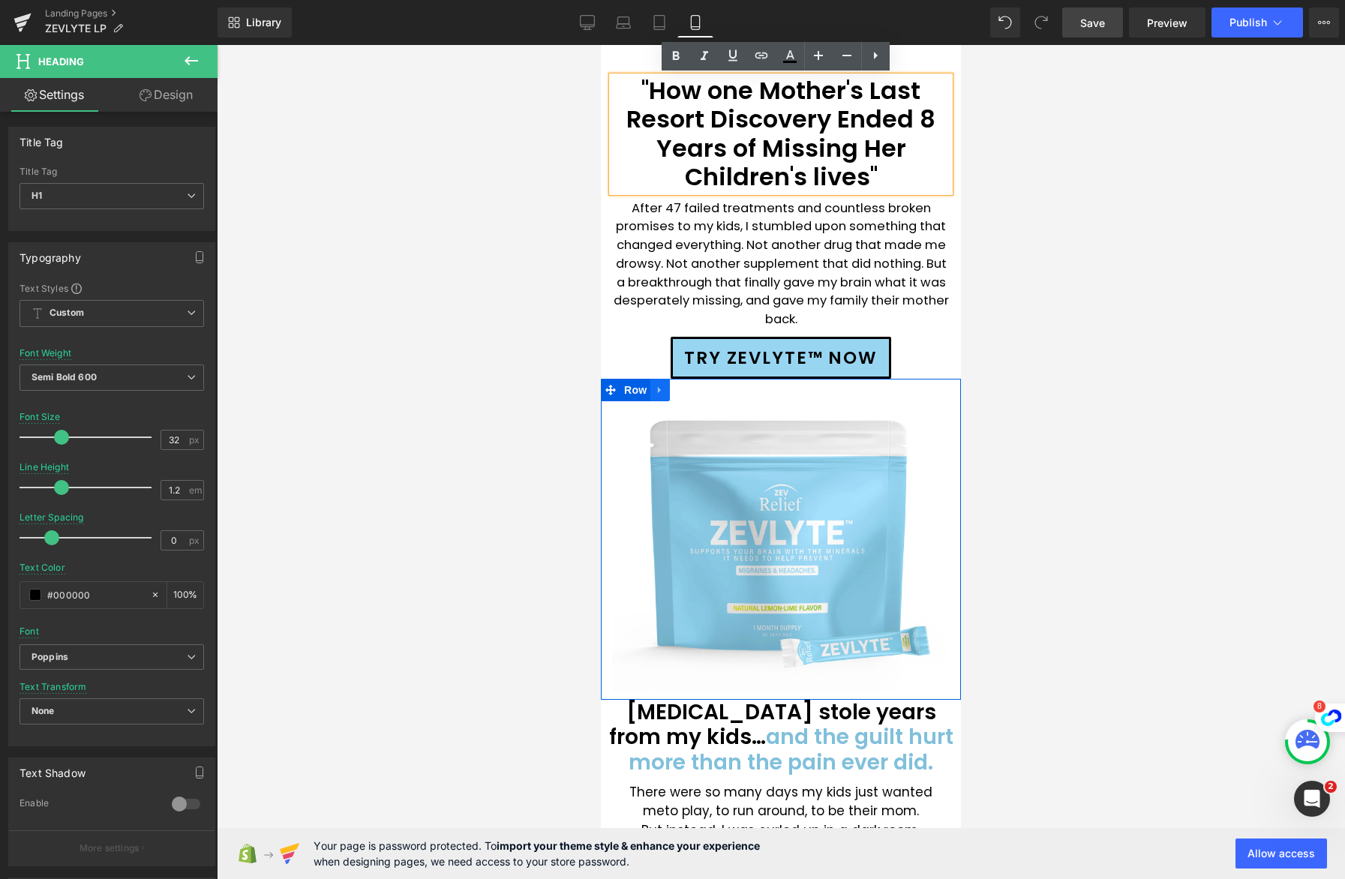
click at [664, 392] on icon at bounding box center [660, 390] width 11 height 11
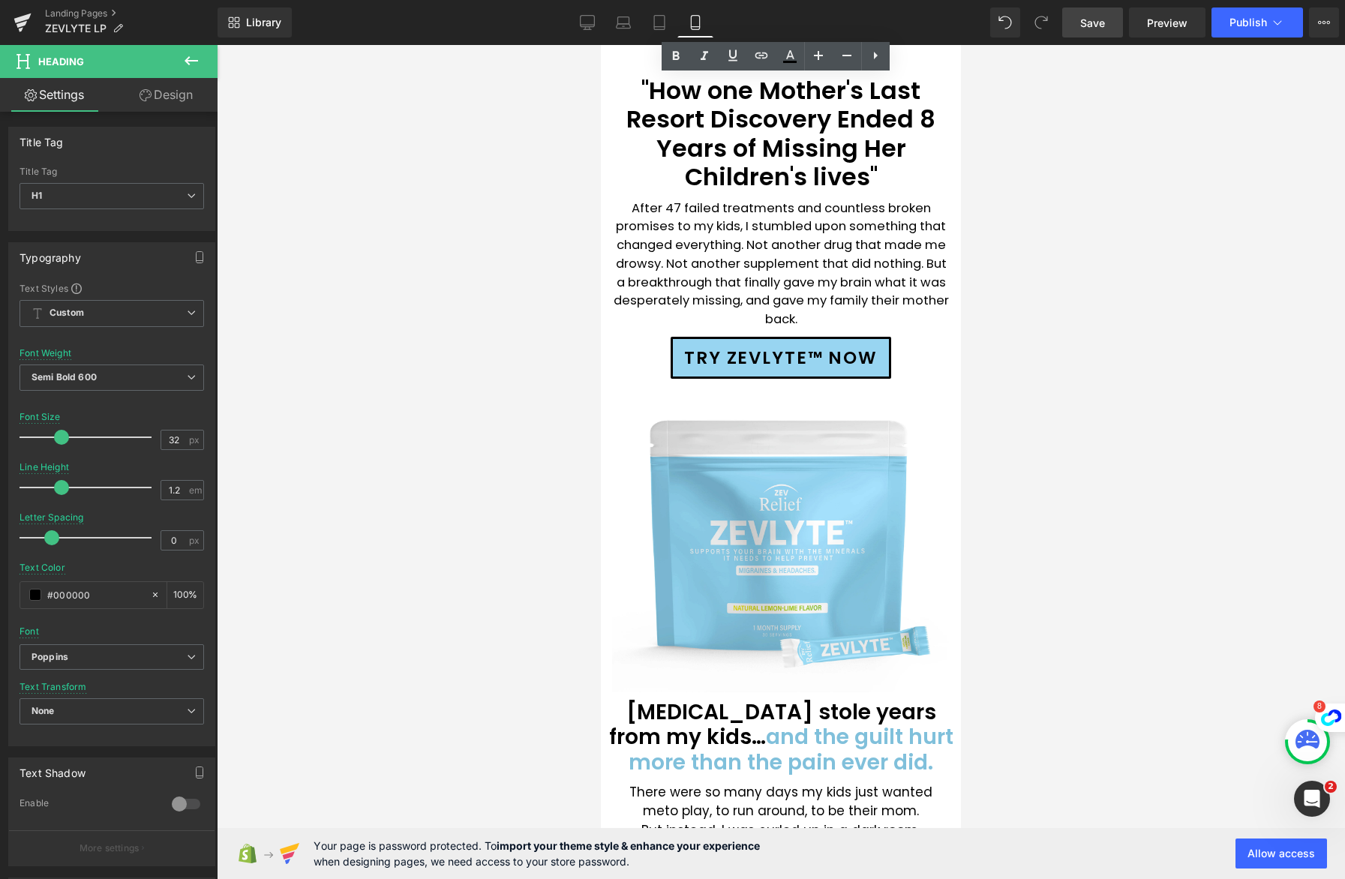
click at [514, 287] on div at bounding box center [781, 462] width 1129 height 834
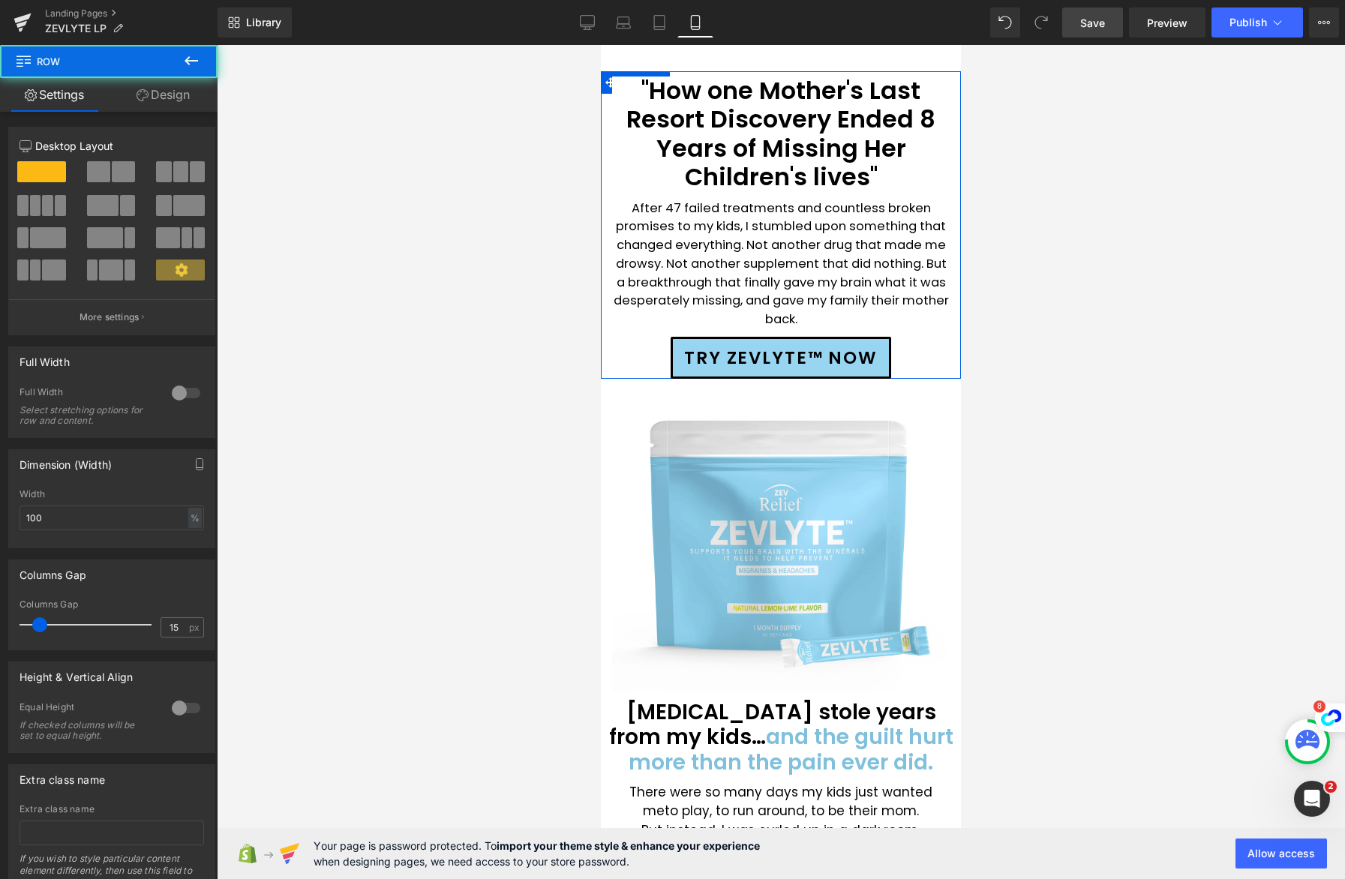
click at [690, 72] on div "''How one Mother's Last Resort Discovery Ended 8 Years of Missing Her Children'…" at bounding box center [781, 225] width 360 height 308
click at [606, 84] on div "''How one Mother's Last Resort Discovery Ended 8 Years of Missing Her Children'…" at bounding box center [781, 225] width 360 height 308
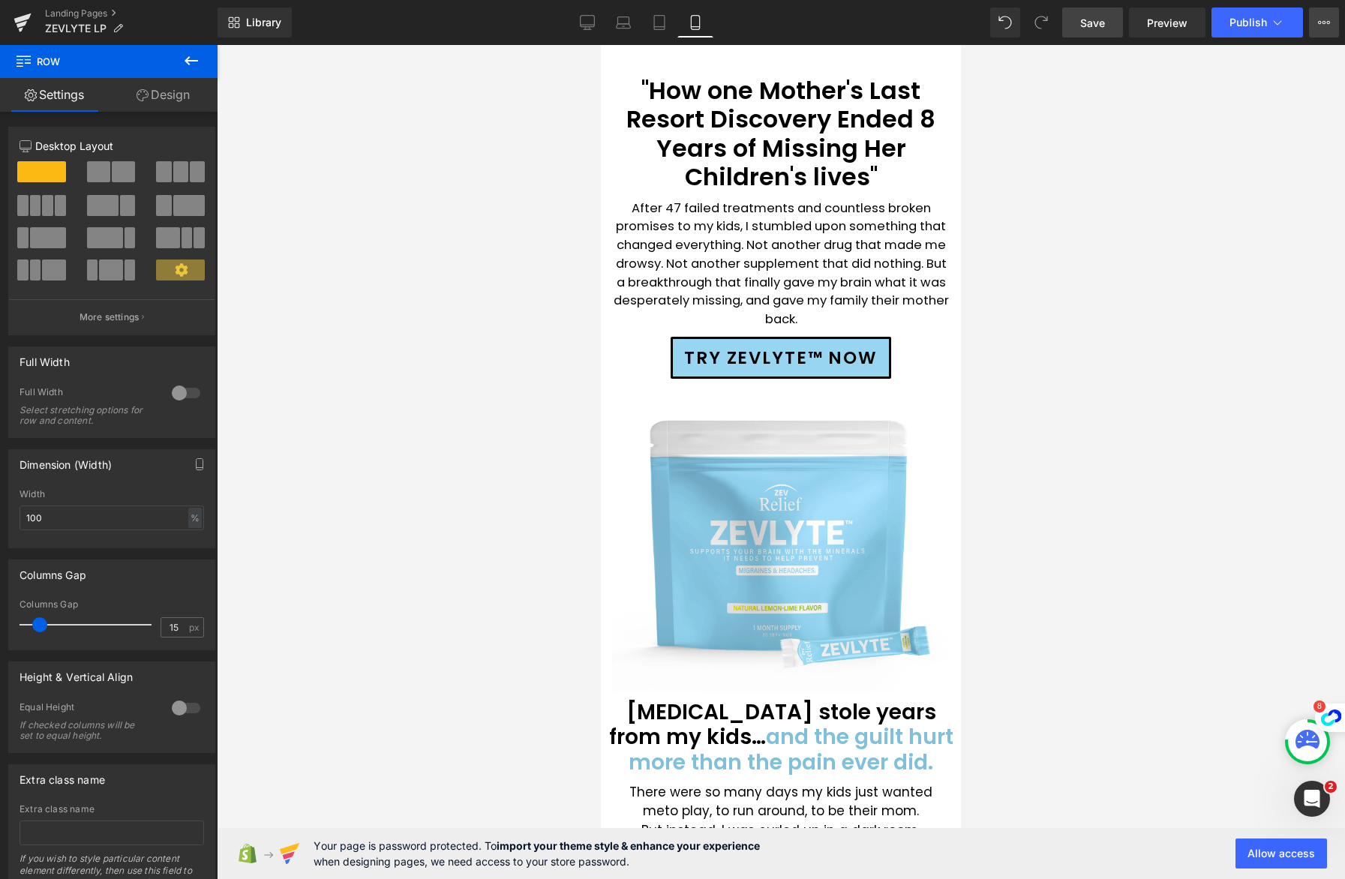
click at [1327, 20] on icon at bounding box center [1324, 23] width 12 height 12
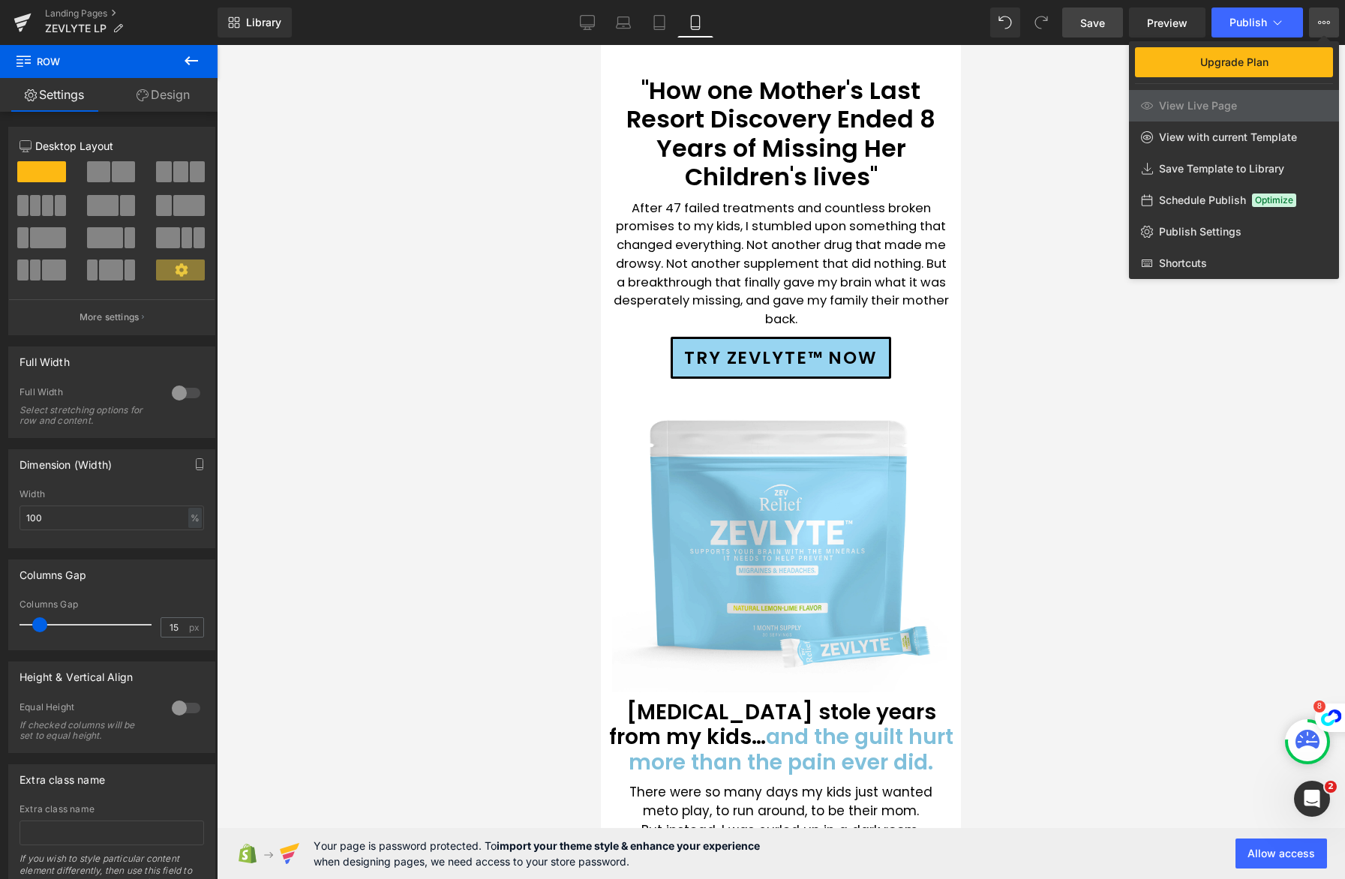
click at [496, 217] on div at bounding box center [781, 462] width 1129 height 834
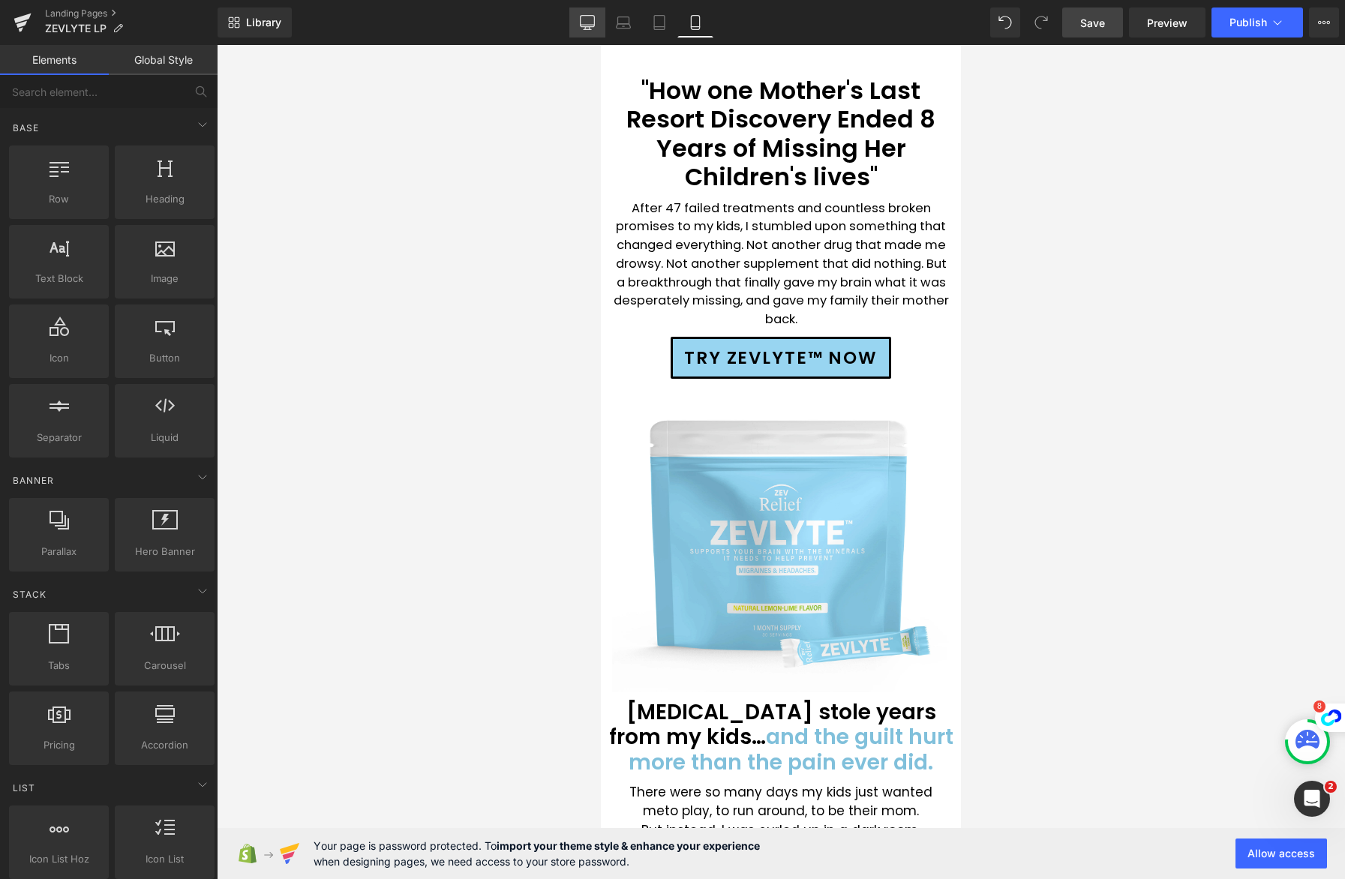
click at [588, 23] on icon at bounding box center [587, 22] width 15 height 15
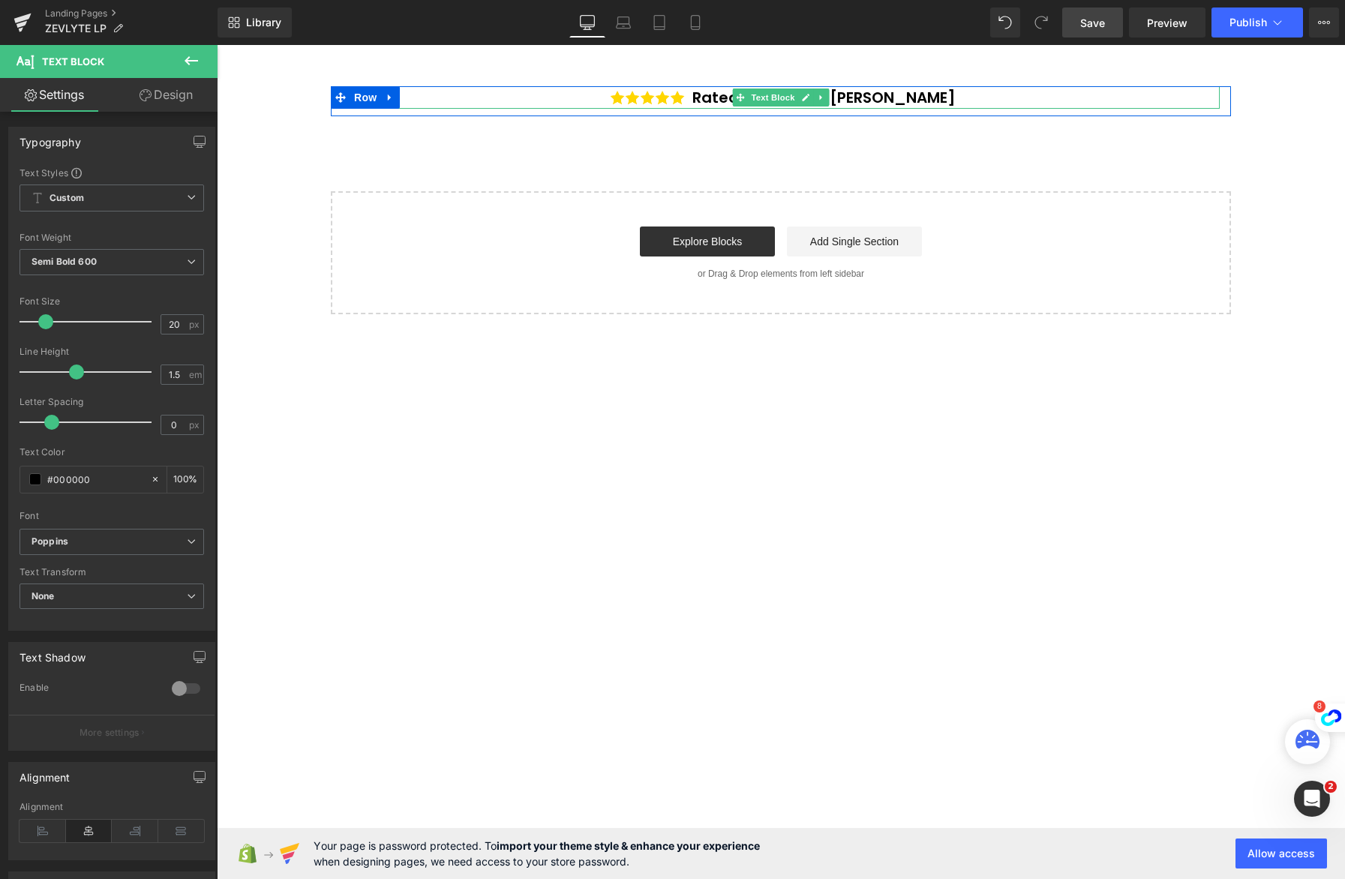
drag, startPoint x: 987, startPoint y: 97, endPoint x: 614, endPoint y: 99, distance: 373.7
click at [614, 99] on p "Rated 4.9 by Real [PERSON_NAME]" at bounding box center [781, 97] width 878 height 23
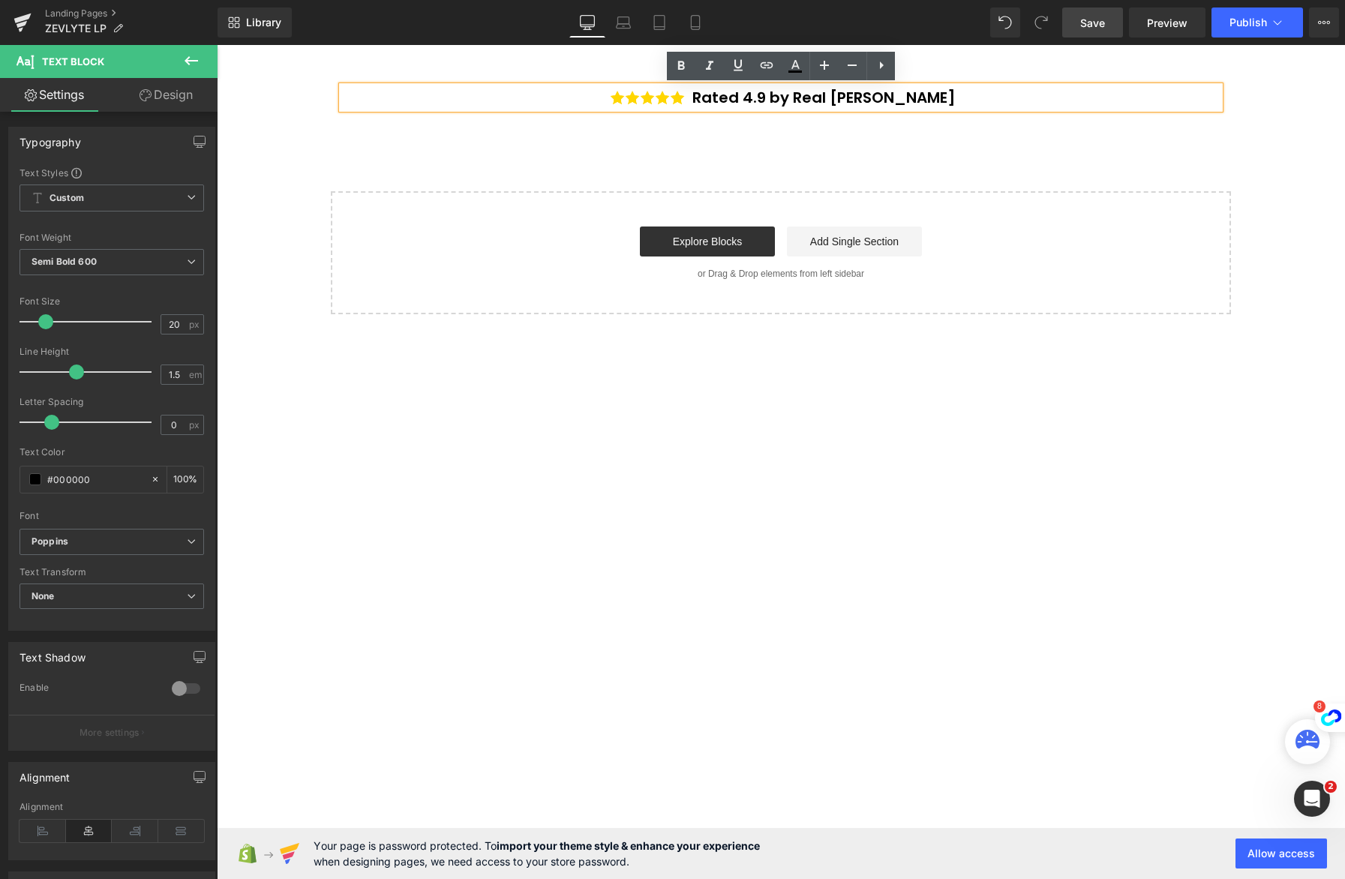
copy p "Rated 4.9 by Real [PERSON_NAME]"
click at [694, 29] on icon at bounding box center [695, 23] width 8 height 14
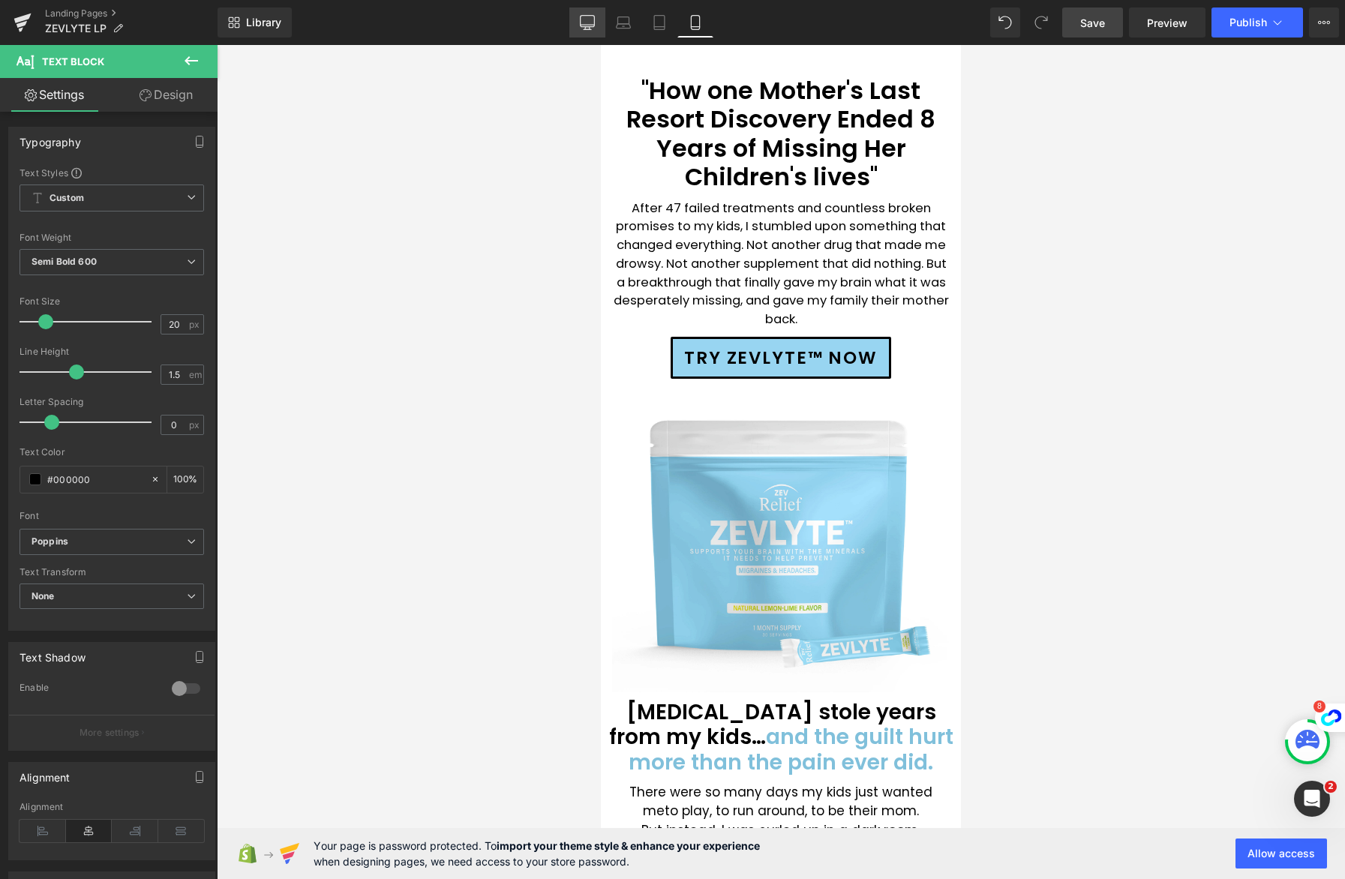
click at [580, 29] on icon at bounding box center [587, 22] width 15 height 15
type input "100"
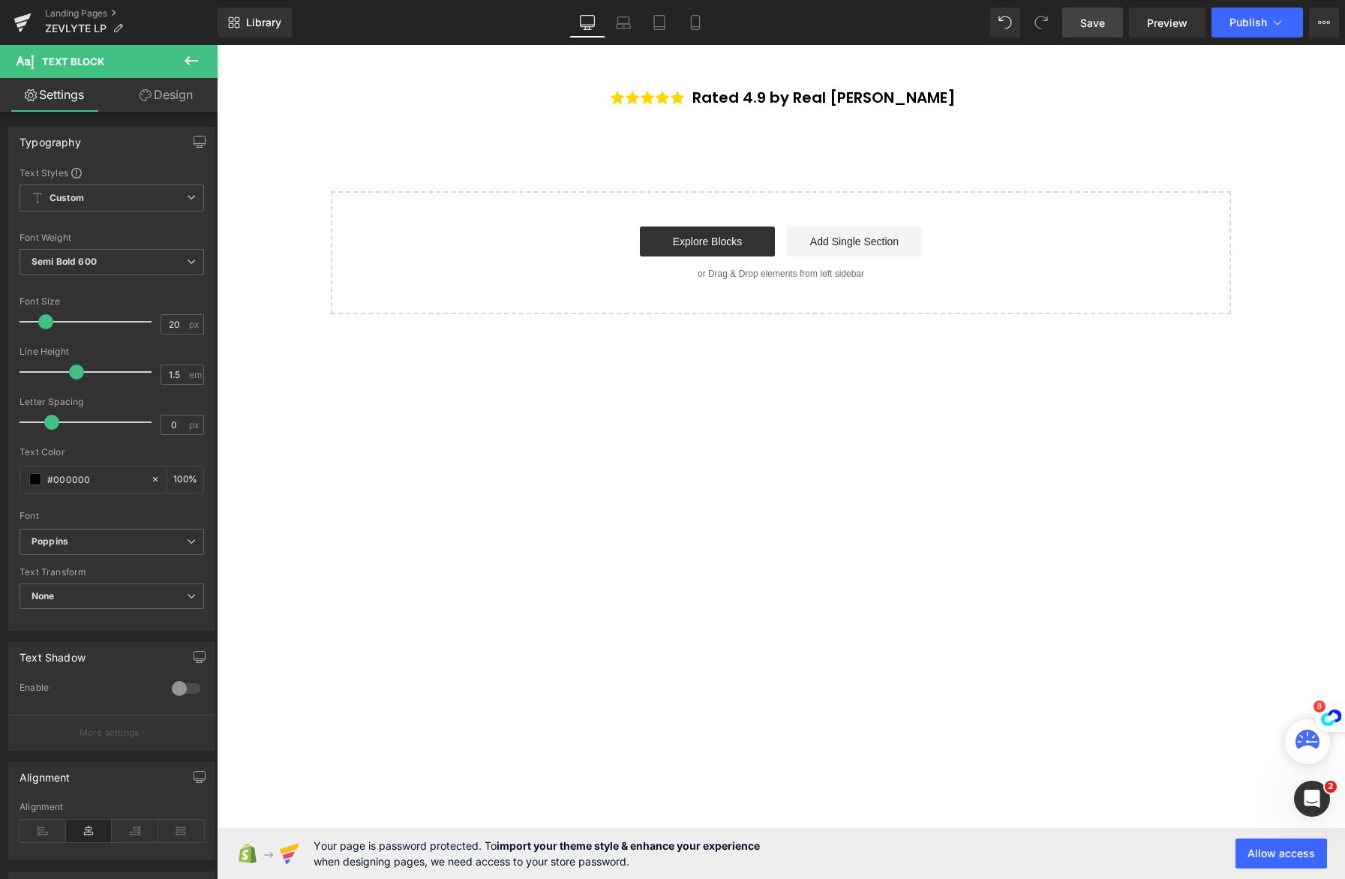
click at [442, 112] on div "Rated 4.9 by Real [PERSON_NAME] Text Block Row" at bounding box center [781, 101] width 900 height 30
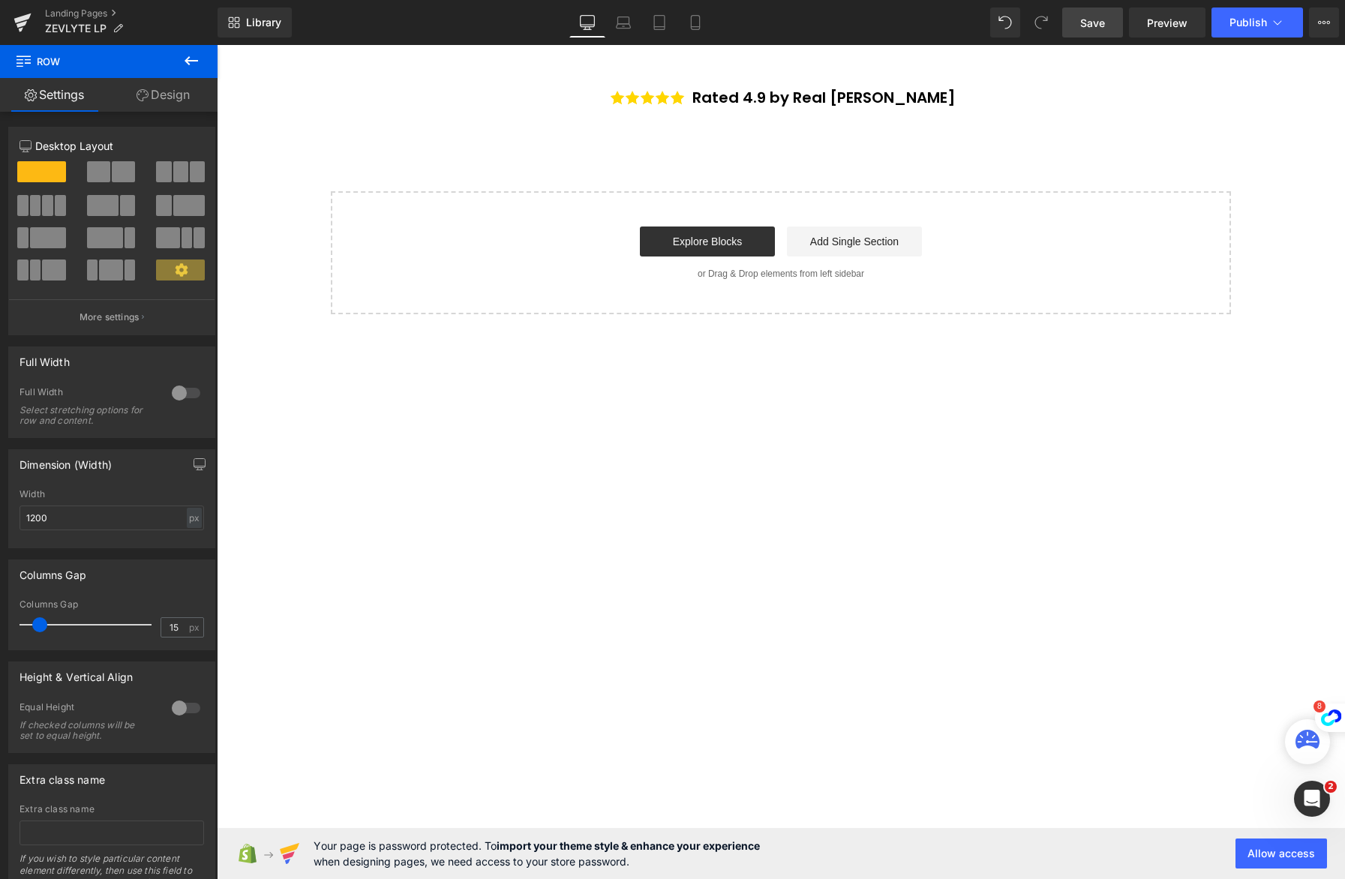
click at [189, 58] on icon at bounding box center [192, 60] width 14 height 9
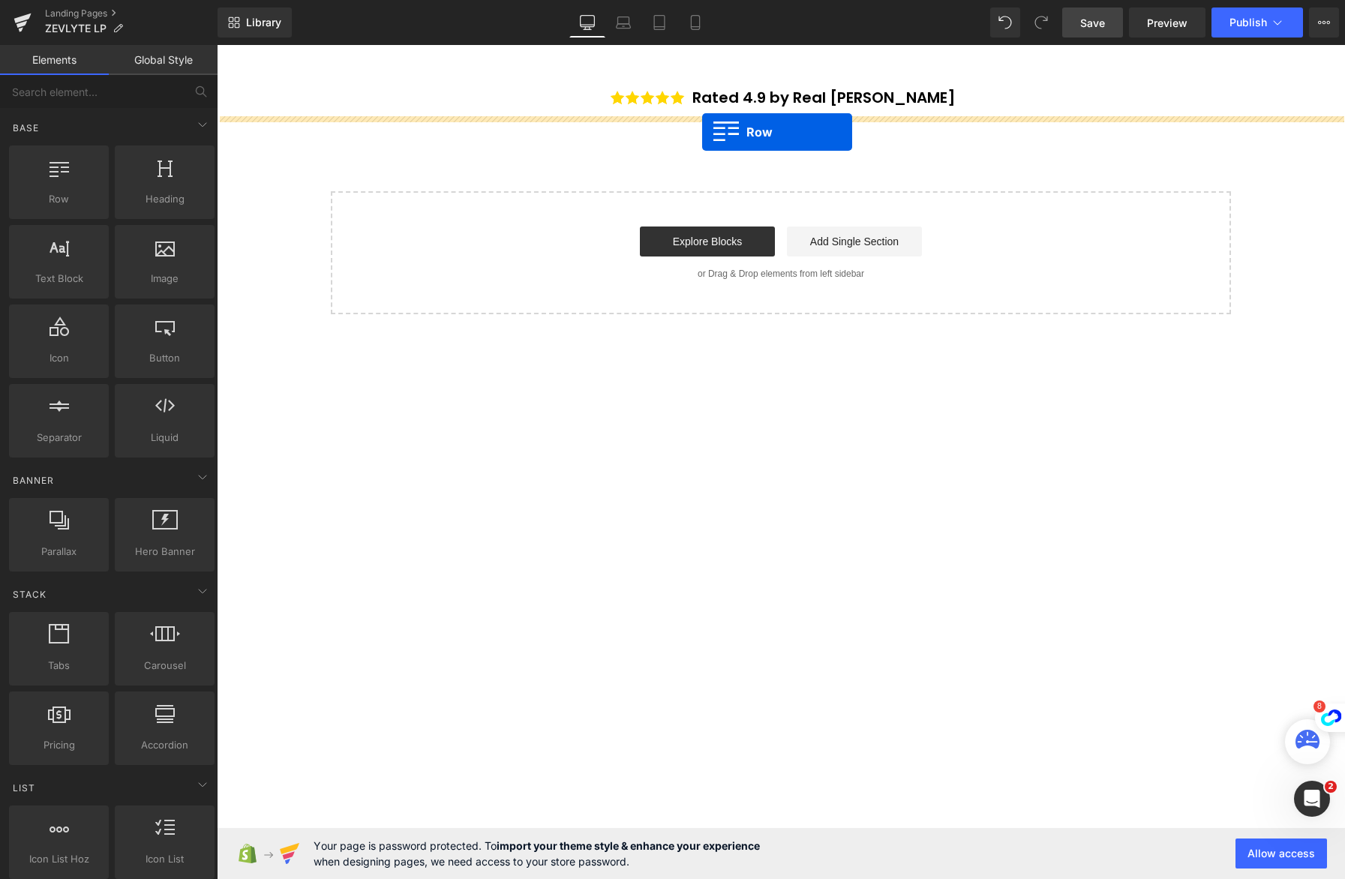
drag, startPoint x: 258, startPoint y: 242, endPoint x: 702, endPoint y: 132, distance: 457.7
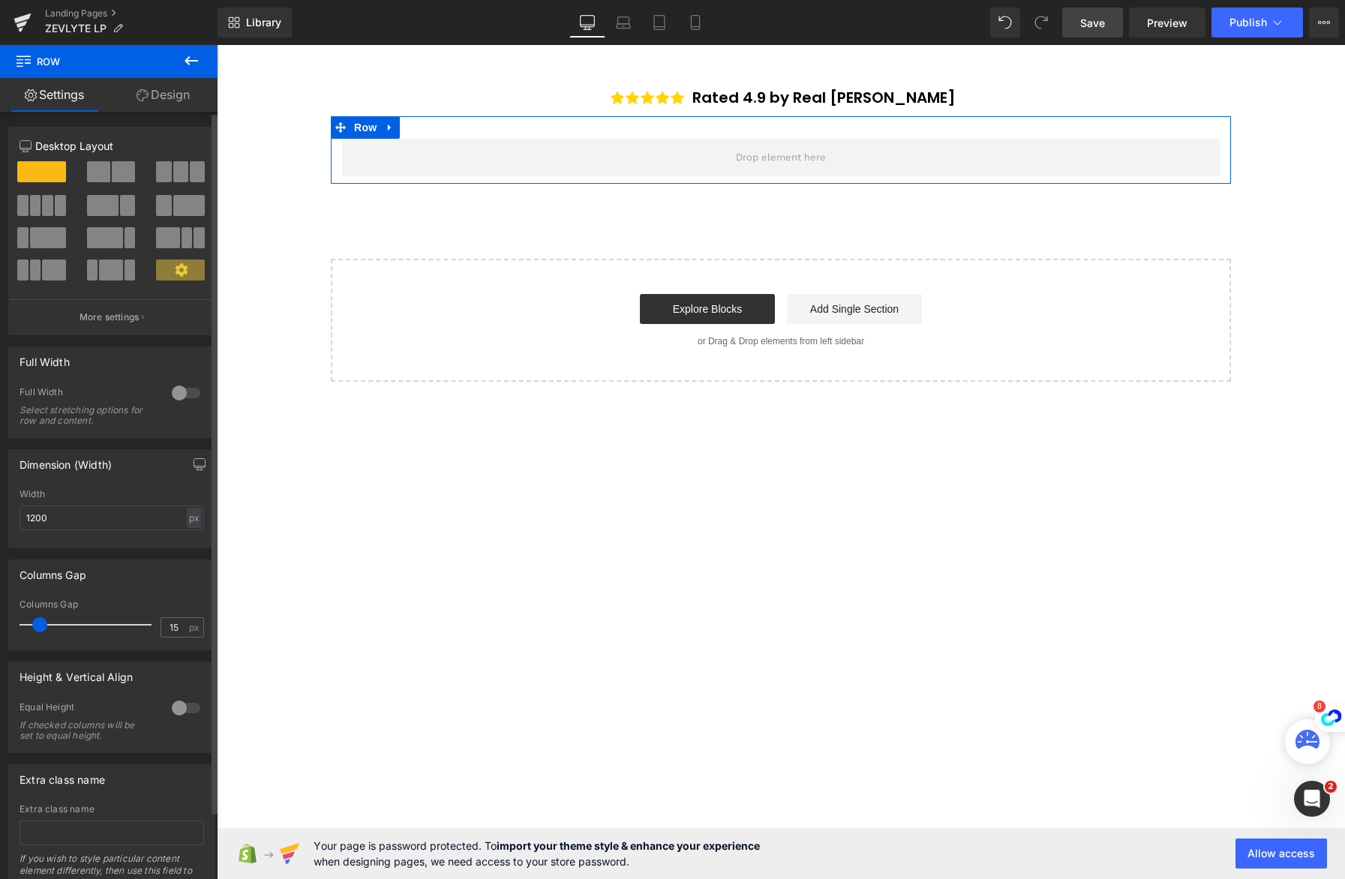
click at [112, 171] on span at bounding box center [123, 171] width 23 height 21
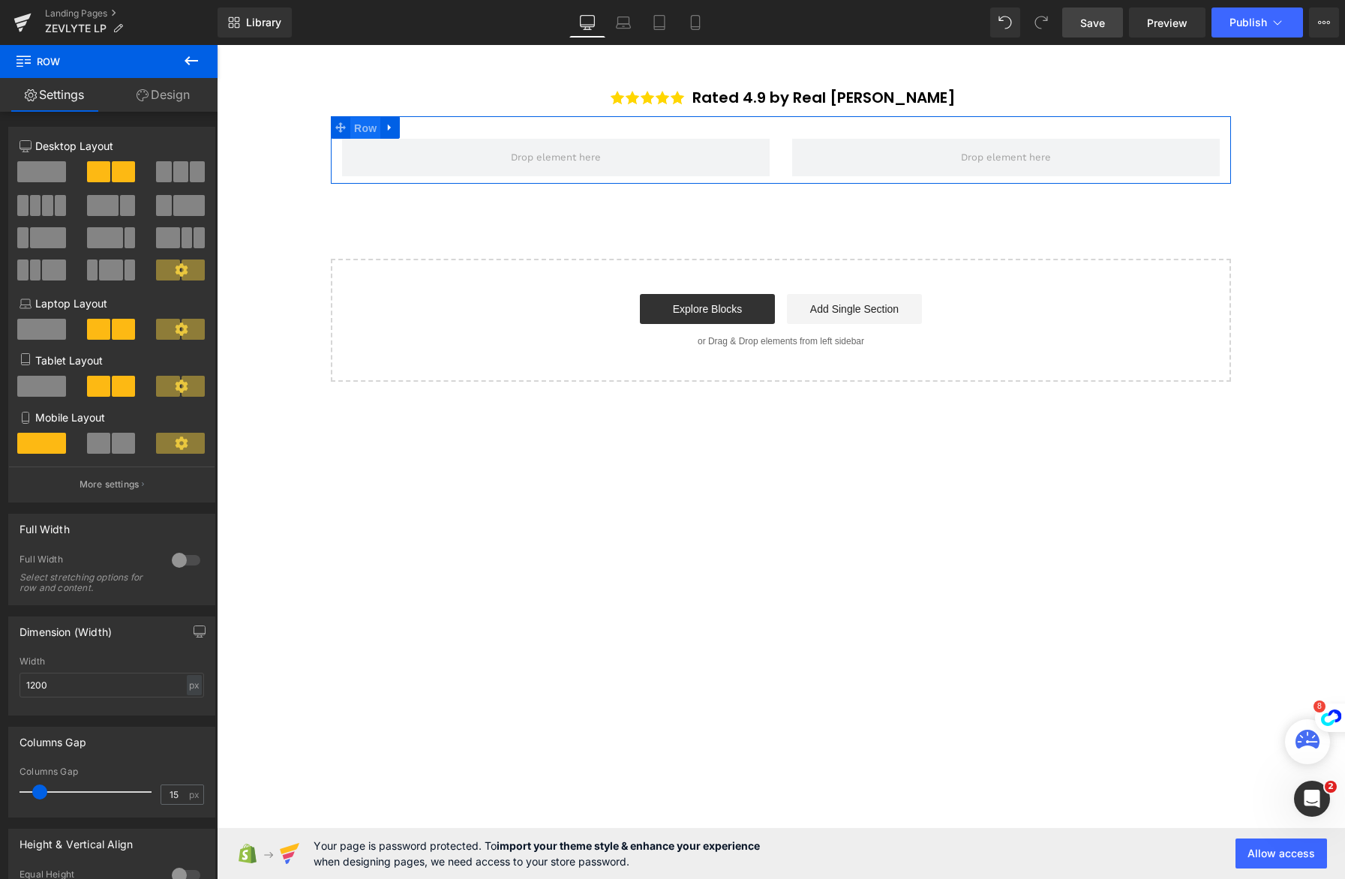
click at [366, 125] on span "Row" at bounding box center [365, 128] width 30 height 23
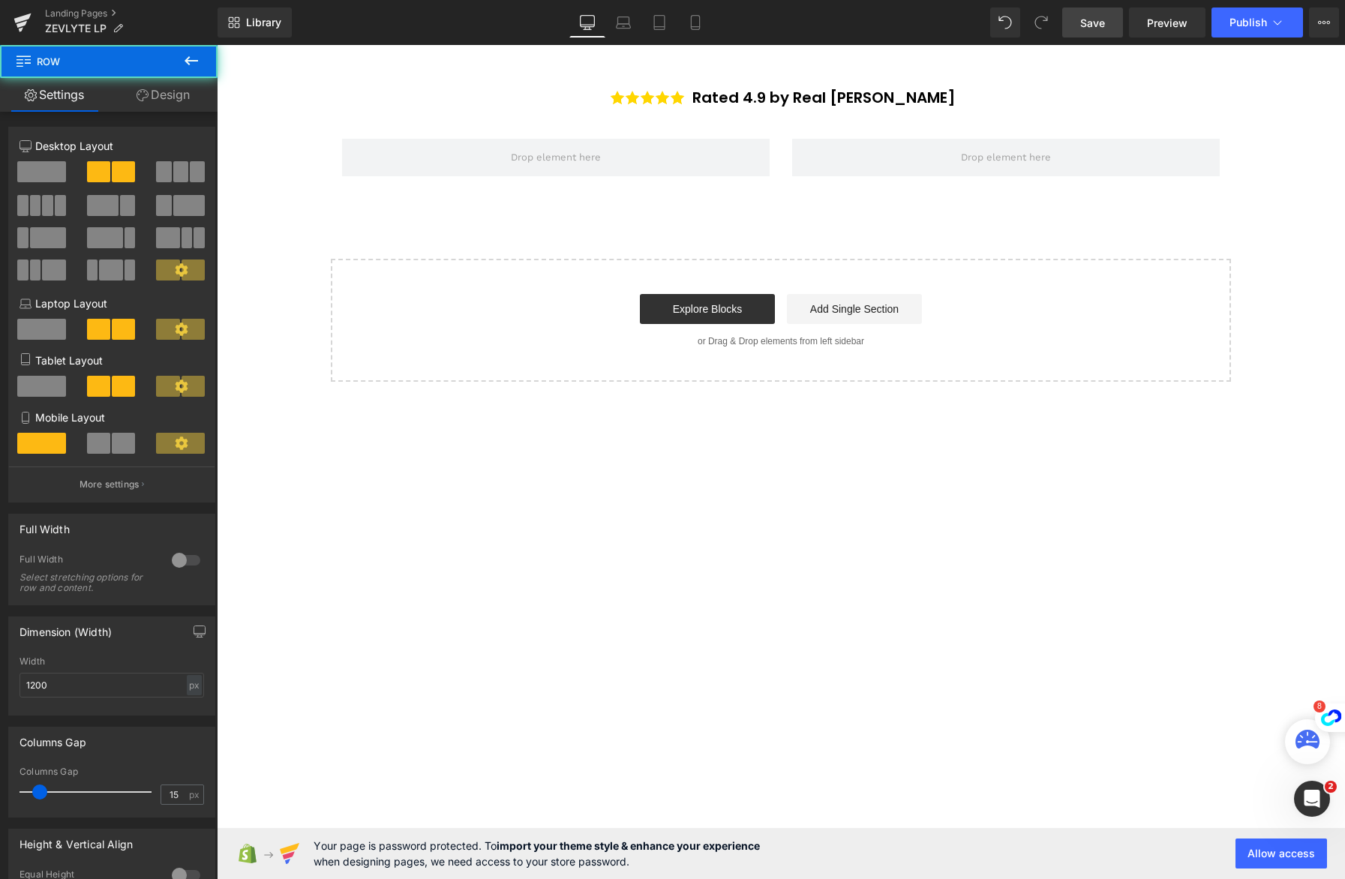
click at [188, 68] on icon at bounding box center [191, 61] width 18 height 18
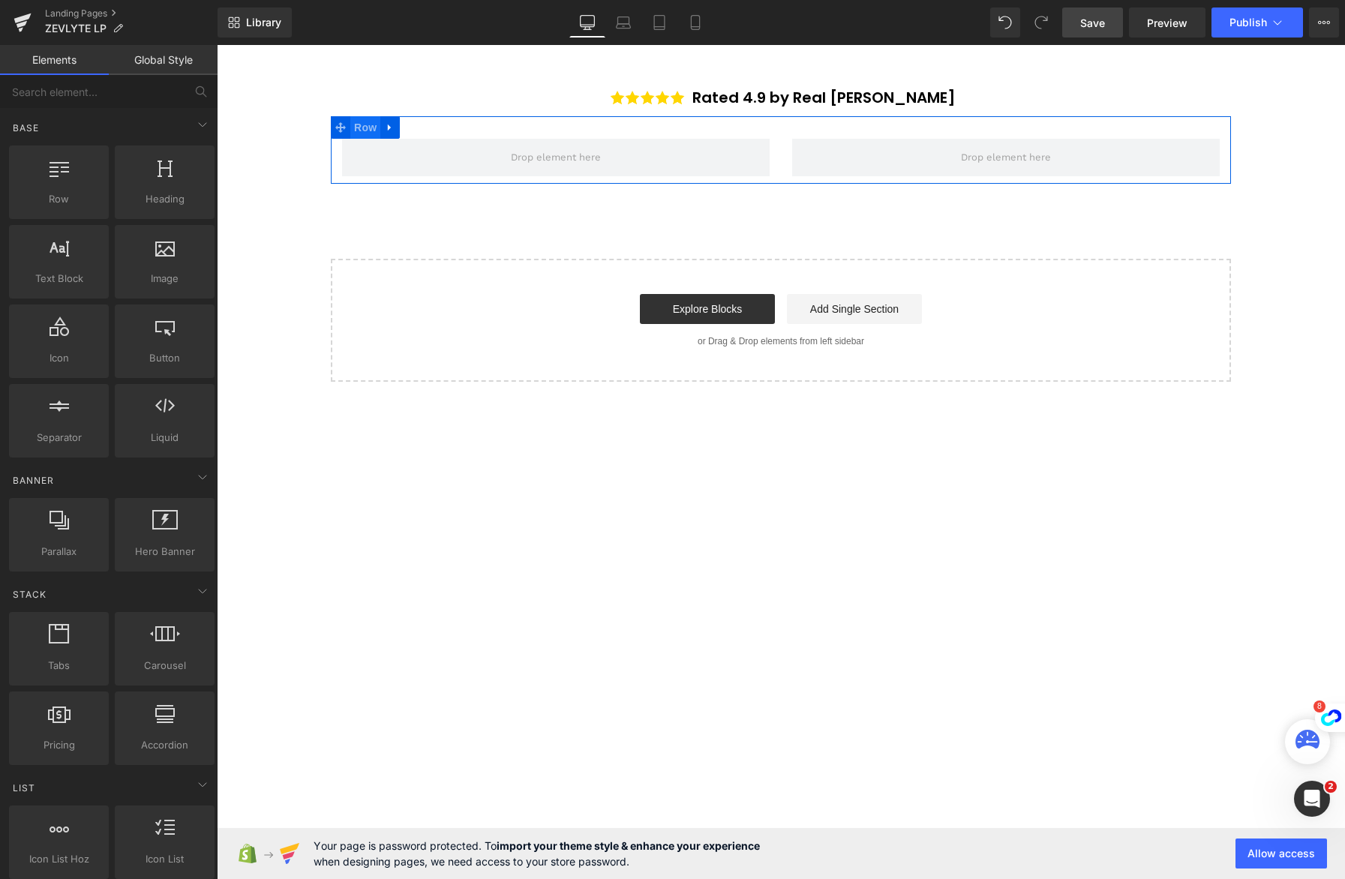
click at [362, 125] on span "Row" at bounding box center [365, 127] width 30 height 23
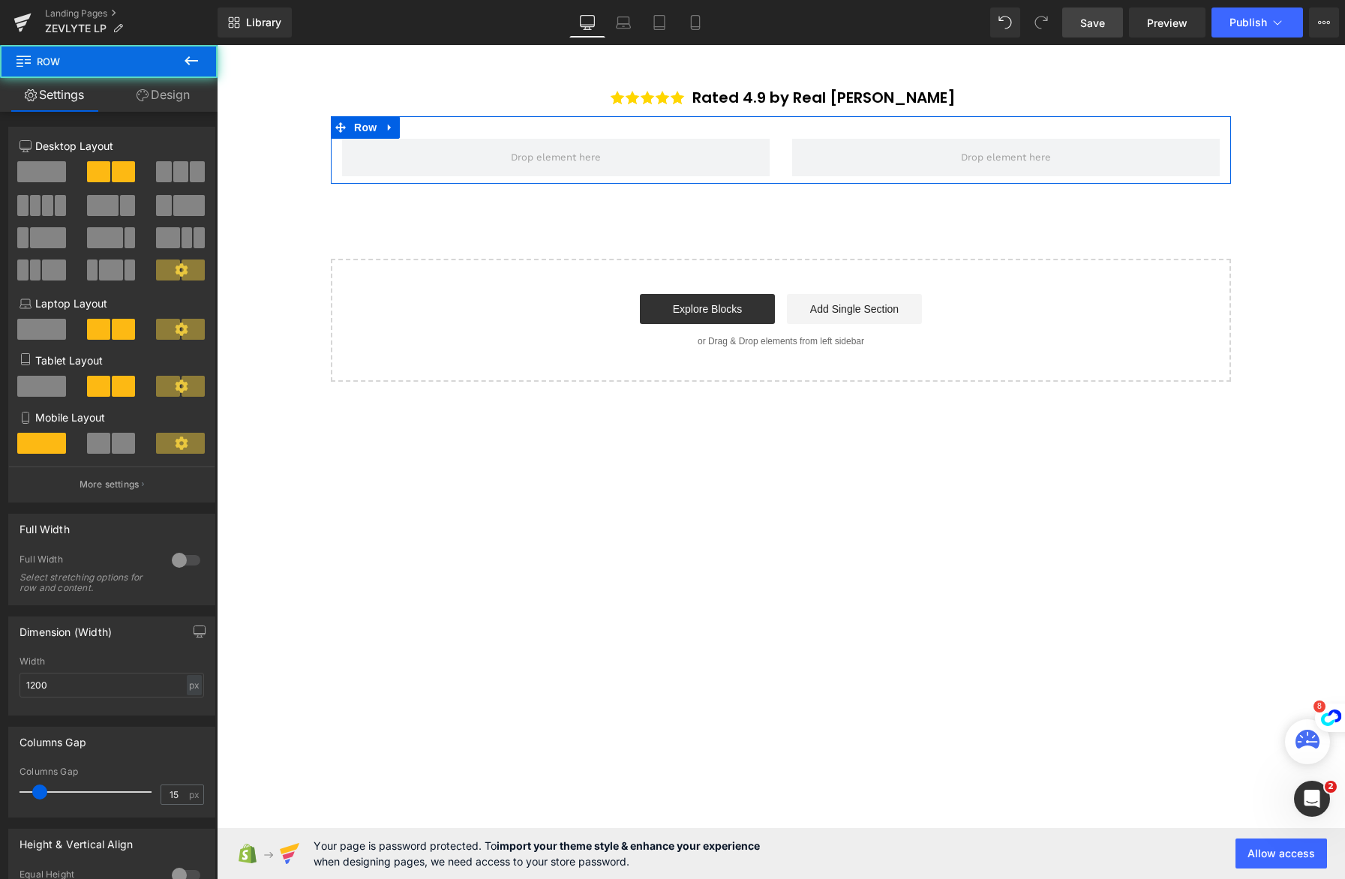
click at [171, 101] on link "Design" at bounding box center [163, 95] width 109 height 34
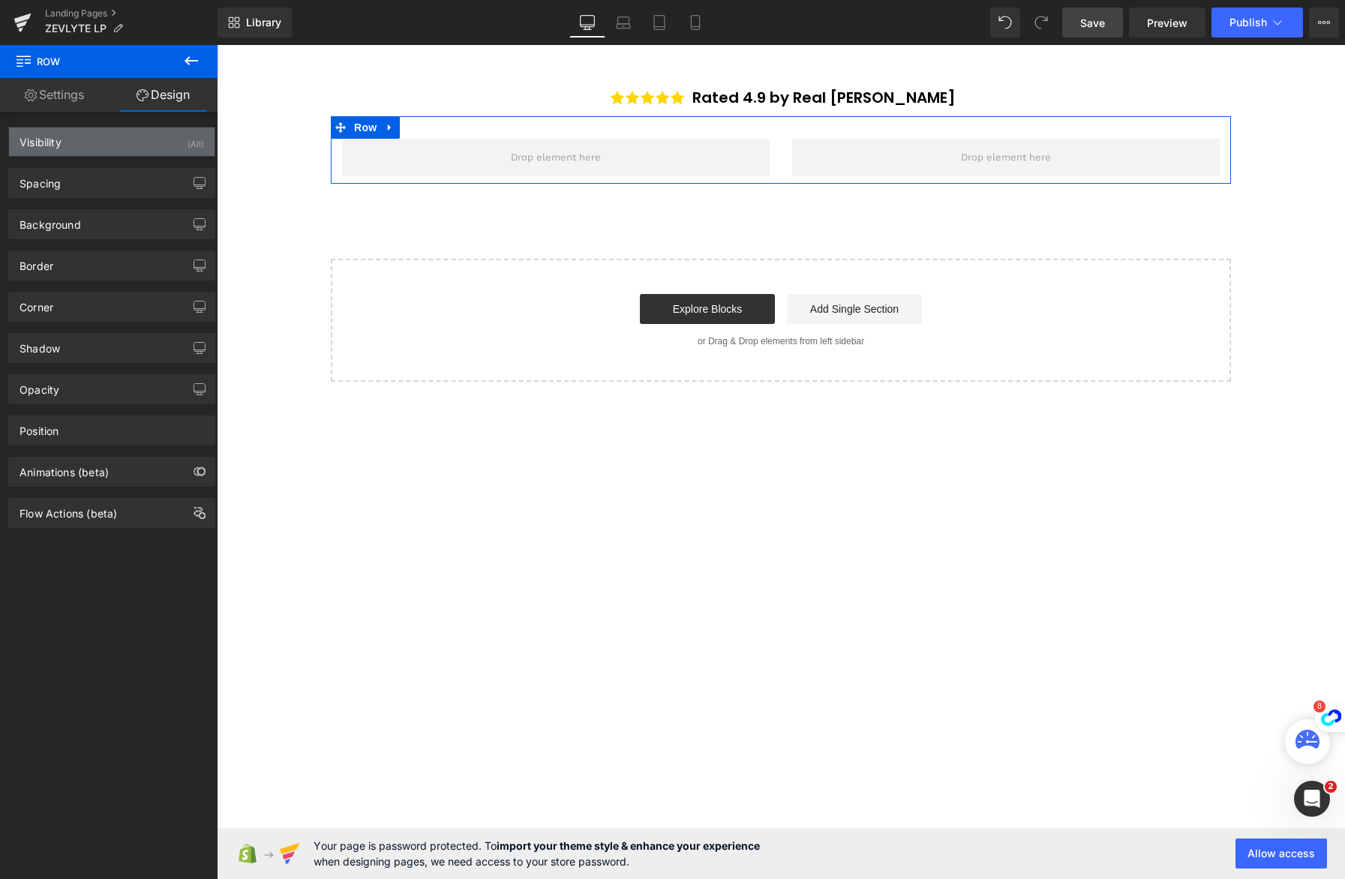
click at [138, 146] on div "Visibility (All)" at bounding box center [112, 142] width 206 height 29
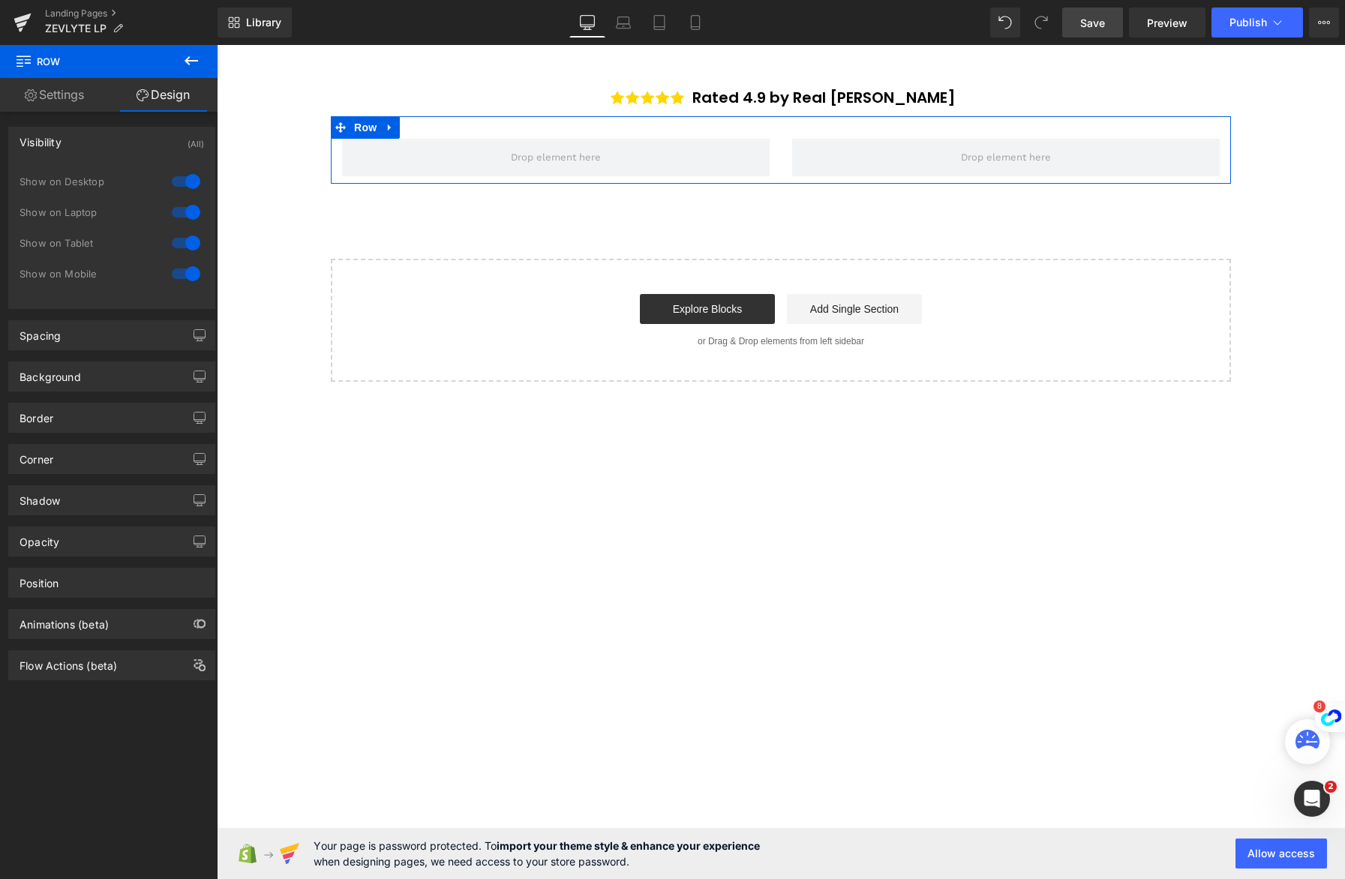
drag, startPoint x: 180, startPoint y: 272, endPoint x: 181, endPoint y: 242, distance: 30.0
click at [180, 270] on div at bounding box center [186, 274] width 36 height 24
click at [181, 241] on div at bounding box center [186, 243] width 36 height 24
click at [182, 210] on div at bounding box center [186, 212] width 36 height 24
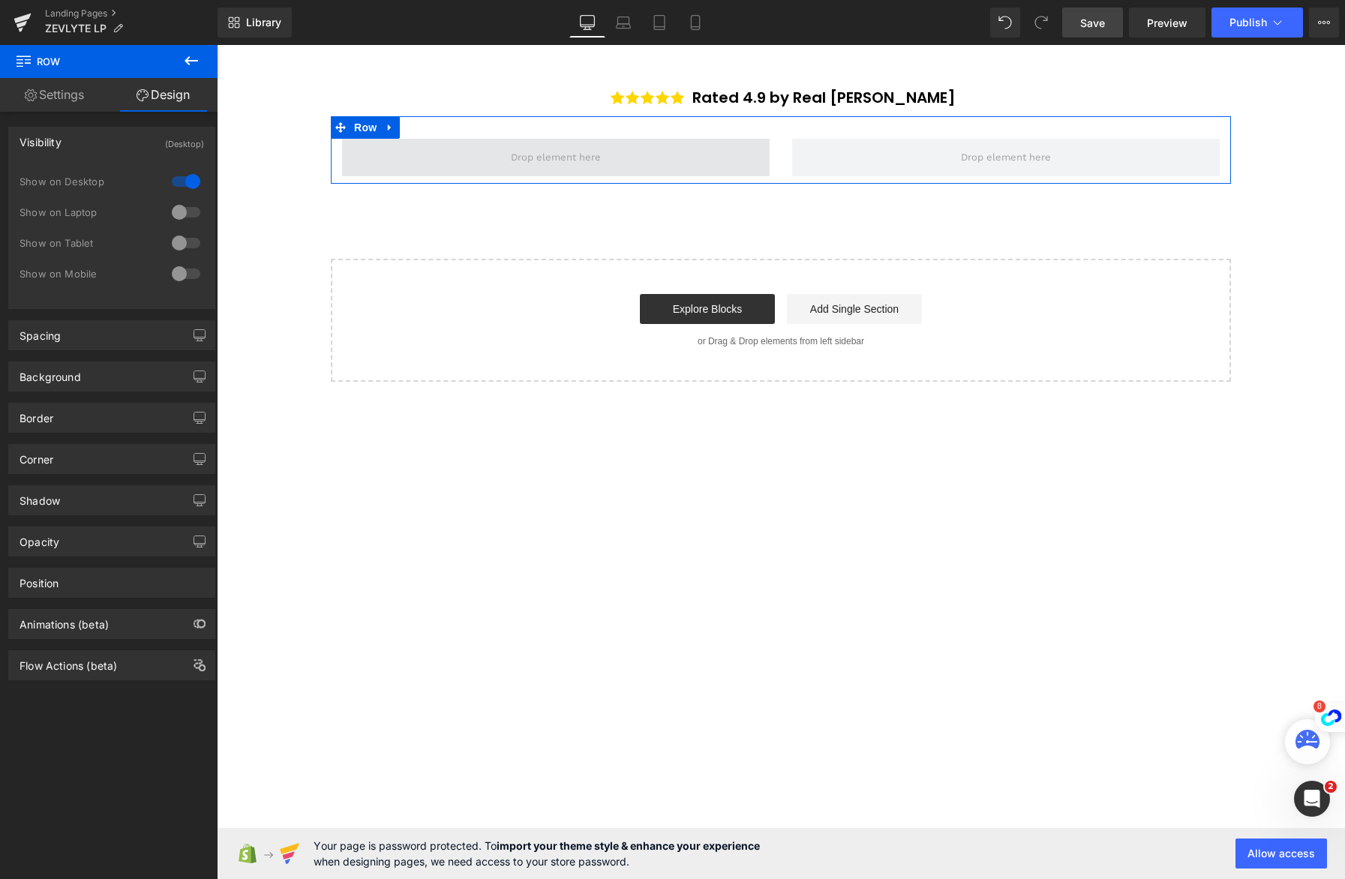
click at [587, 158] on span at bounding box center [556, 157] width 101 height 23
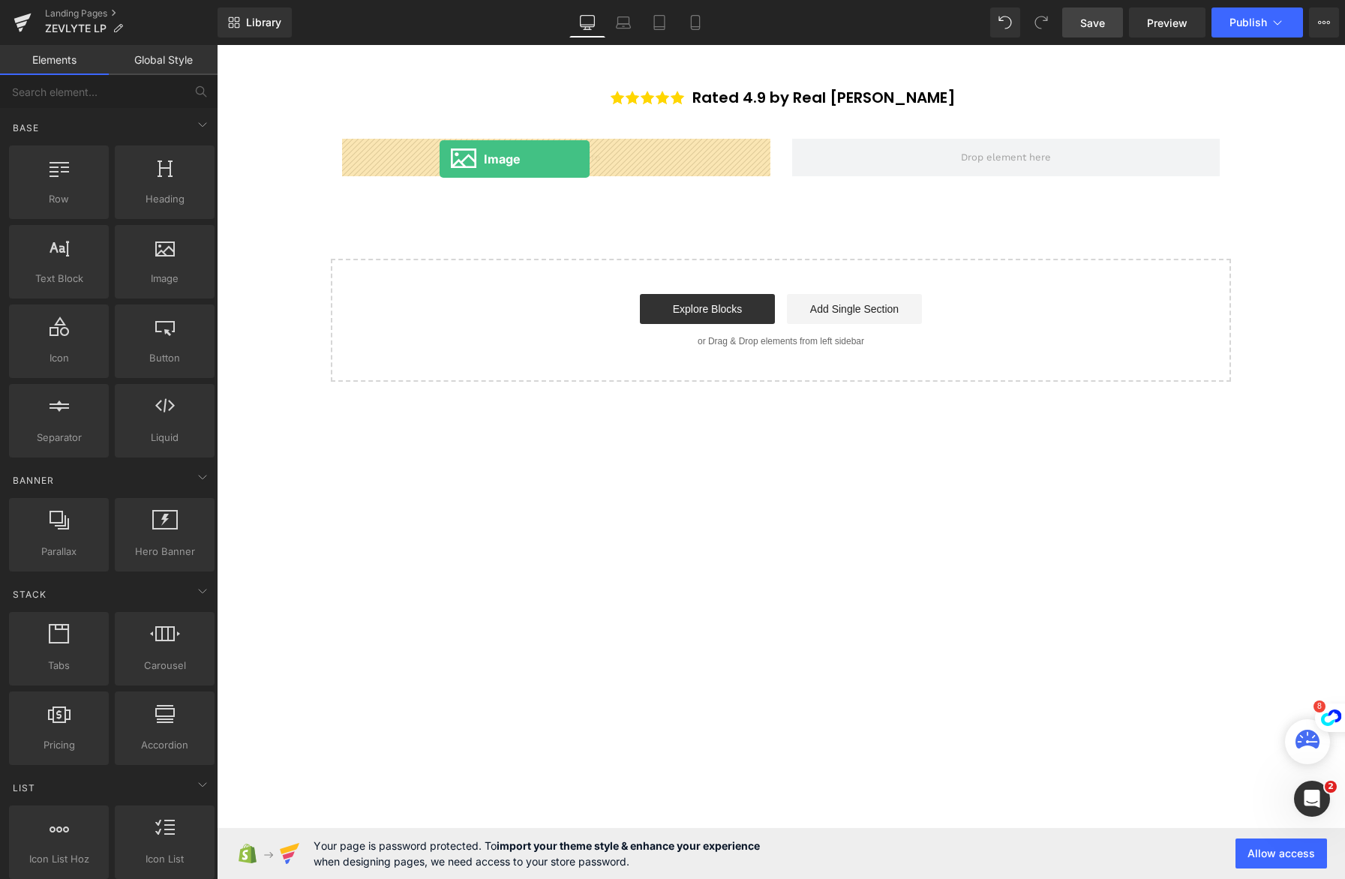
drag, startPoint x: 359, startPoint y: 316, endPoint x: 440, endPoint y: 159, distance: 176.5
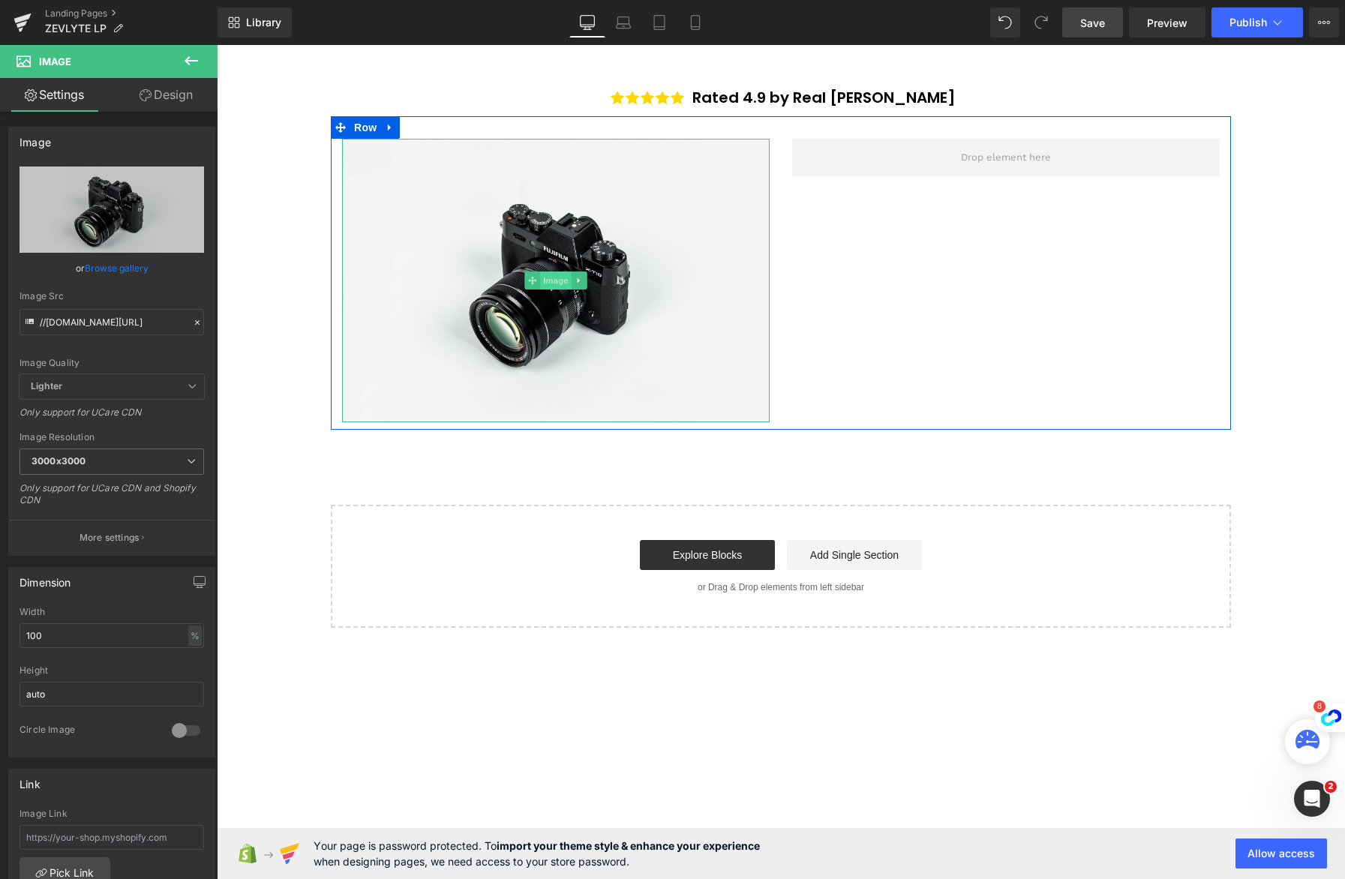
click at [554, 281] on span "Image" at bounding box center [556, 281] width 32 height 18
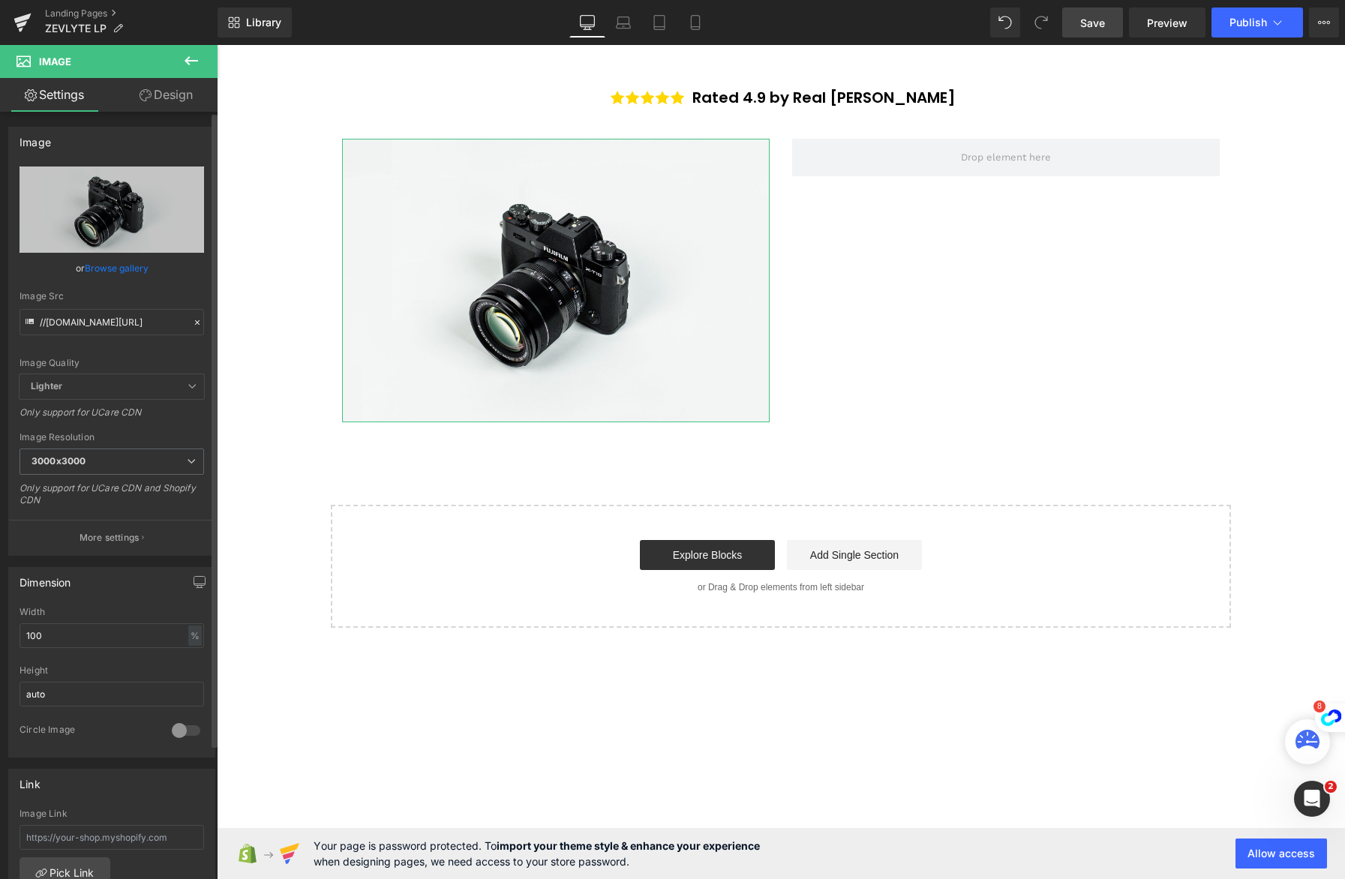
click at [115, 275] on link "Browse gallery" at bounding box center [117, 268] width 64 height 26
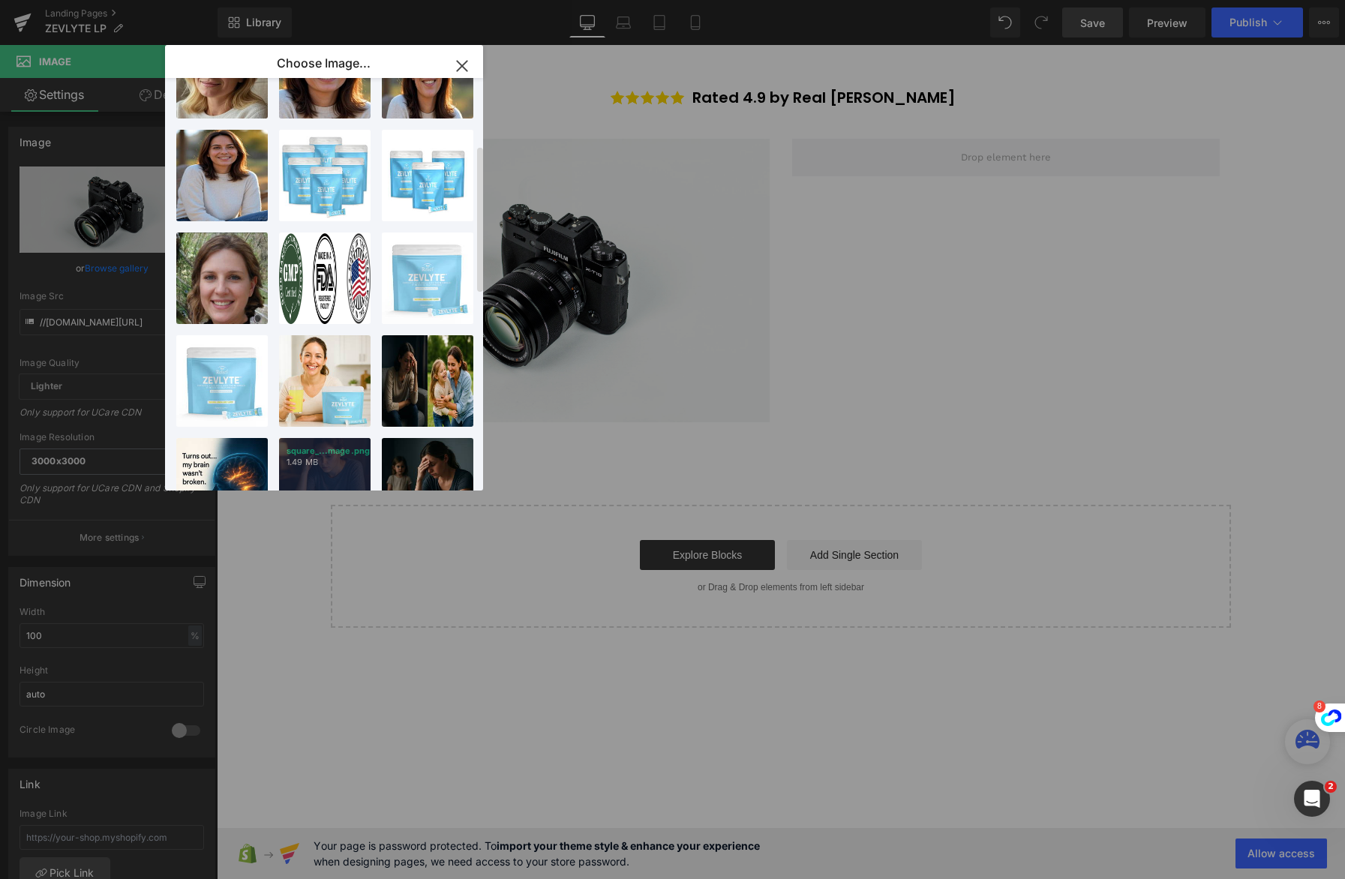
scroll to position [256, 0]
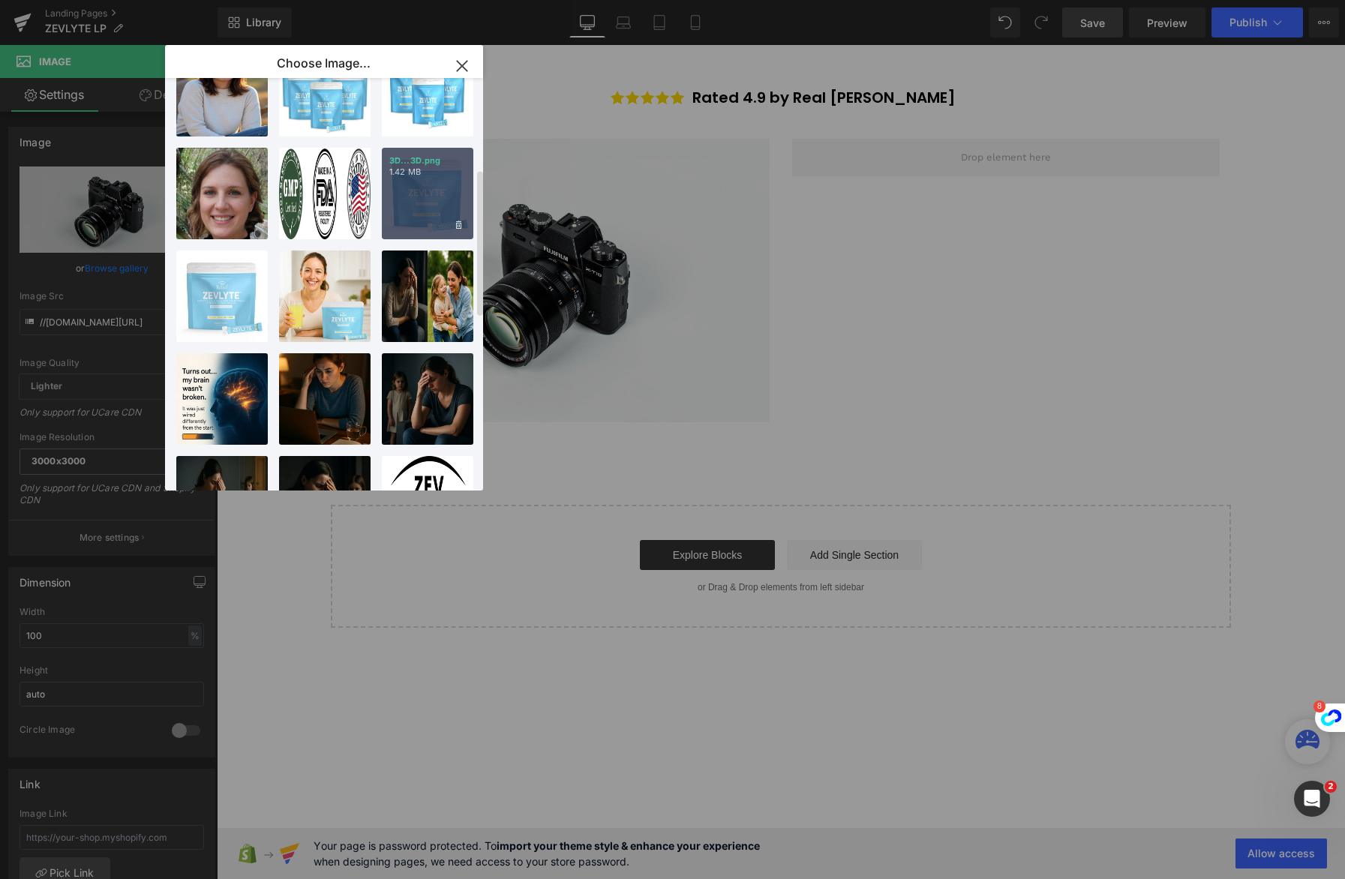
drag, startPoint x: 426, startPoint y: 189, endPoint x: 260, endPoint y: 438, distance: 299.3
click at [426, 189] on div "3D...3D.png 1.42 MB" at bounding box center [428, 194] width 92 height 92
type input "[URL][DOMAIN_NAME]"
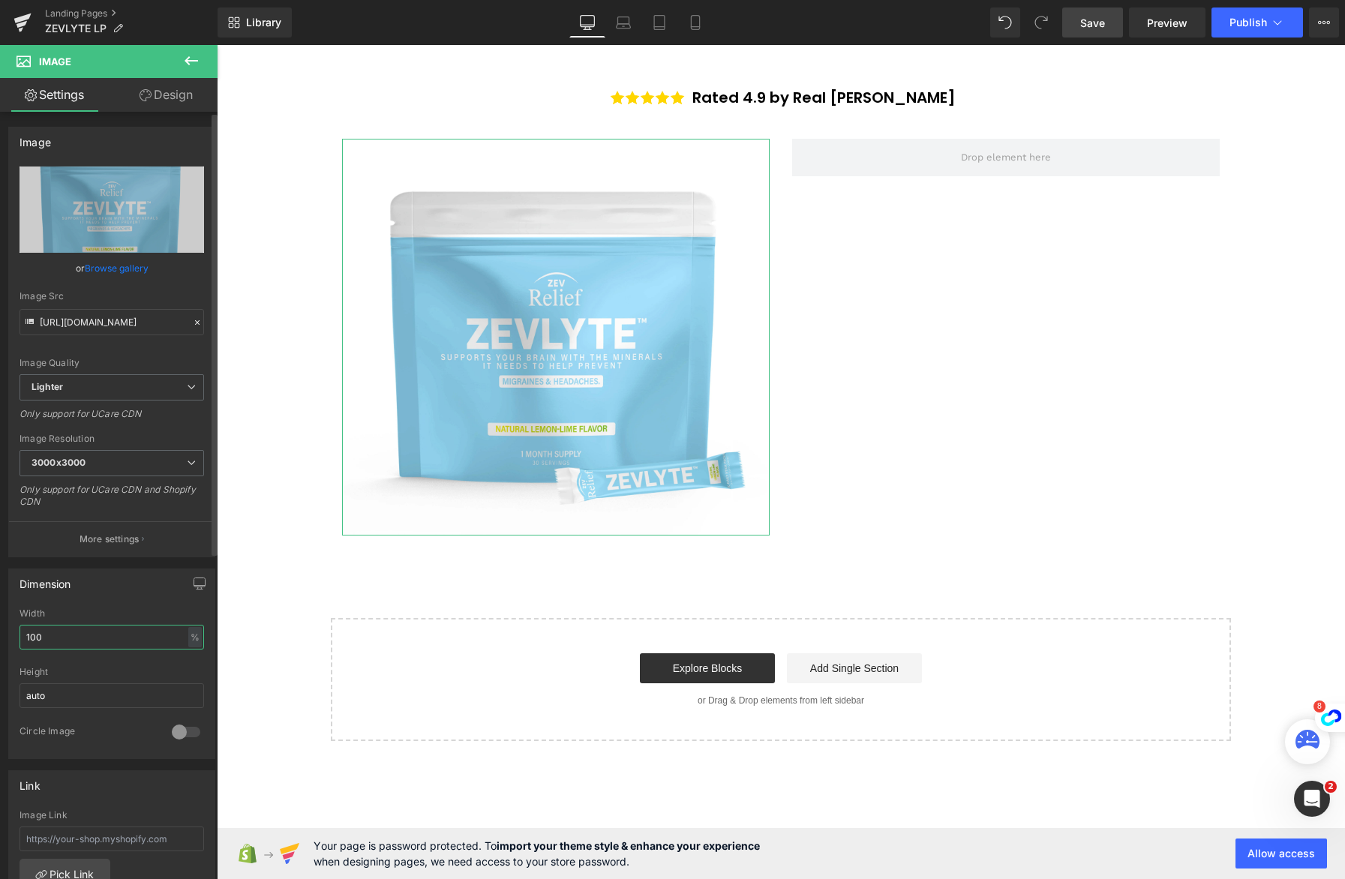
click at [83, 645] on input "100" at bounding box center [112, 637] width 185 height 25
type input "50"
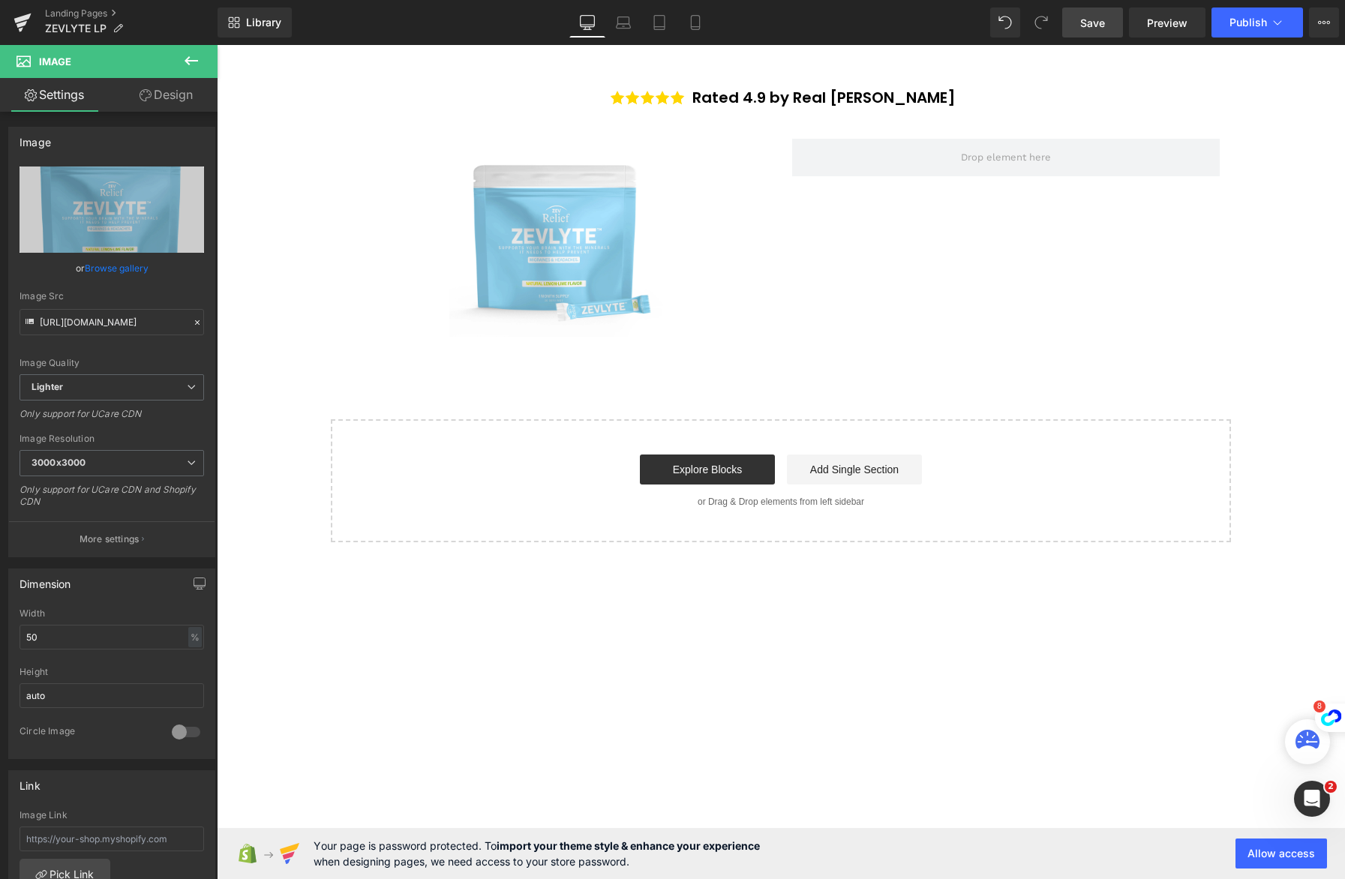
click at [269, 359] on div "''How one Mother's Last Resort Discovery Ended 8 Years of Missing Her Children'…" at bounding box center [781, 314] width 1129 height 456
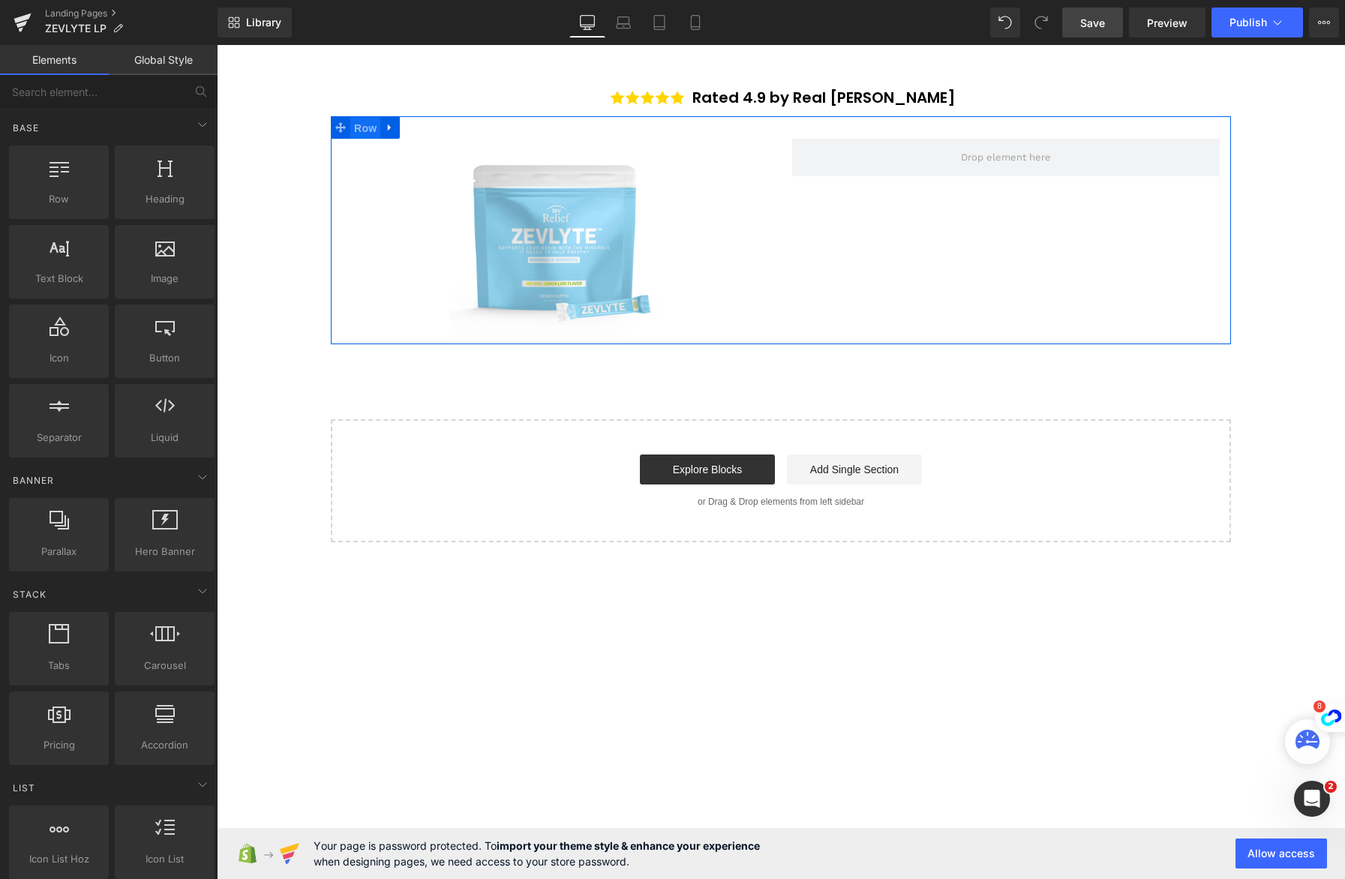
click at [365, 135] on span "Row" at bounding box center [365, 128] width 30 height 23
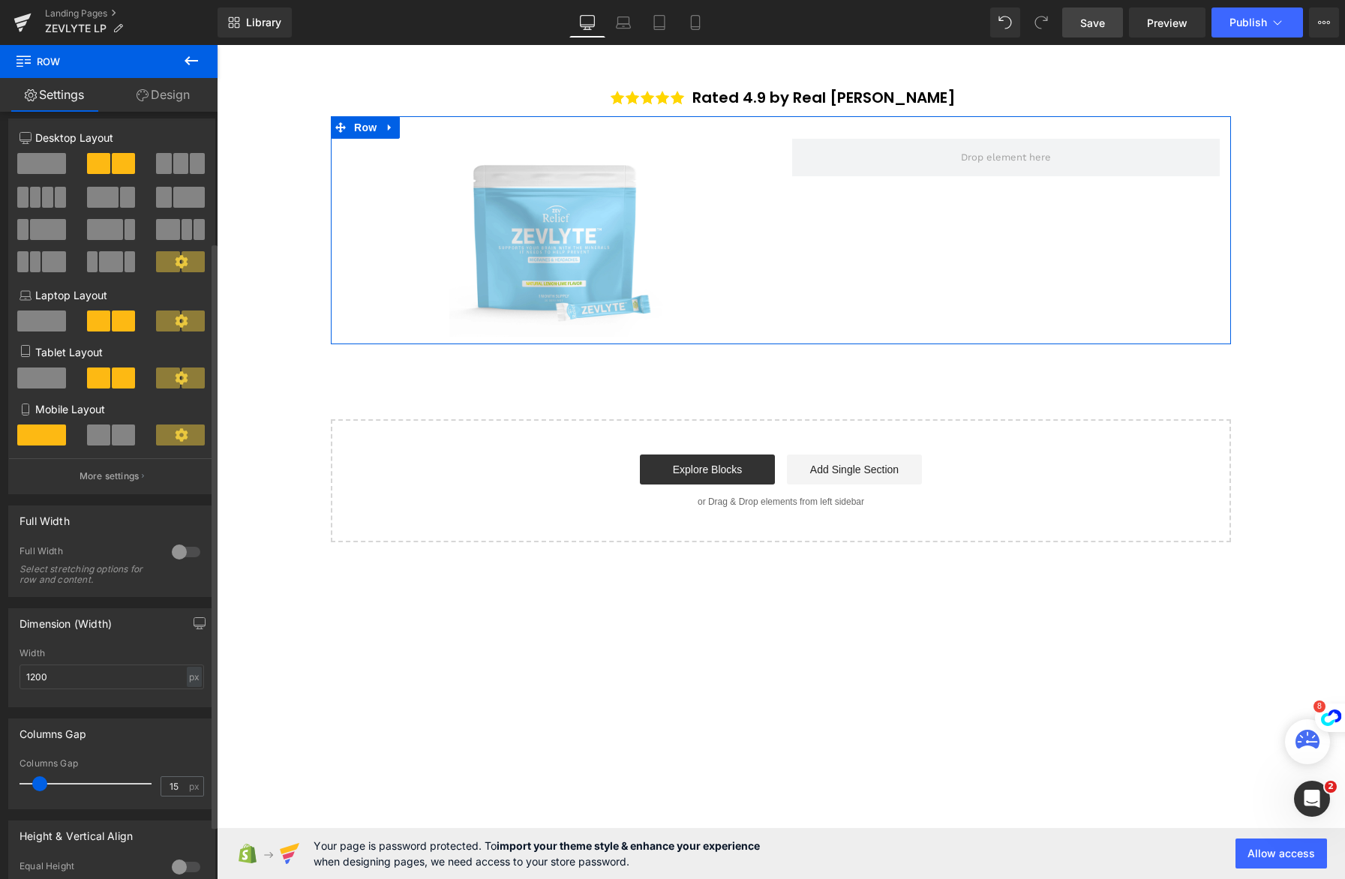
scroll to position [0, 0]
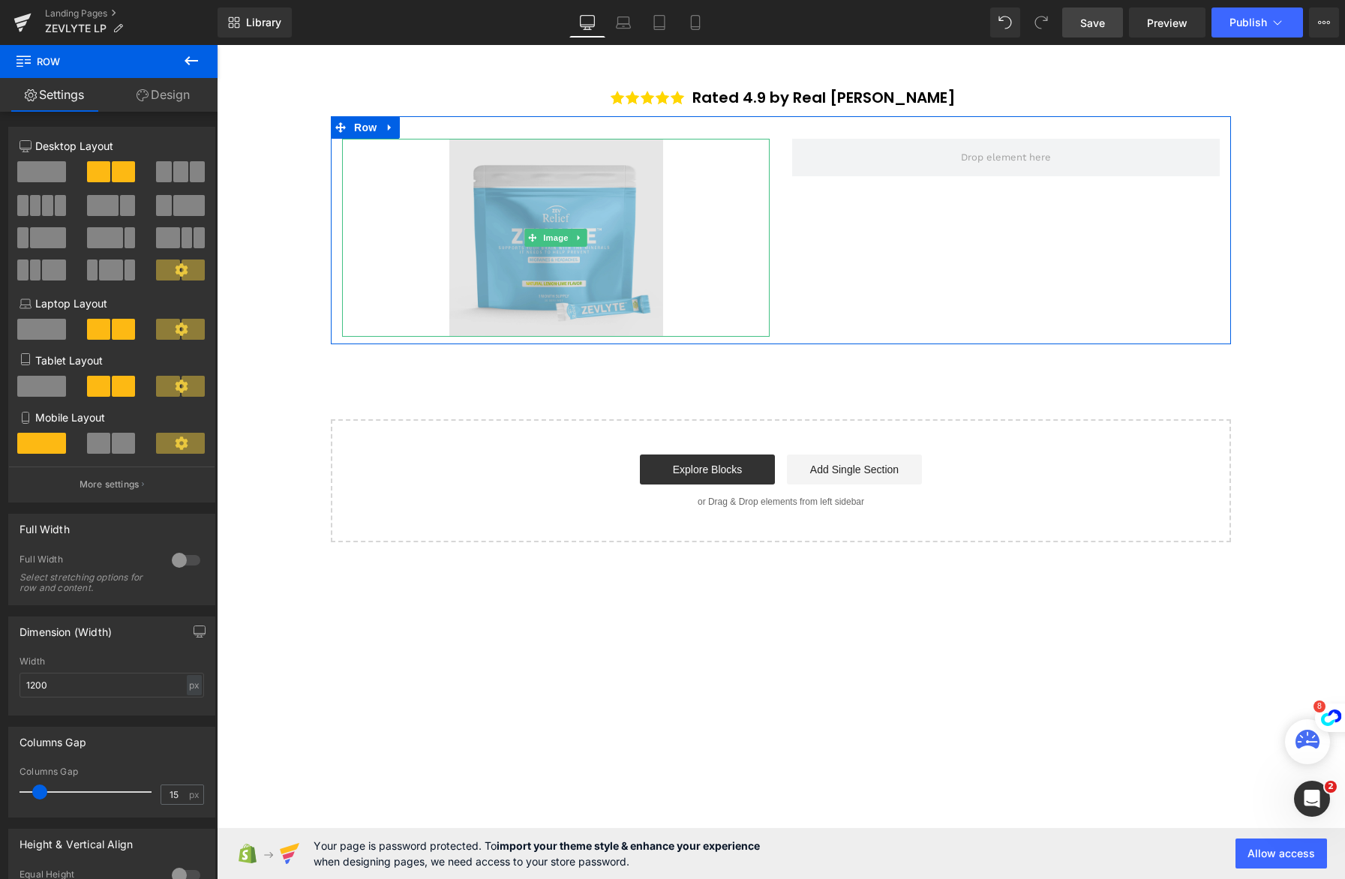
click at [554, 252] on img at bounding box center [556, 238] width 214 height 198
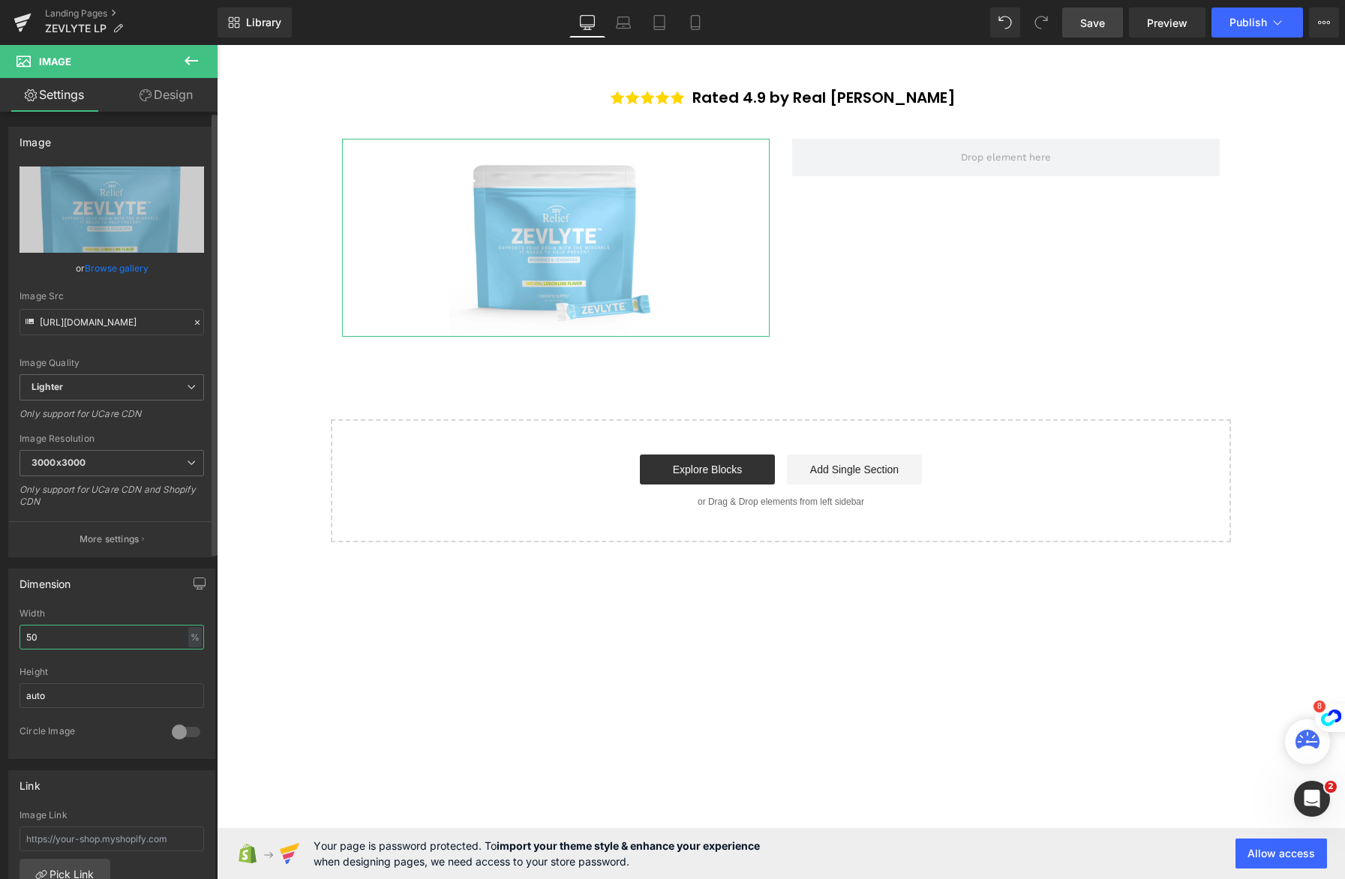
click at [84, 633] on input "50" at bounding box center [112, 637] width 185 height 25
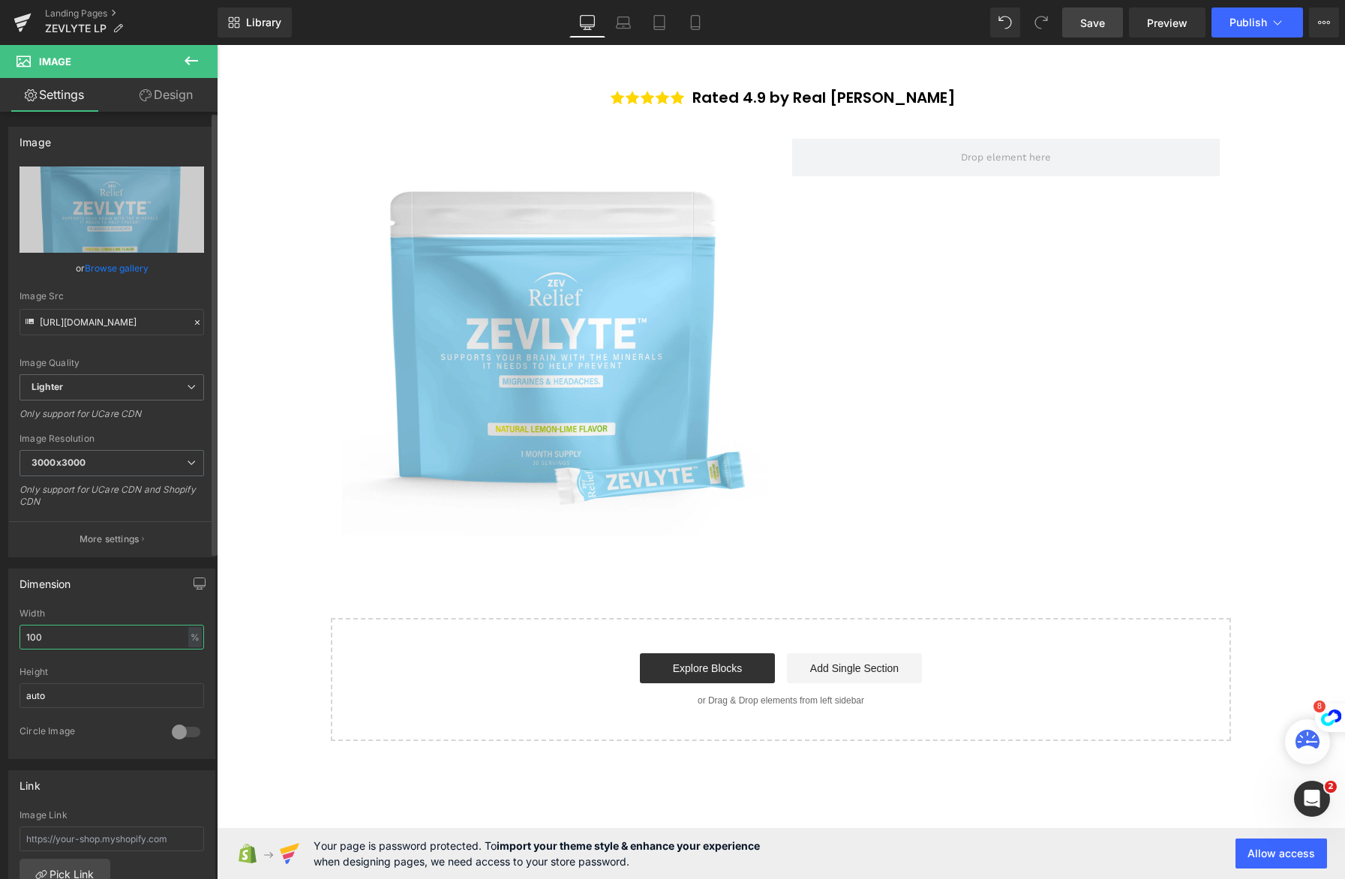
type input "100"
click at [1096, 26] on span "Save" at bounding box center [1093, 23] width 25 height 16
